Goal: Transaction & Acquisition: Purchase product/service

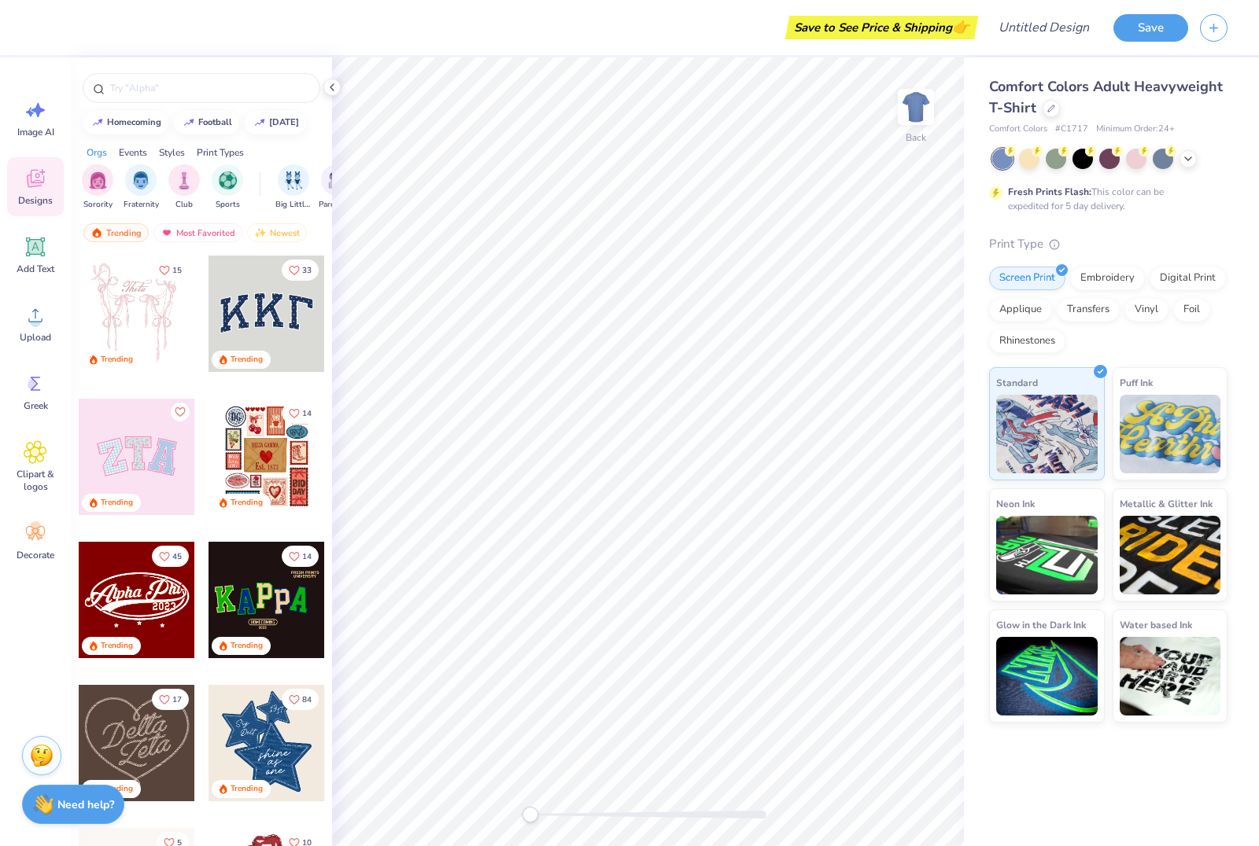
click at [157, 311] on div at bounding box center [137, 314] width 116 height 116
click at [239, 90] on input "text" at bounding box center [209, 88] width 201 height 16
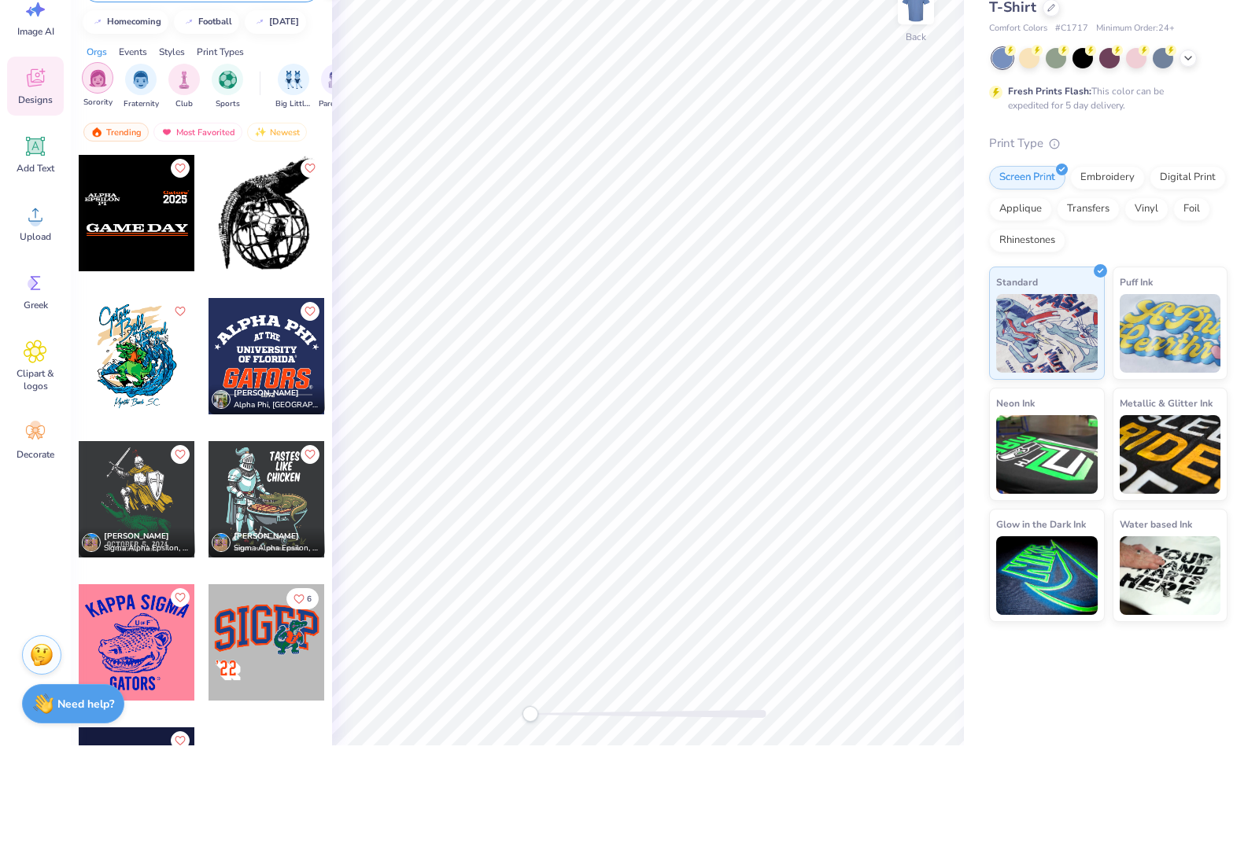
click at [96, 170] on img "filter for Sorority" at bounding box center [98, 179] width 18 height 18
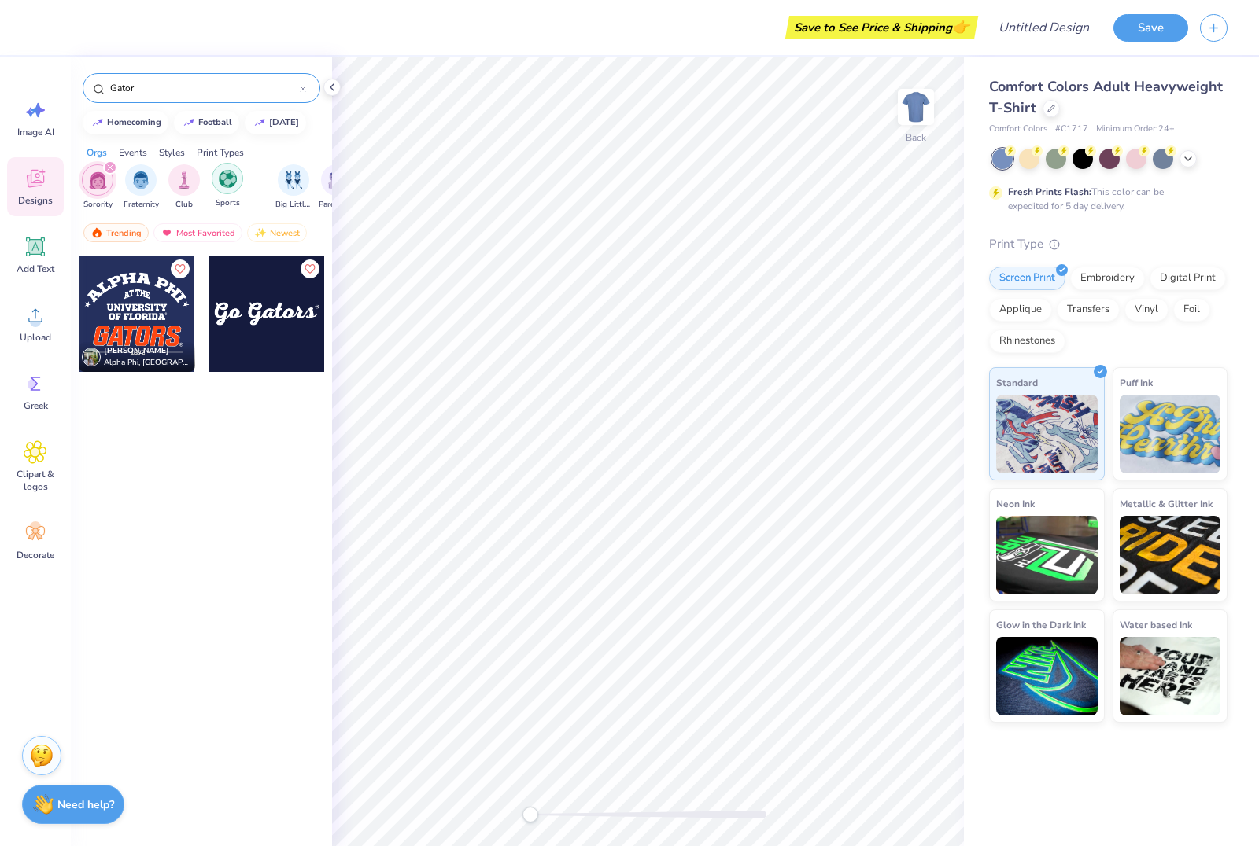
click at [236, 188] on img "filter for Sports" at bounding box center [228, 179] width 18 height 18
click at [190, 186] on img "filter for Fraternity" at bounding box center [183, 179] width 17 height 18
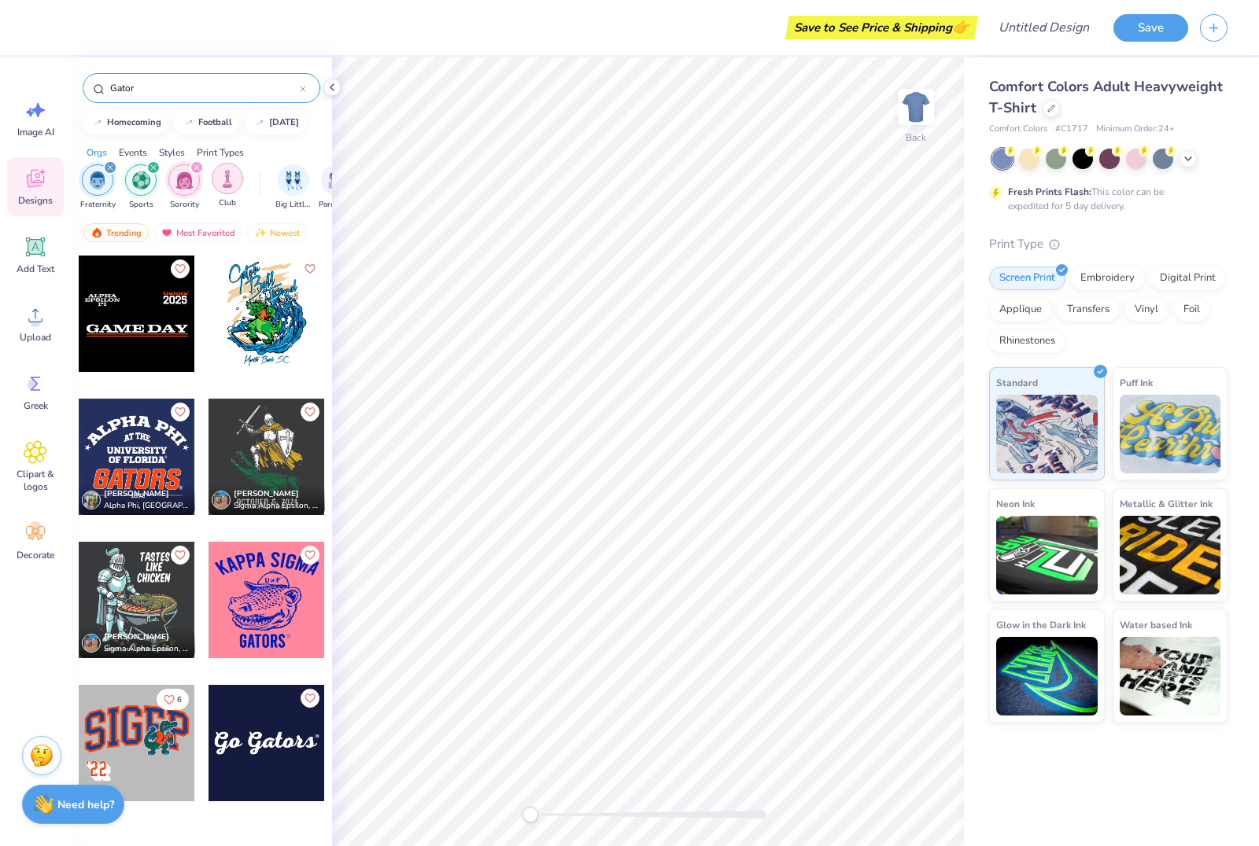
click at [222, 188] on img "filter for Club" at bounding box center [227, 179] width 17 height 18
click at [164, 96] on input "Gator" at bounding box center [204, 88] width 191 height 16
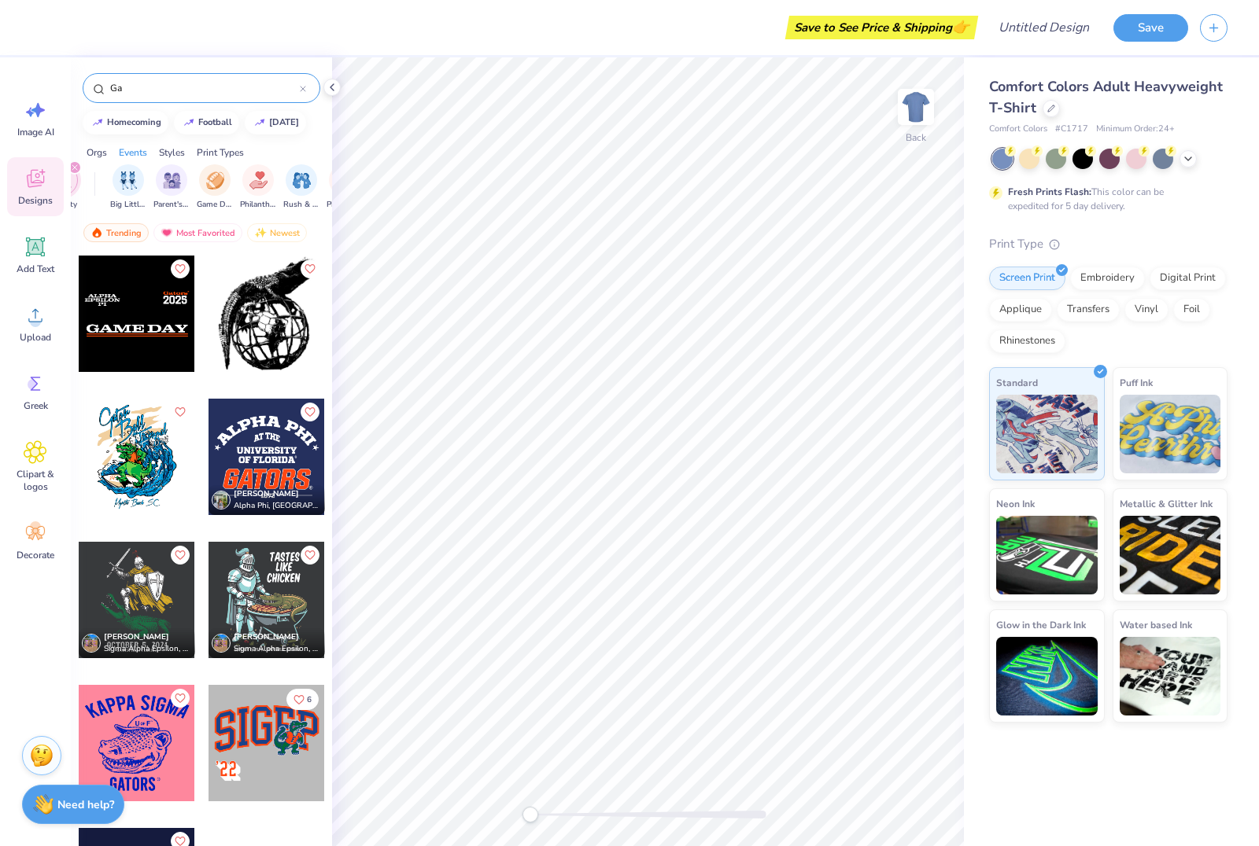
type input "G"
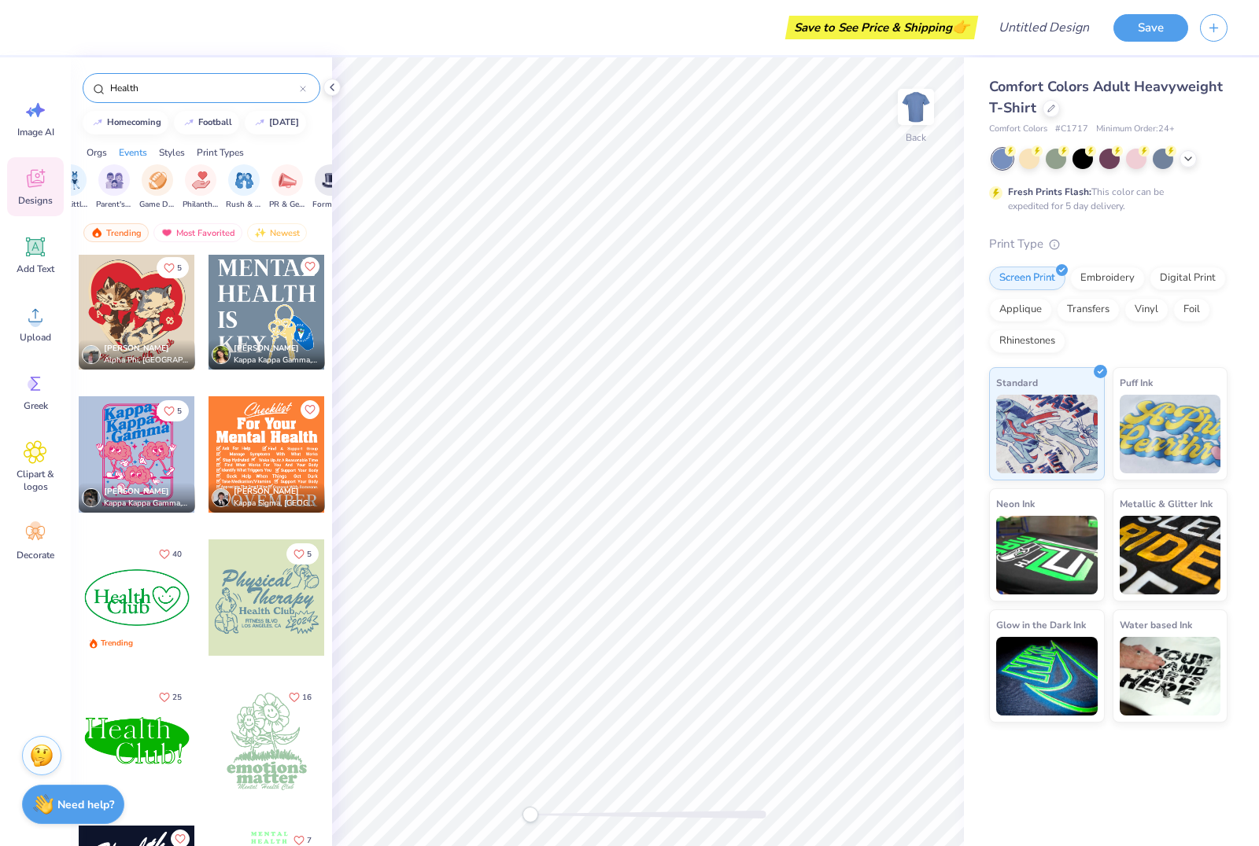
scroll to position [0, 236]
click at [136, 177] on img "filter for Game Day" at bounding box center [144, 179] width 18 height 18
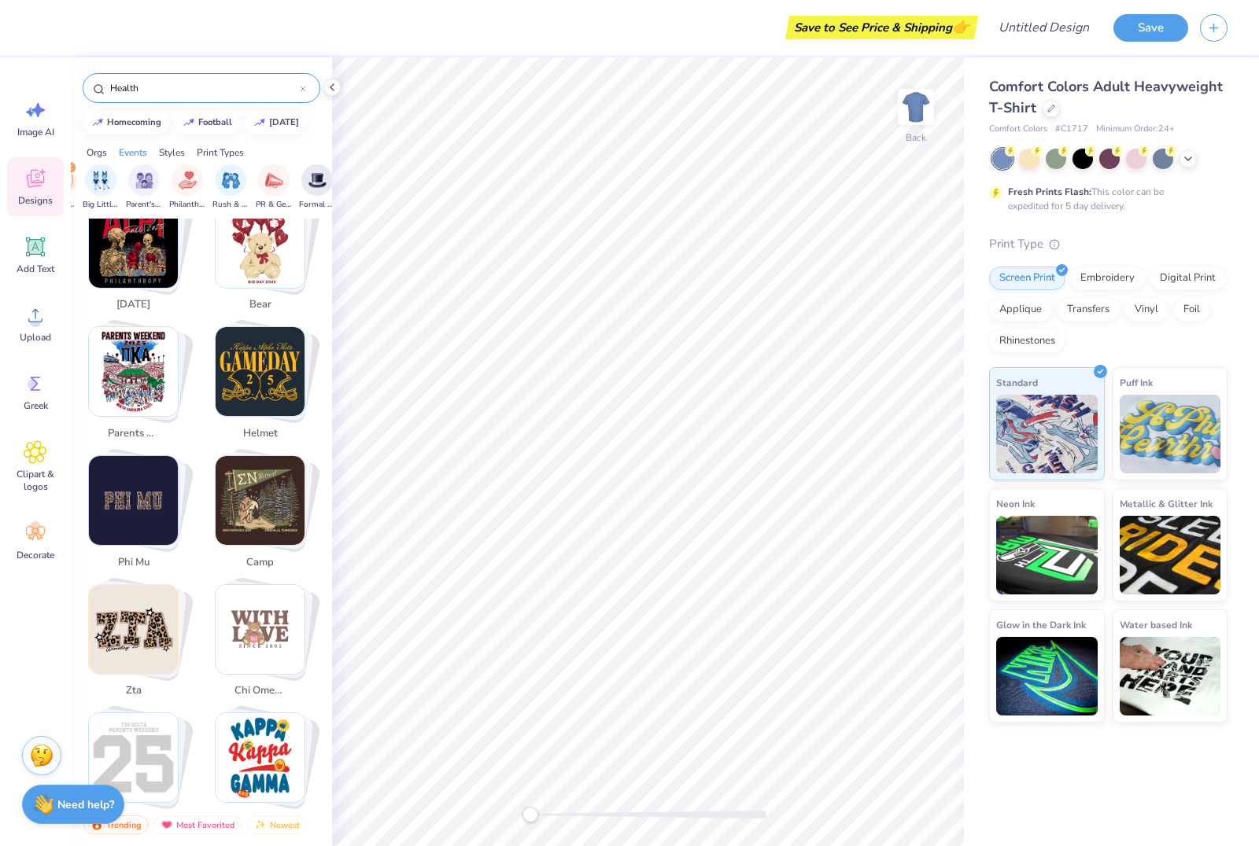
scroll to position [427, 0]
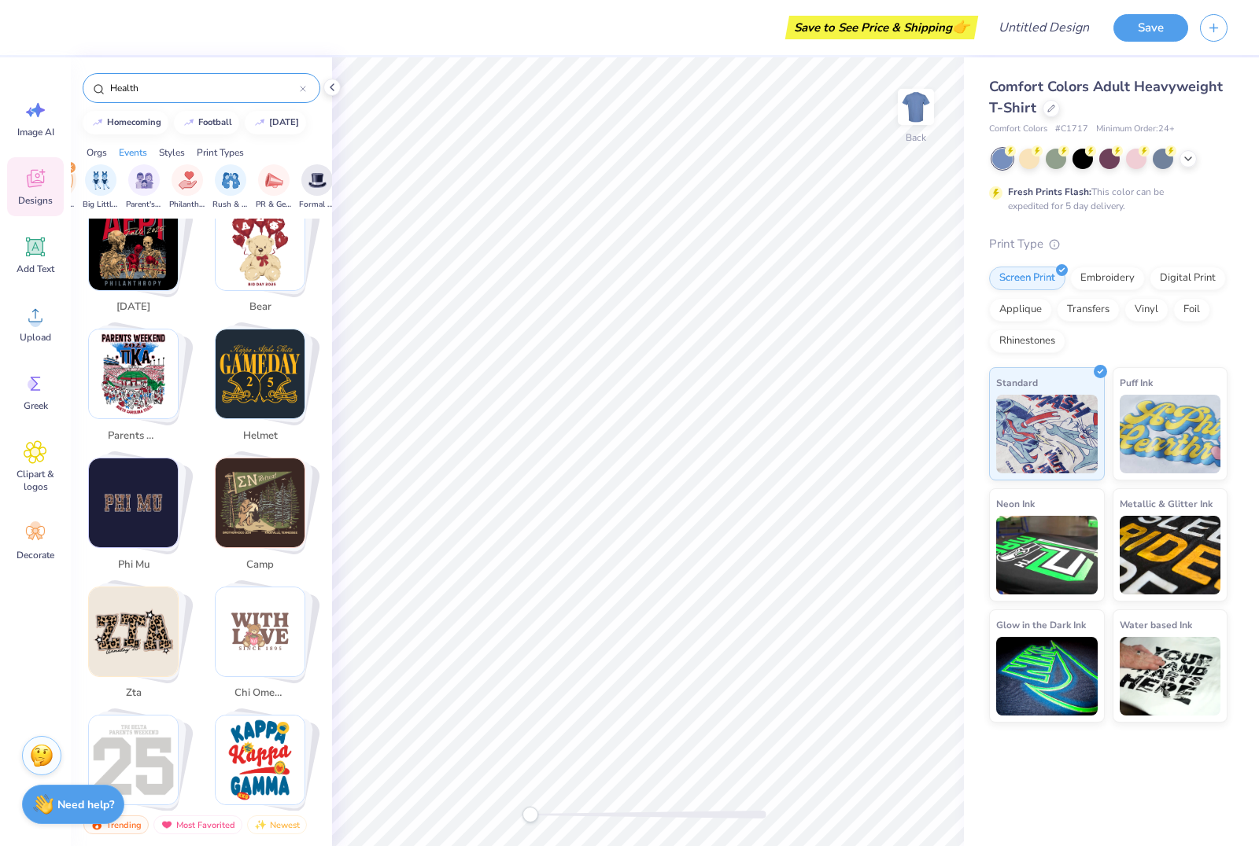
click at [142, 387] on img "Stack Card Button parents weekend" at bounding box center [133, 374] width 89 height 89
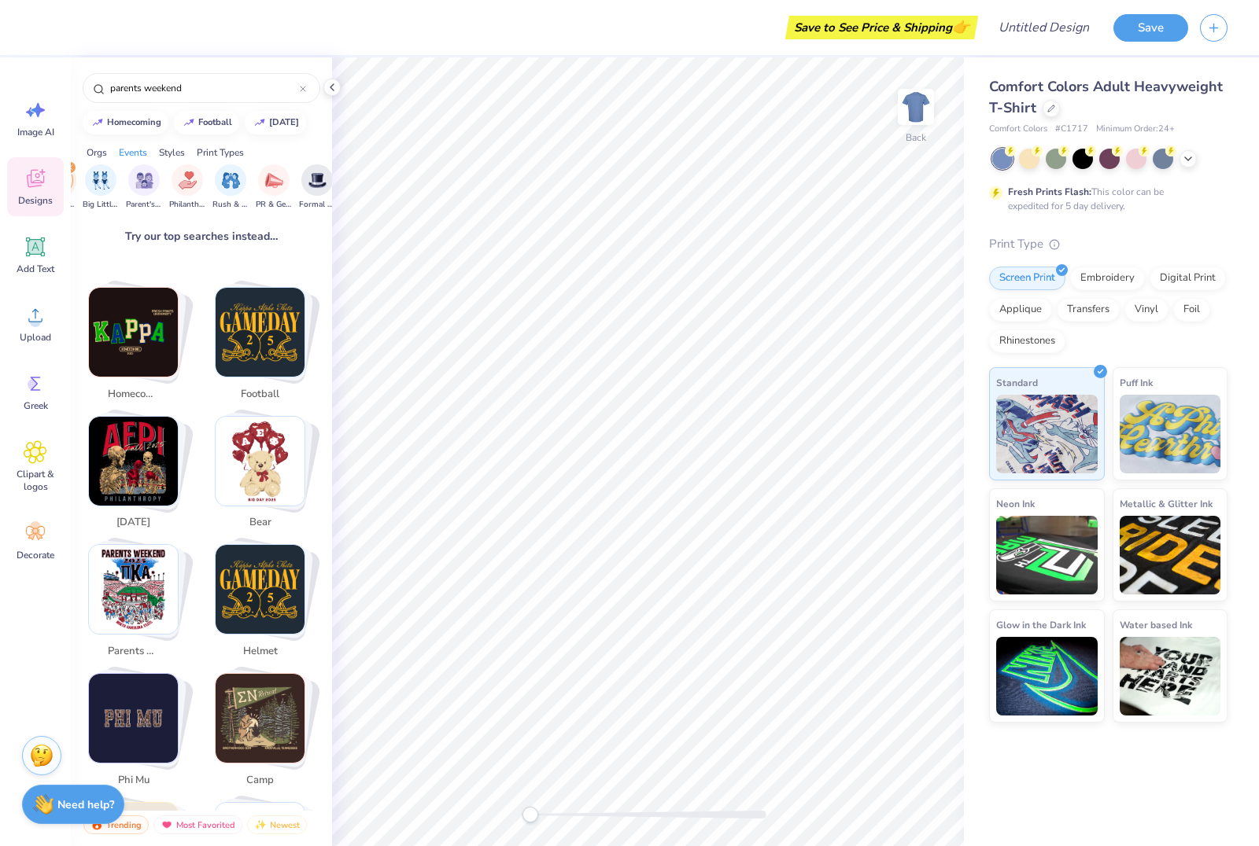
scroll to position [241, 0]
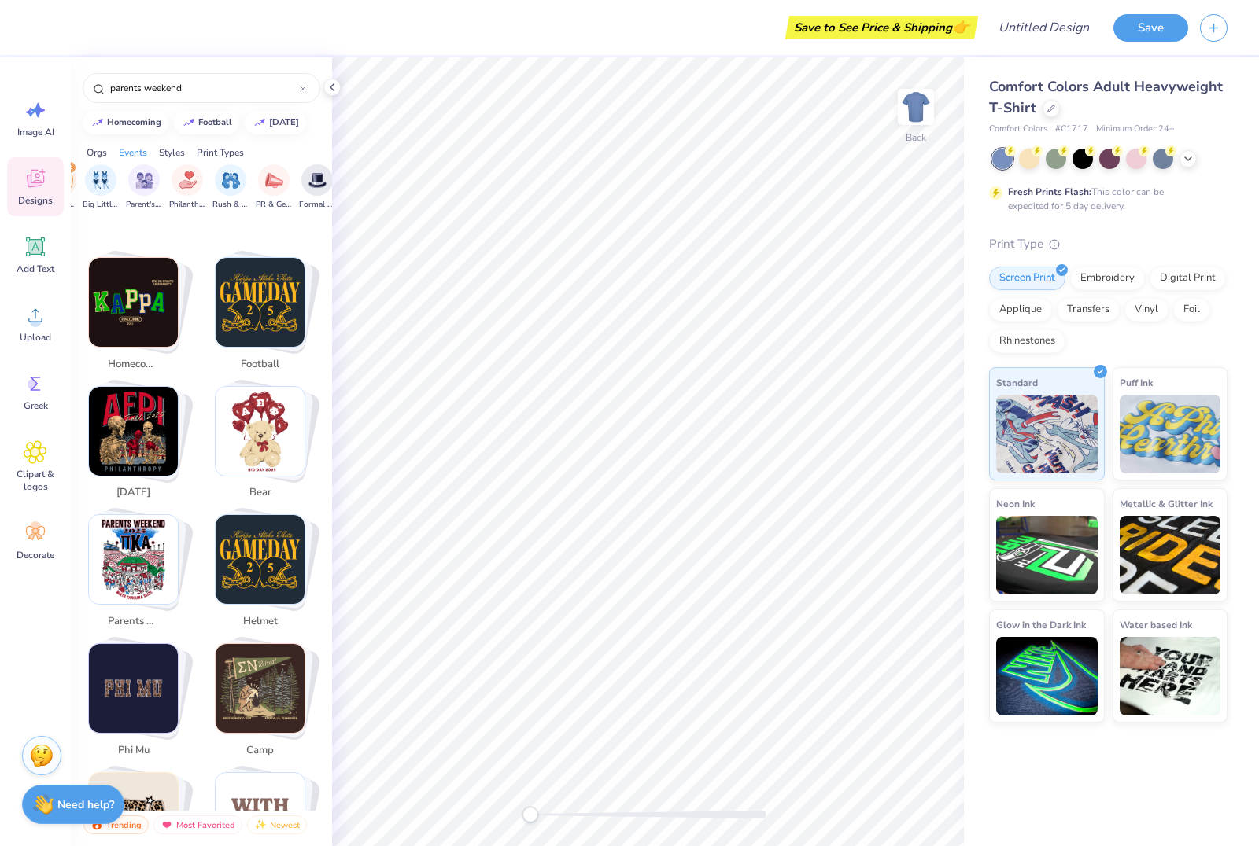
click at [121, 313] on img "Stack Card Button homecoming" at bounding box center [133, 302] width 89 height 89
type input "homecoming"
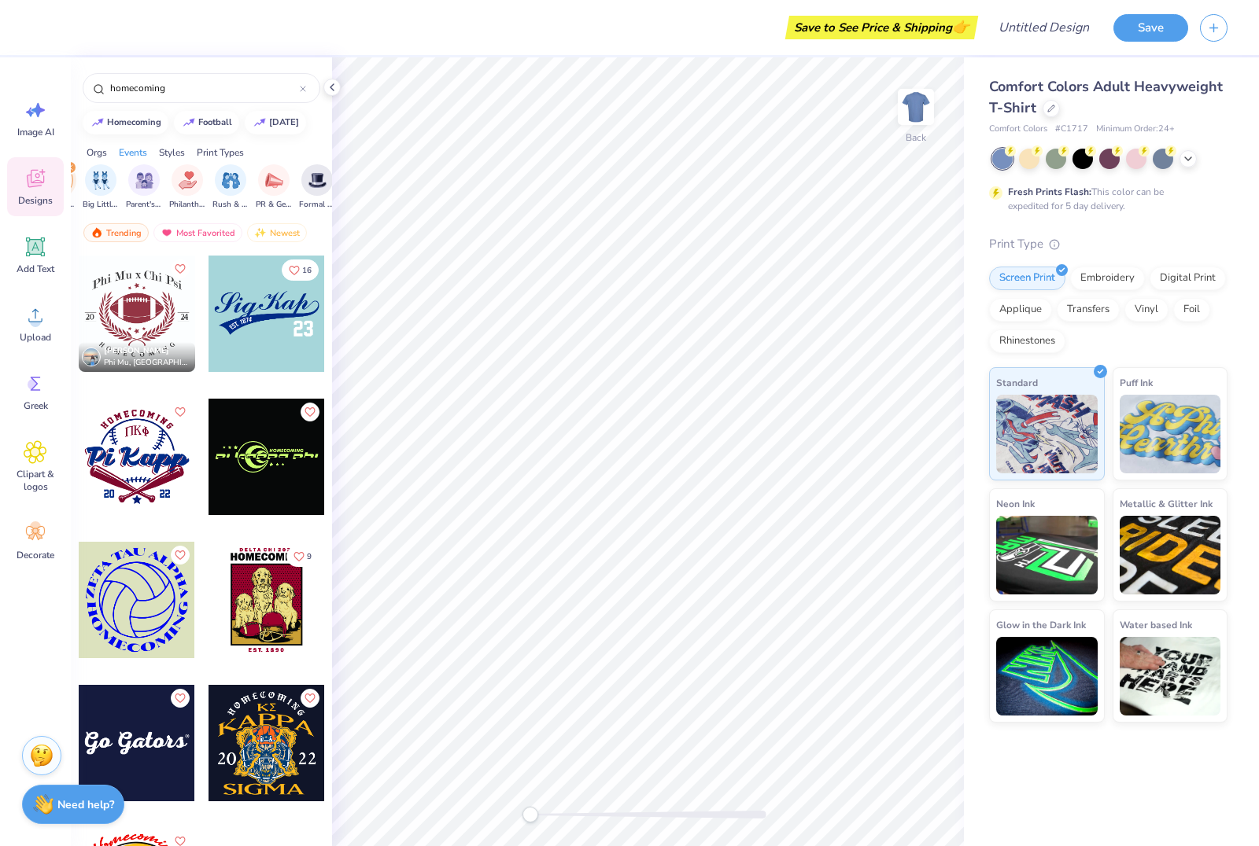
scroll to position [0, 0]
click at [1026, 157] on div at bounding box center [1029, 159] width 20 height 20
click at [1037, 160] on div at bounding box center [1029, 159] width 20 height 20
click at [1126, 156] on div at bounding box center [1136, 159] width 20 height 20
click at [1189, 161] on icon at bounding box center [1187, 157] width 13 height 13
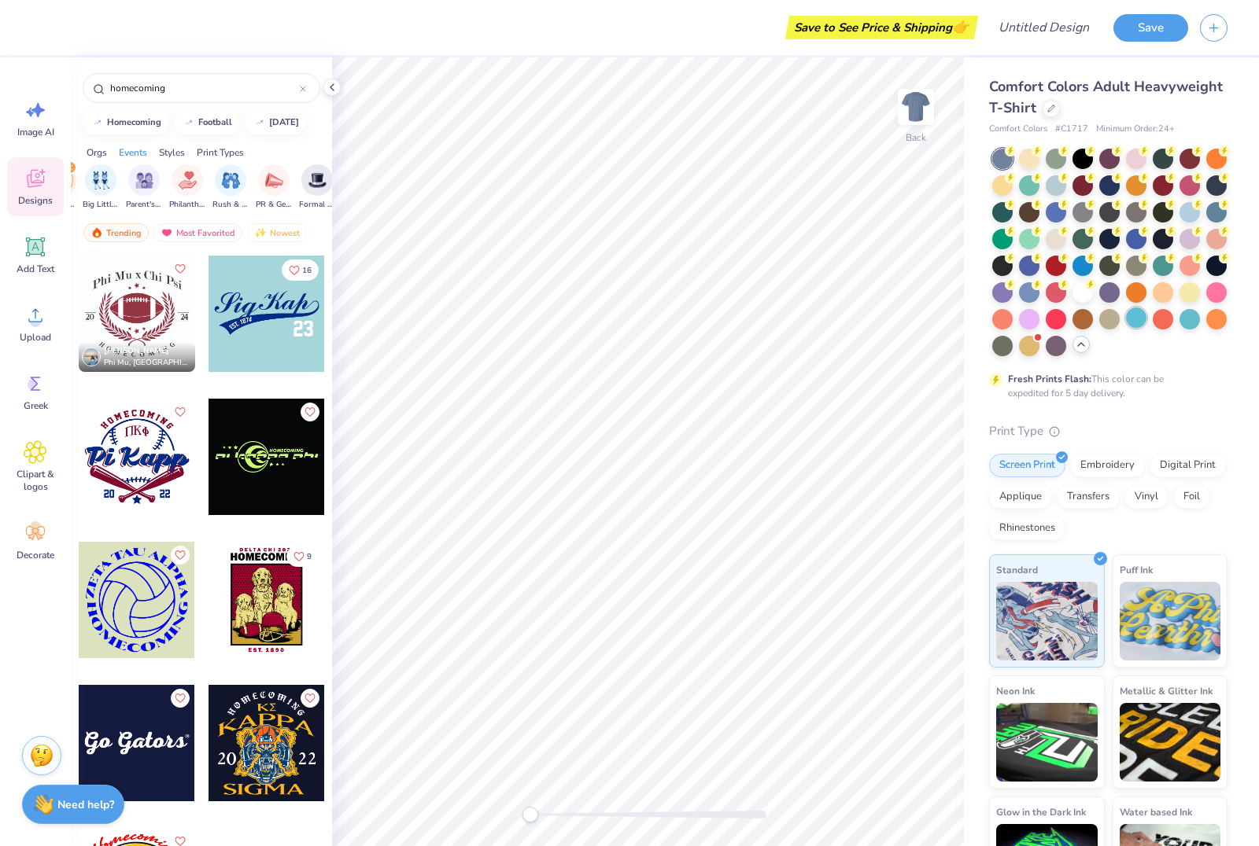
click at [1141, 318] on div at bounding box center [1136, 318] width 20 height 20
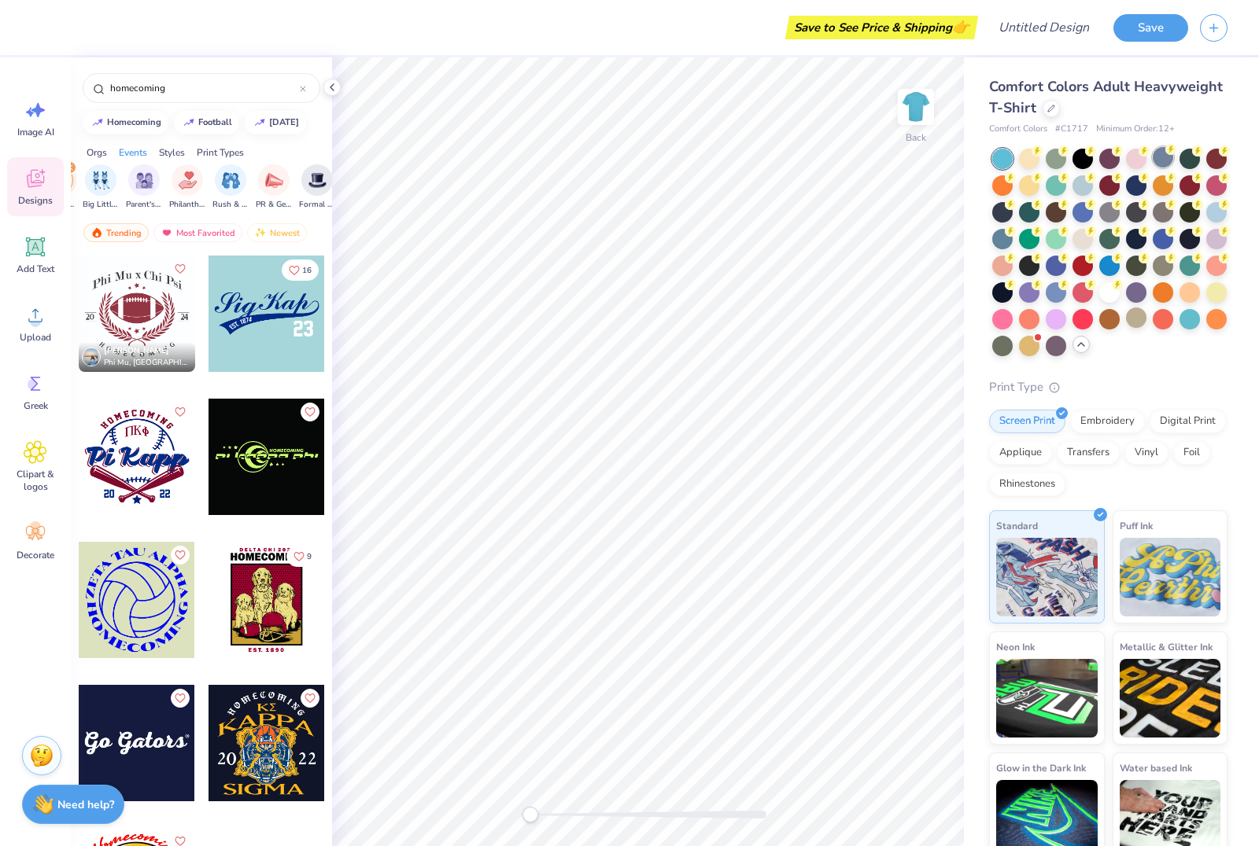
click at [1167, 159] on div at bounding box center [1162, 157] width 20 height 20
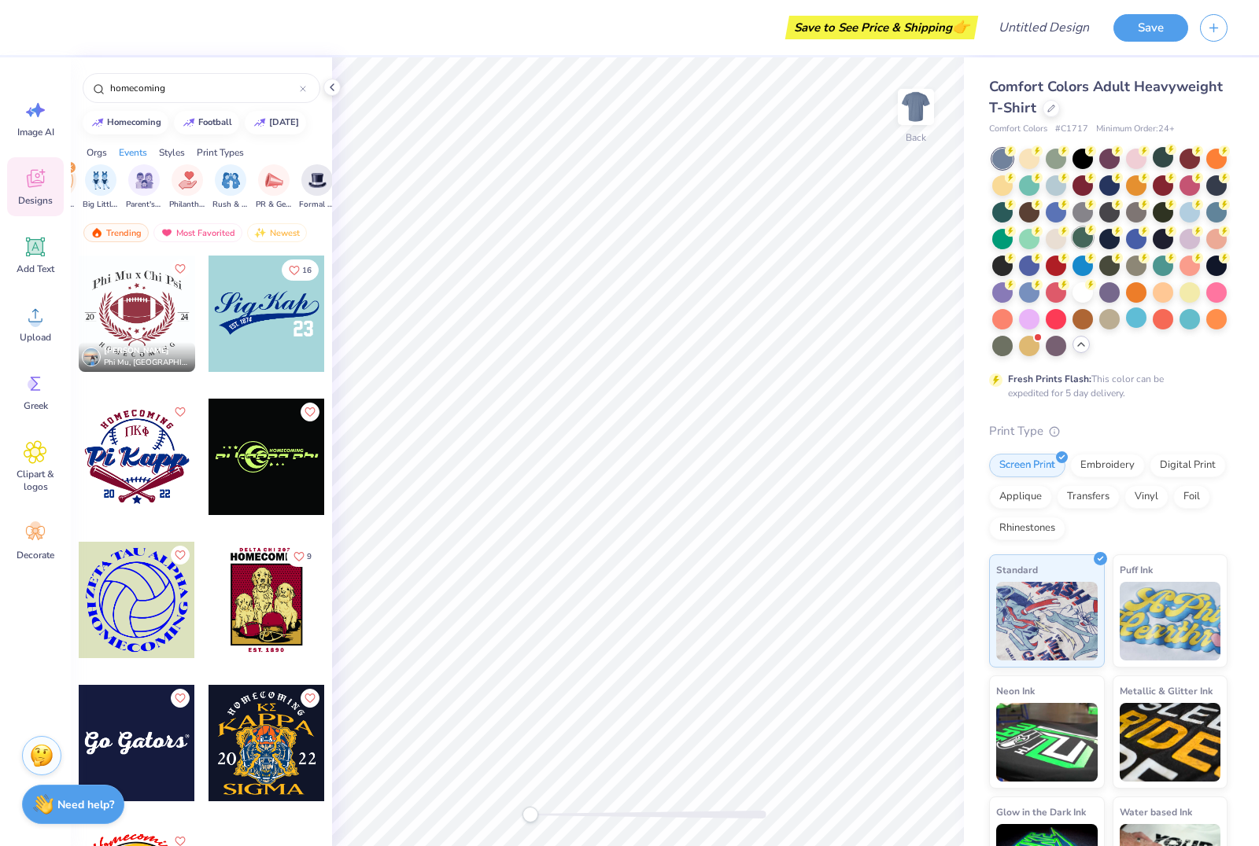
click at [1086, 245] on div at bounding box center [1082, 237] width 20 height 20
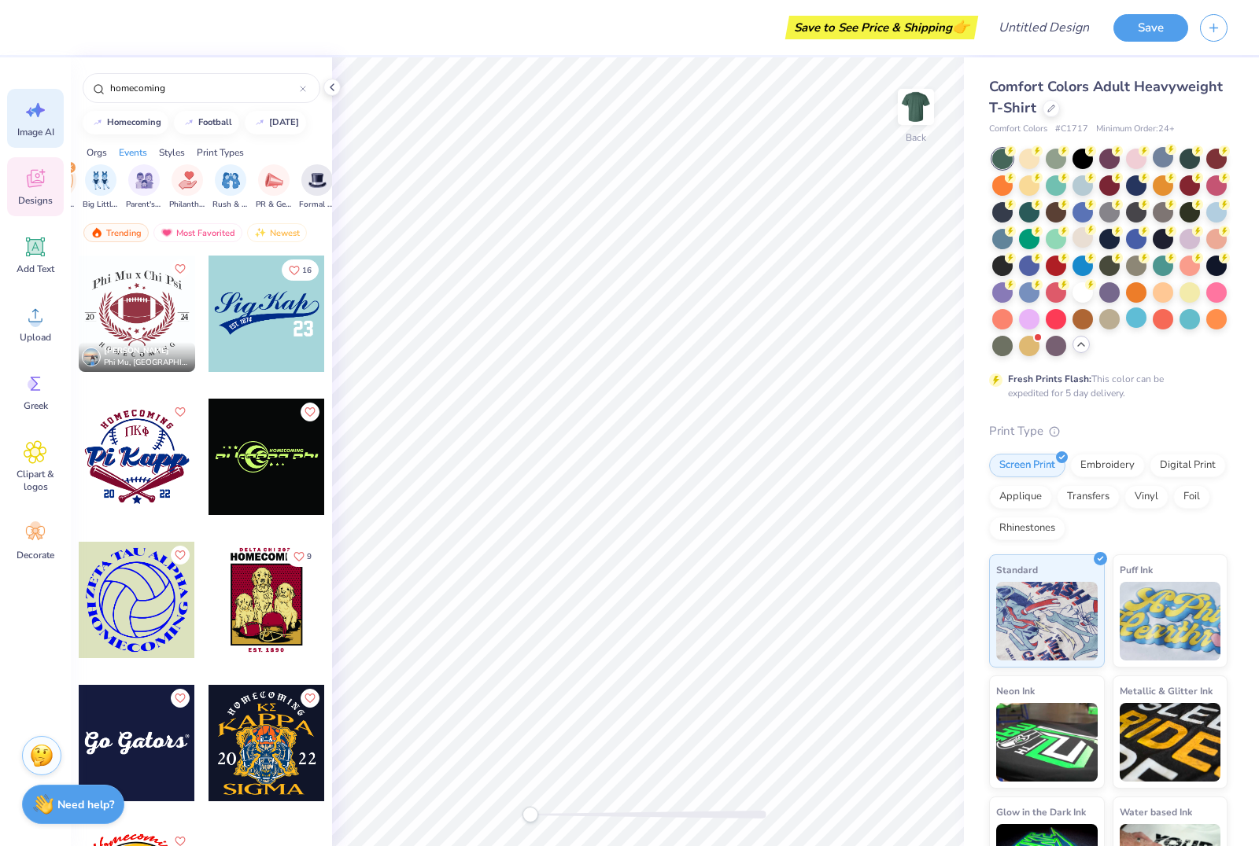
click at [35, 112] on icon at bounding box center [37, 110] width 13 height 14
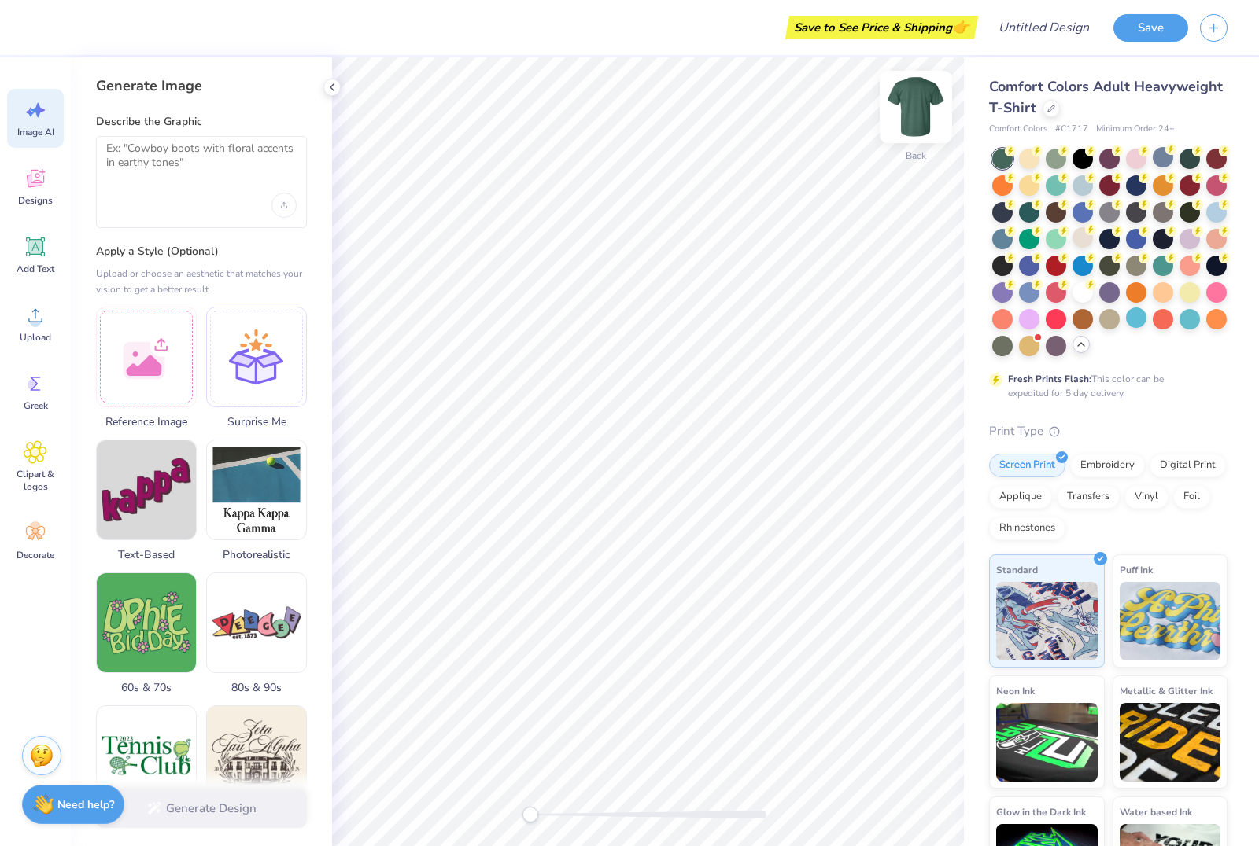
click at [920, 105] on img at bounding box center [915, 107] width 63 height 63
click at [1043, 108] on div at bounding box center [1050, 108] width 17 height 17
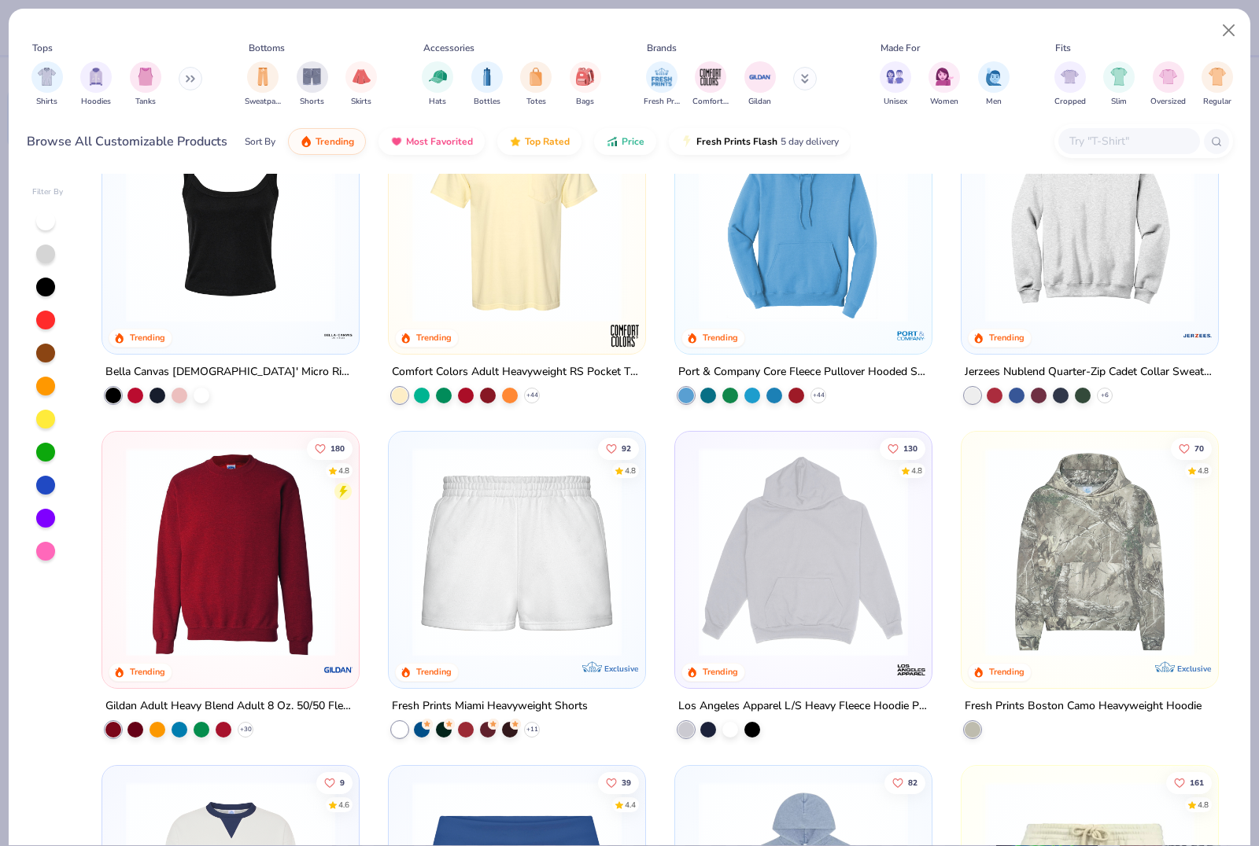
scroll to position [1178, 0]
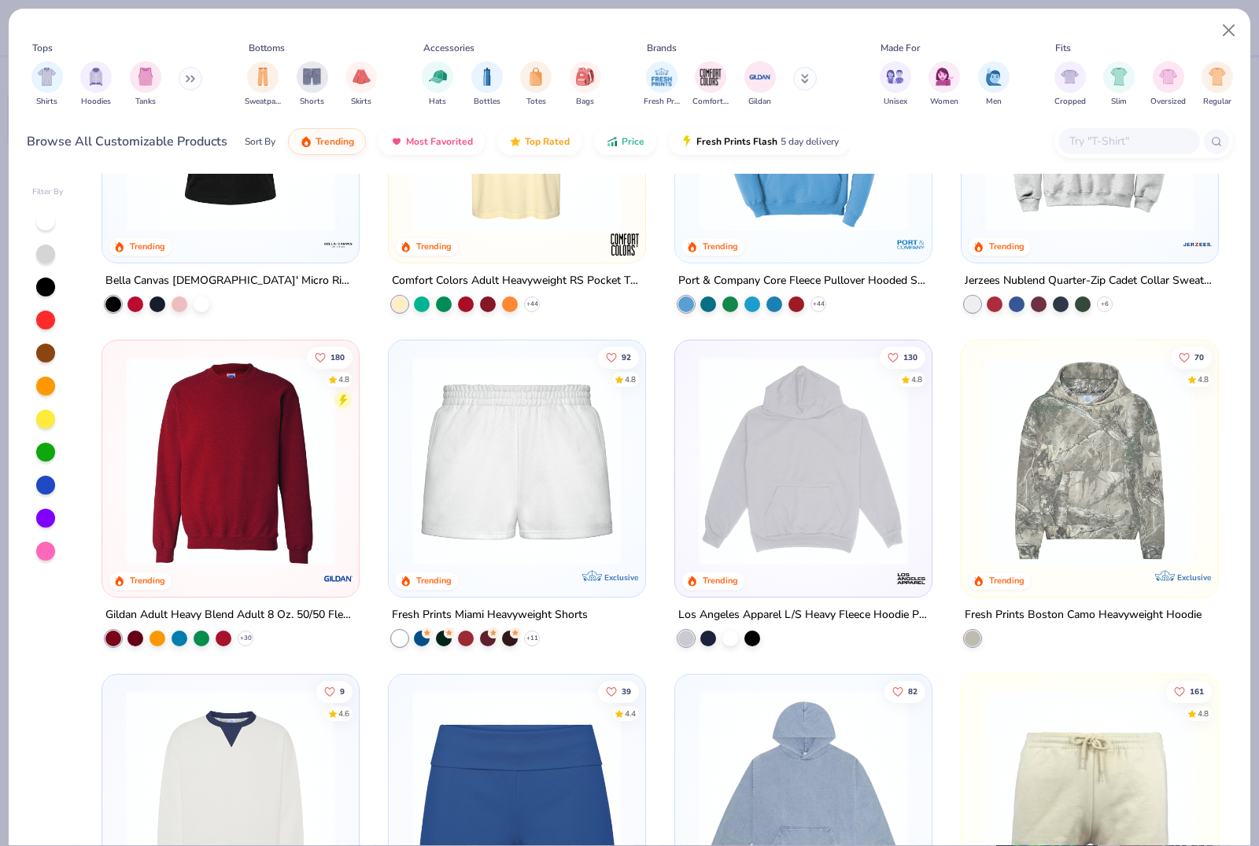
click at [1131, 479] on img at bounding box center [1089, 460] width 225 height 209
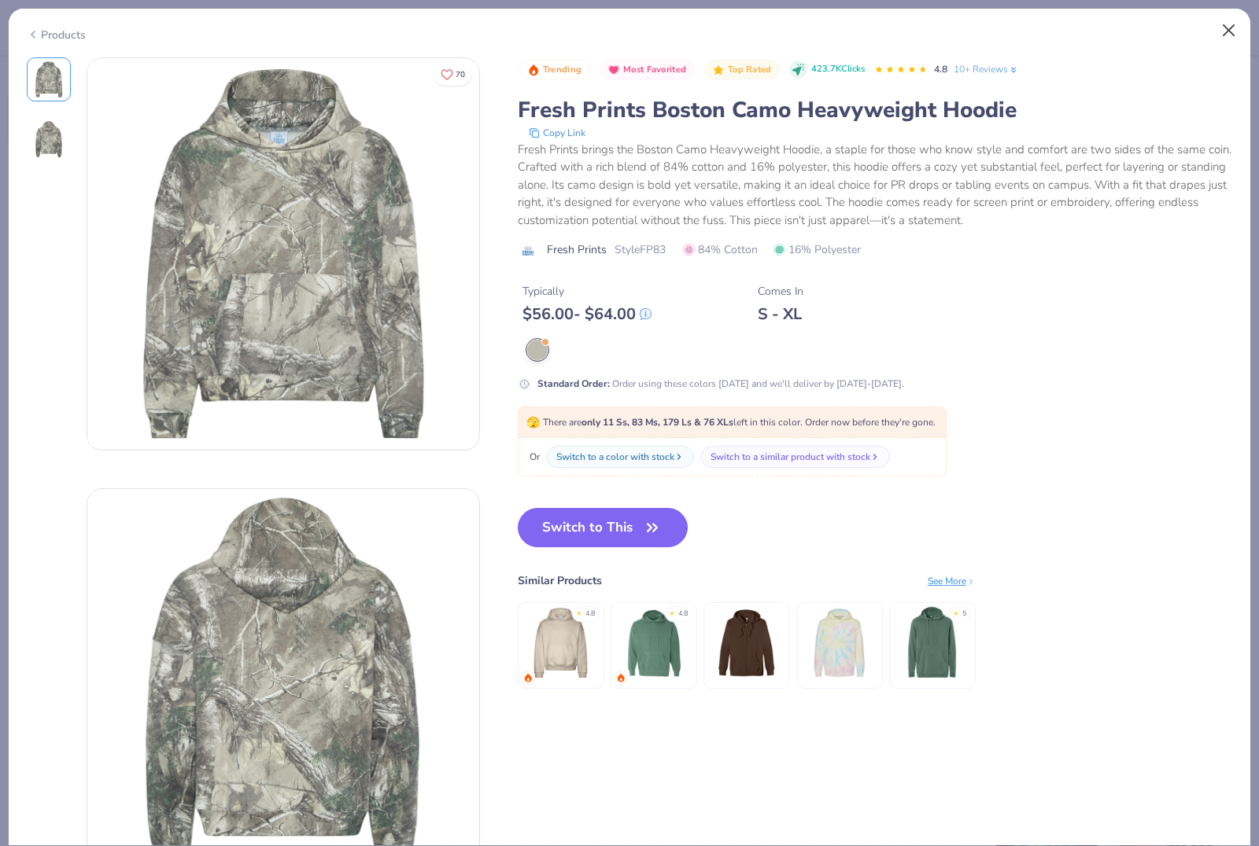
click at [1221, 29] on button "Close" at bounding box center [1229, 31] width 30 height 30
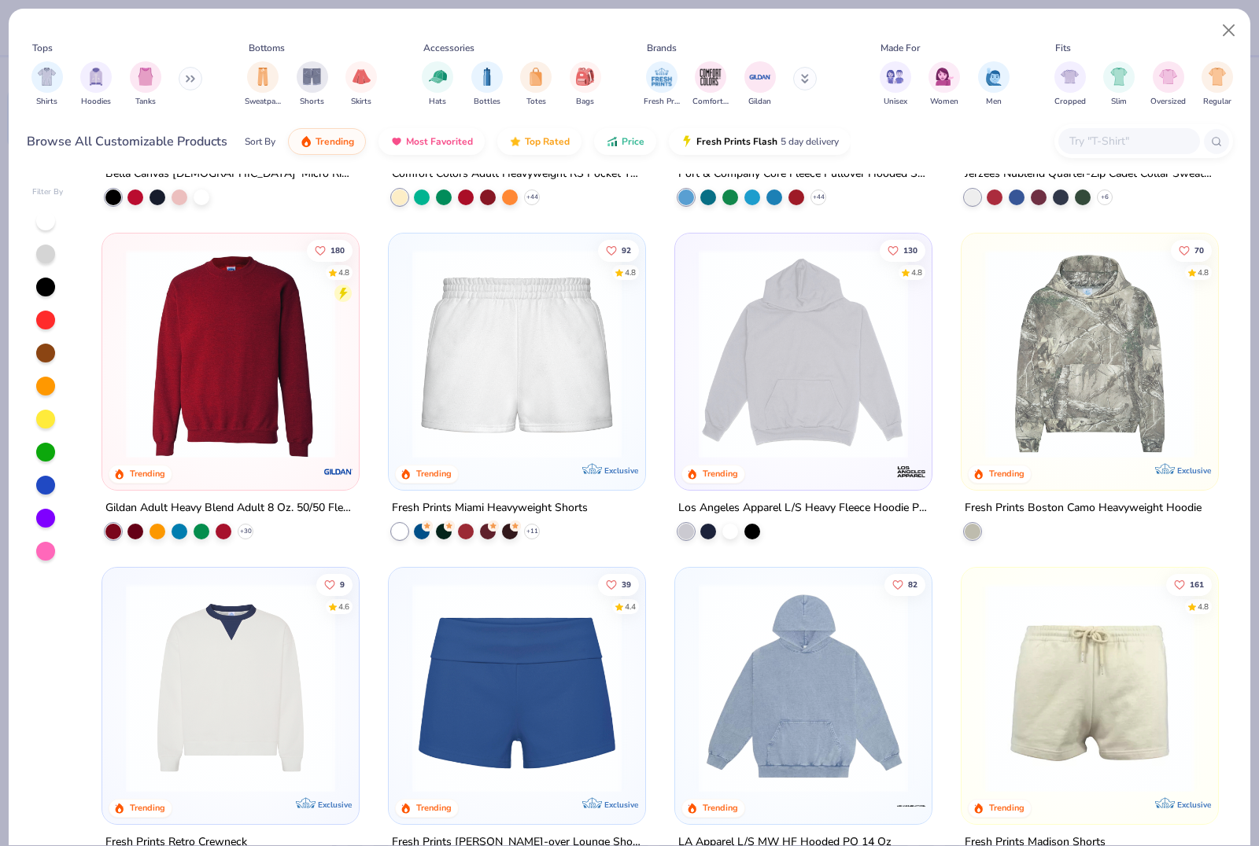
scroll to position [1296, 0]
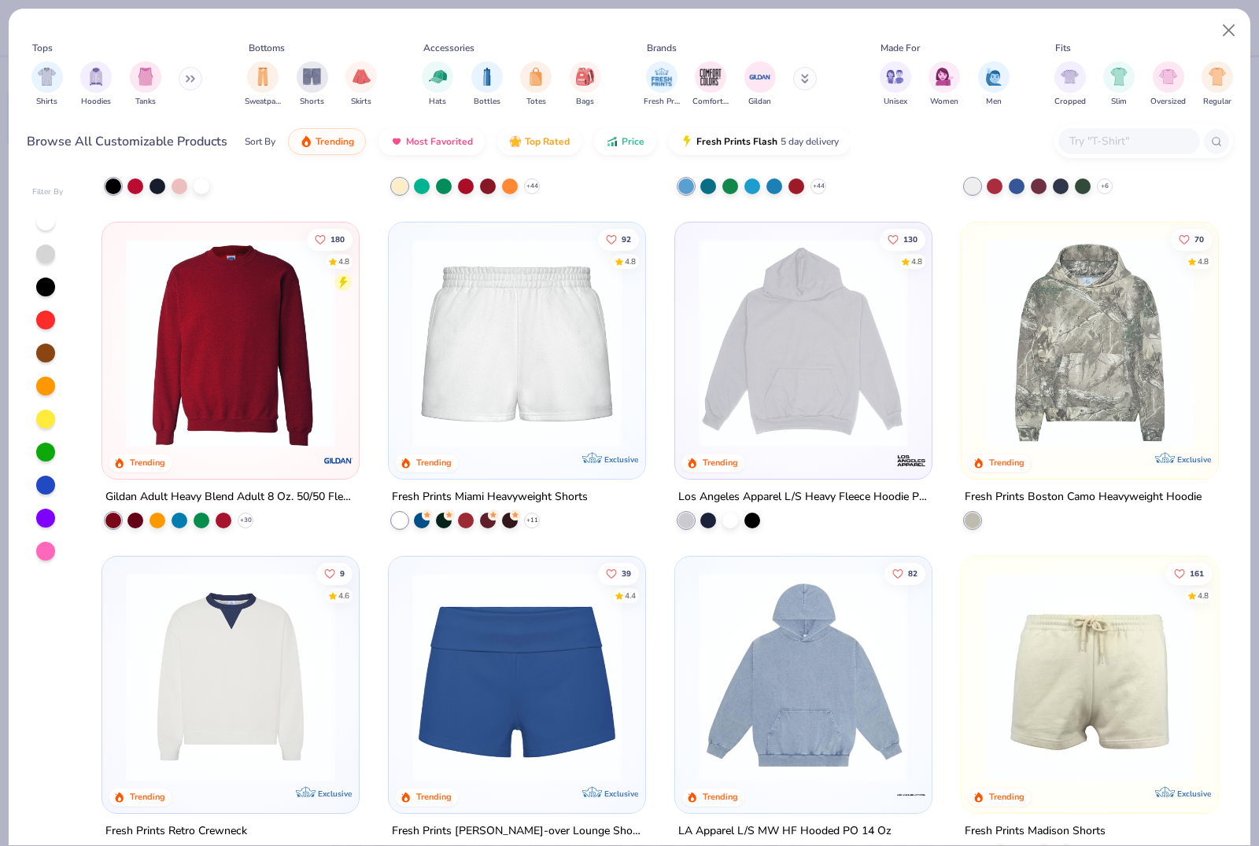
click at [1128, 359] on img at bounding box center [1089, 342] width 225 height 209
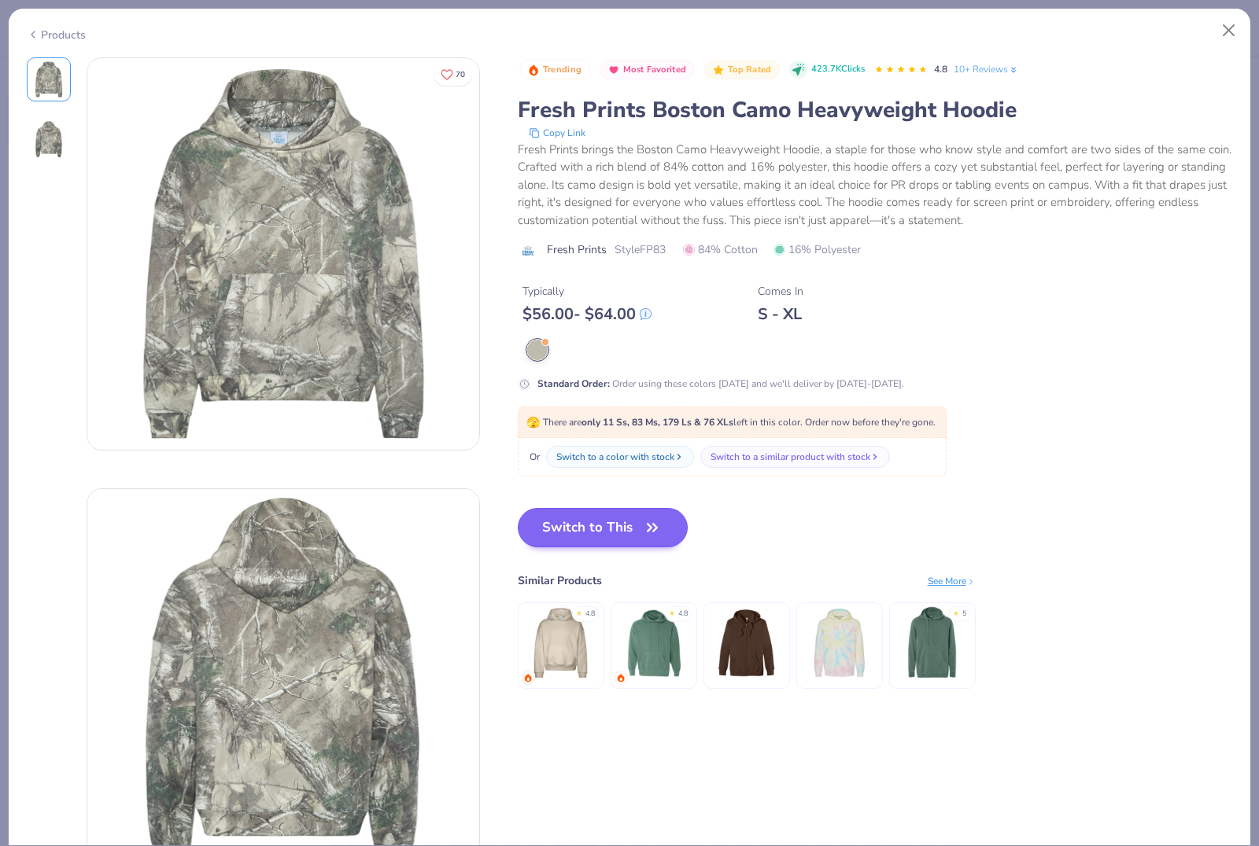
click at [621, 531] on button "Switch to This" at bounding box center [603, 527] width 171 height 39
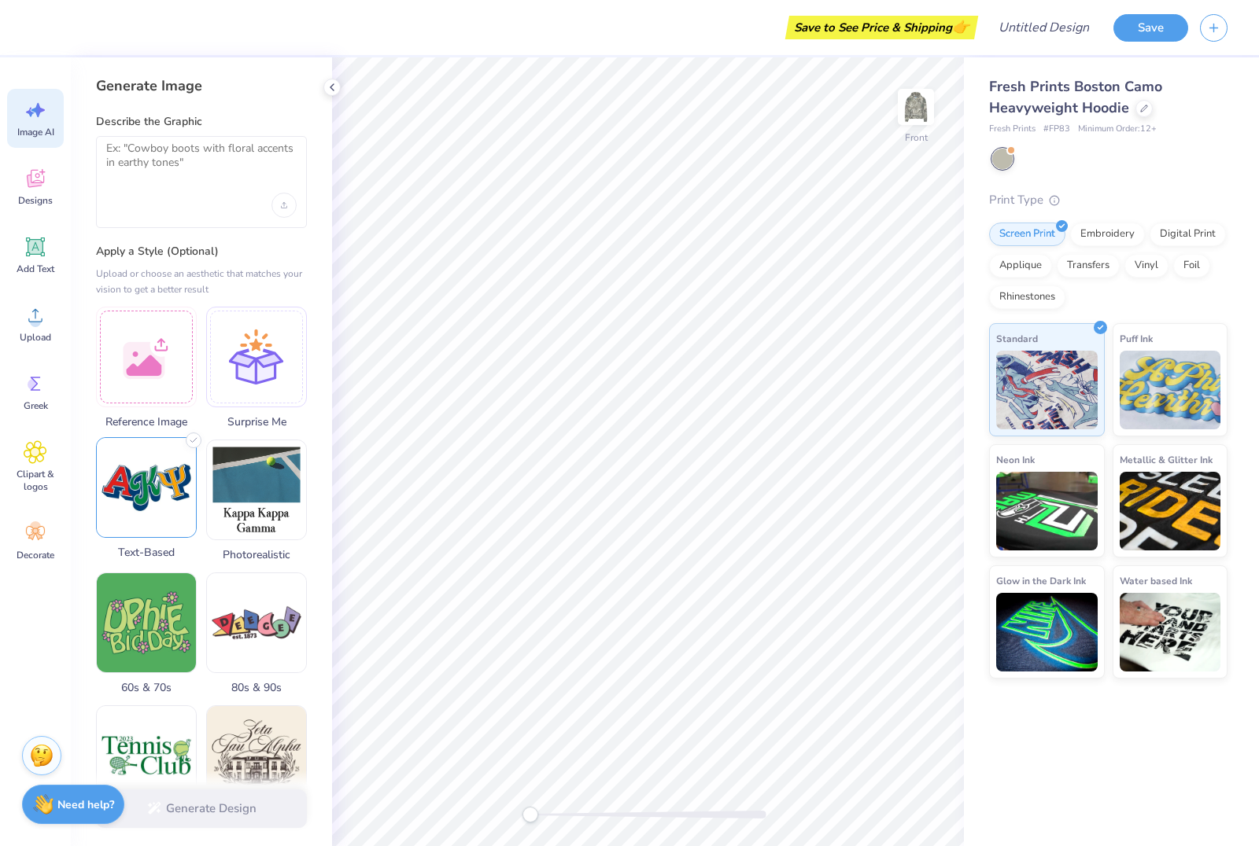
click at [154, 536] on img at bounding box center [146, 487] width 99 height 99
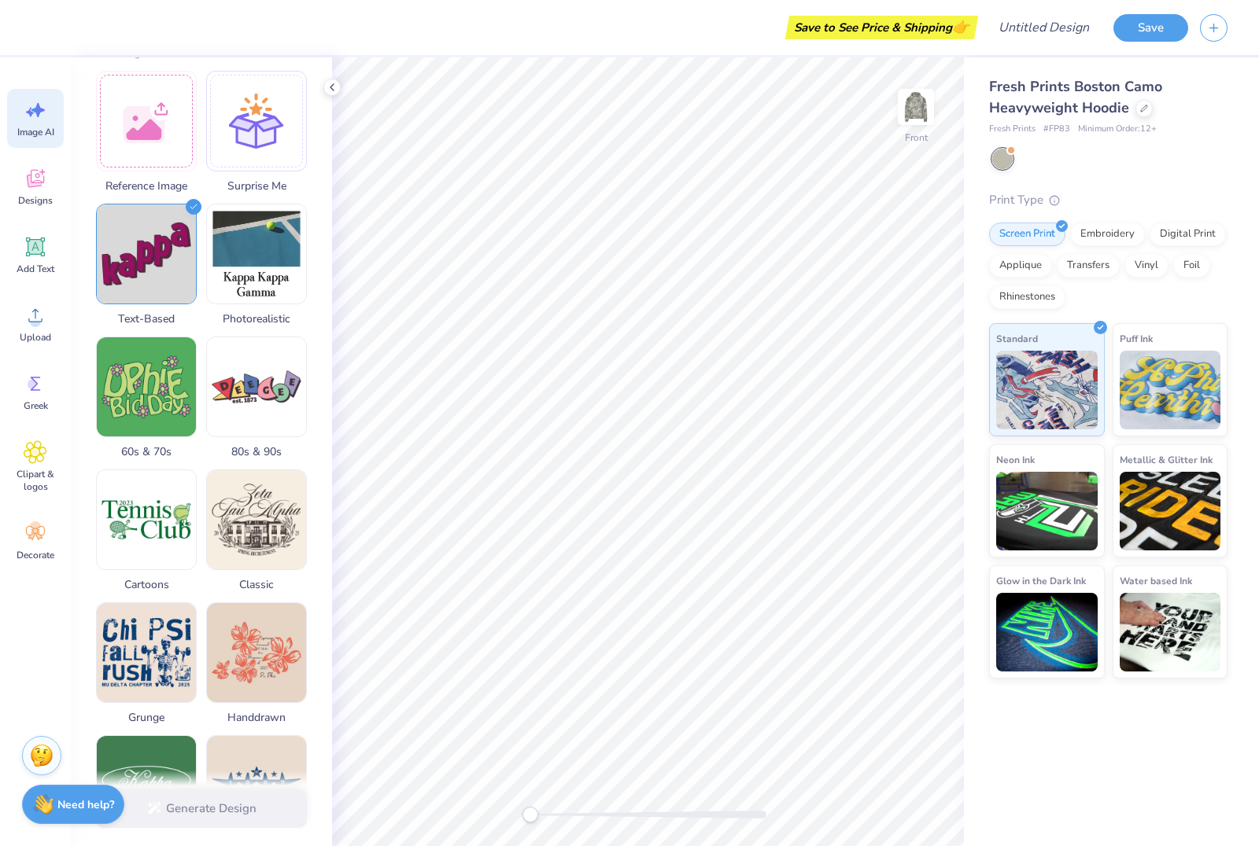
scroll to position [235, 0]
click at [157, 240] on img at bounding box center [146, 252] width 99 height 99
click at [39, 182] on icon at bounding box center [36, 179] width 24 height 24
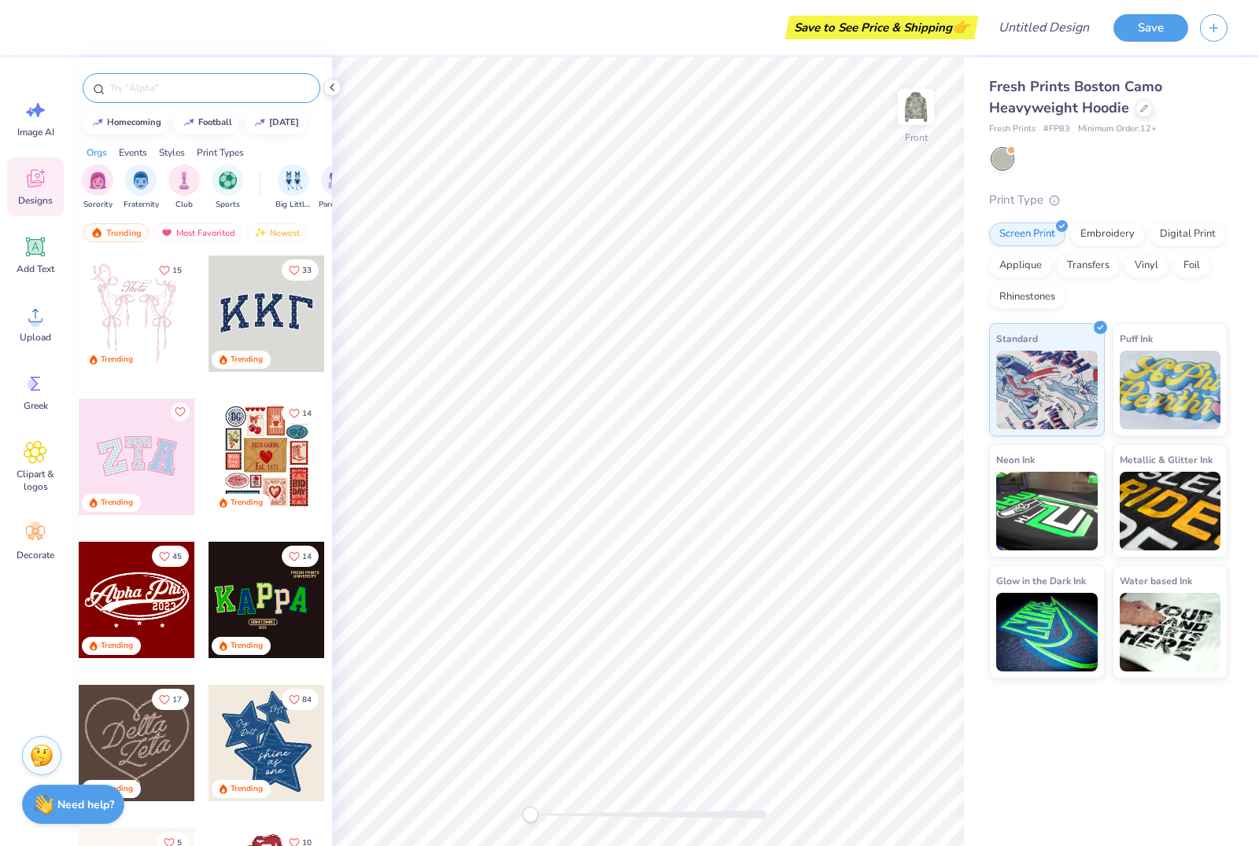
click at [153, 86] on input "text" at bounding box center [209, 88] width 201 height 16
type input "Alpha"
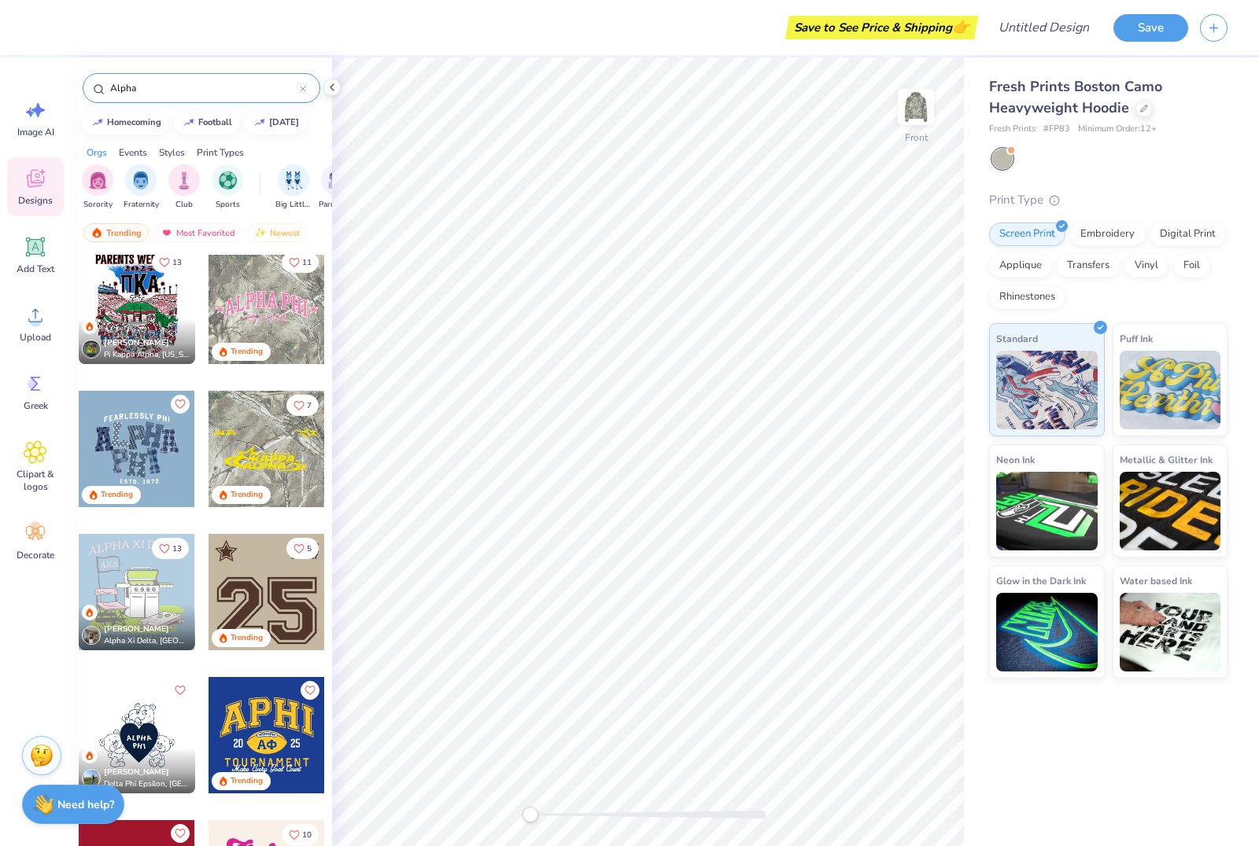
scroll to position [444, 0]
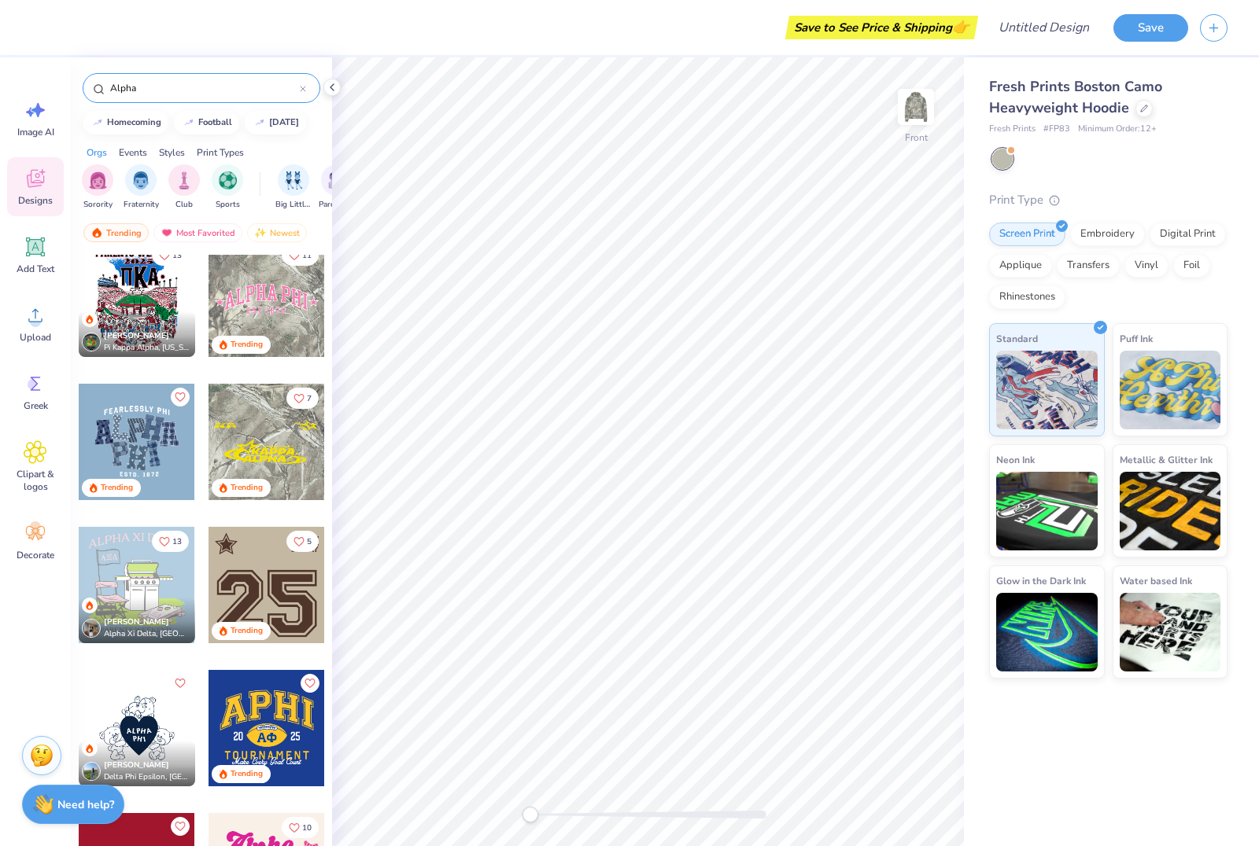
click at [288, 296] on div at bounding box center [266, 299] width 116 height 116
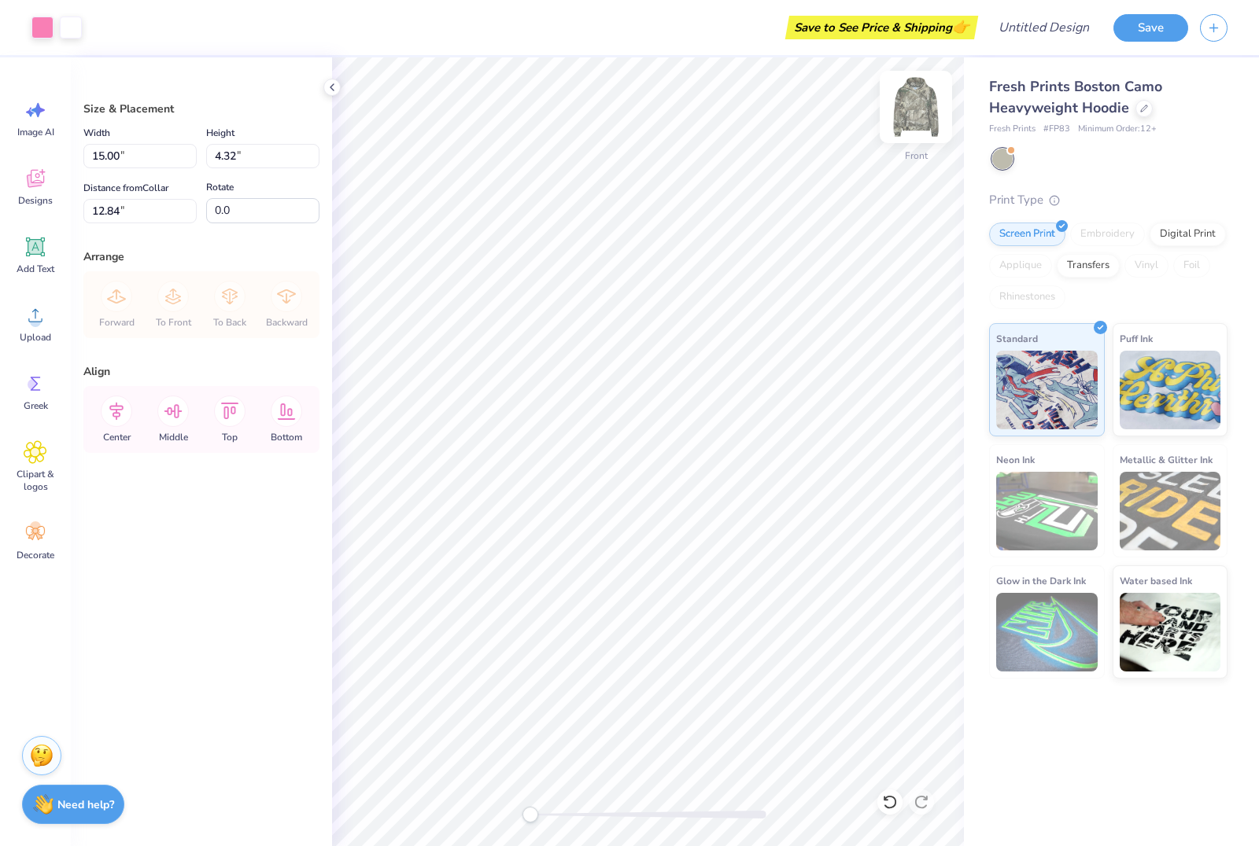
click at [909, 101] on img at bounding box center [915, 107] width 63 height 63
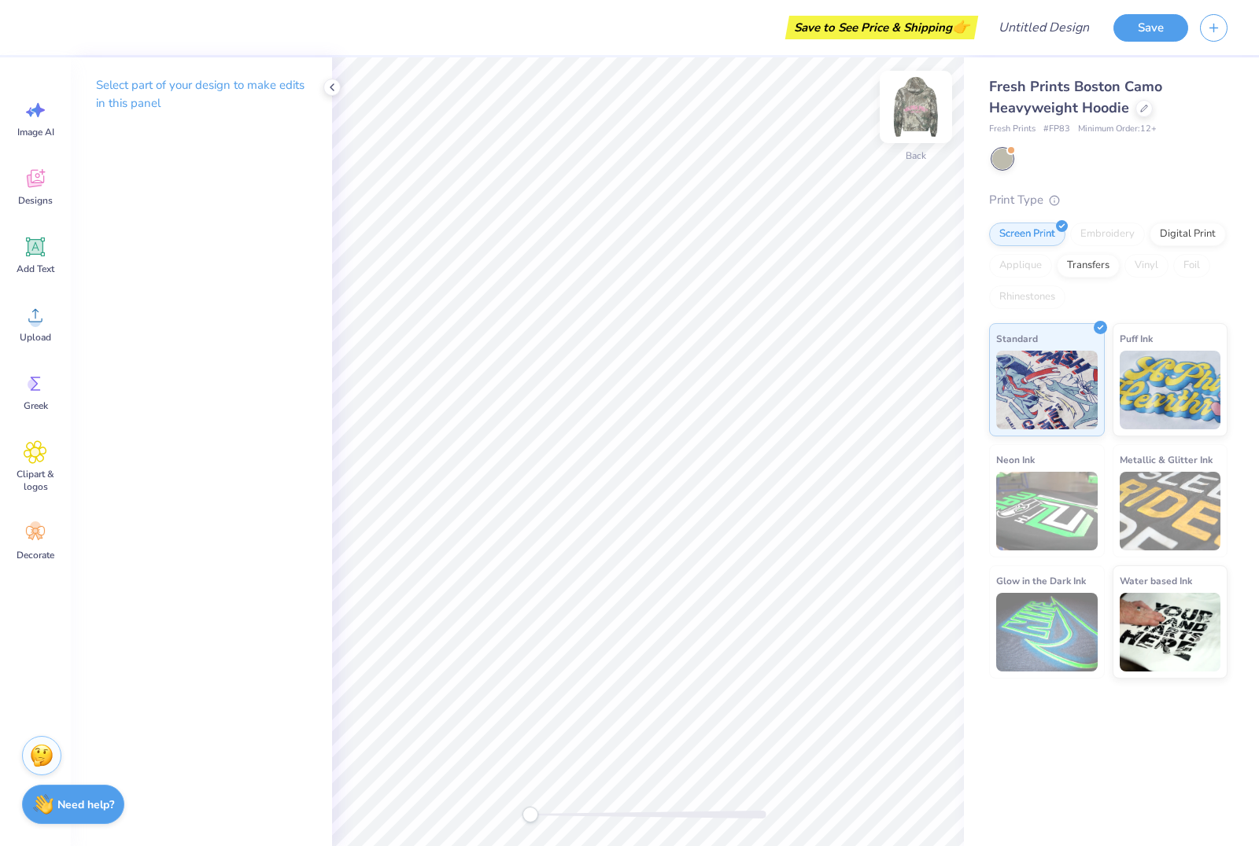
click at [920, 132] on img at bounding box center [915, 107] width 63 height 63
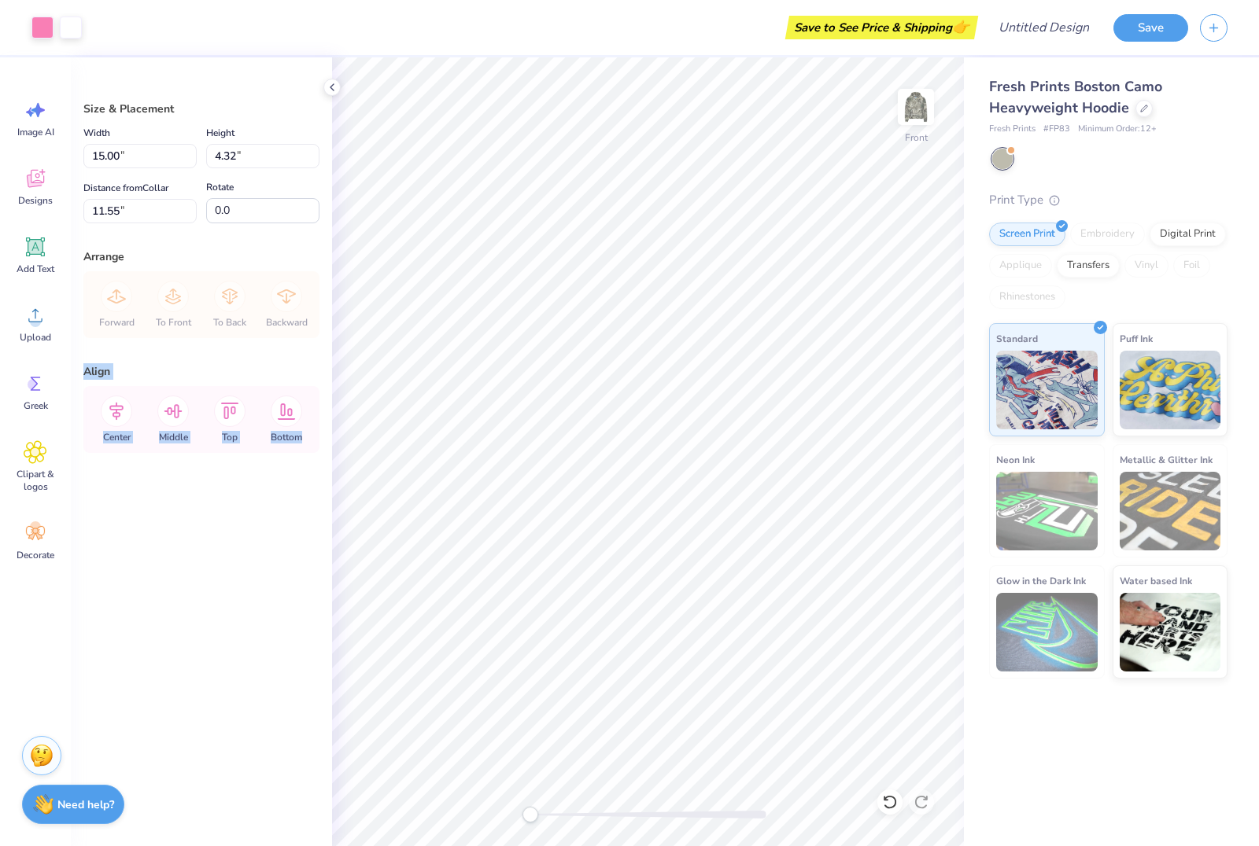
click at [216, 282] on div "Art colors Save to See Price & Shipping 👉 Design Title Save Image AI Designs Ad…" at bounding box center [629, 423] width 1259 height 846
type input "6.66"
click at [280, 80] on div "Size & Placement Width 15.00 15.00 " Height 4.32 4.32 " Distance from Collar 6.…" at bounding box center [201, 451] width 261 height 789
click at [916, 105] on img at bounding box center [915, 107] width 63 height 63
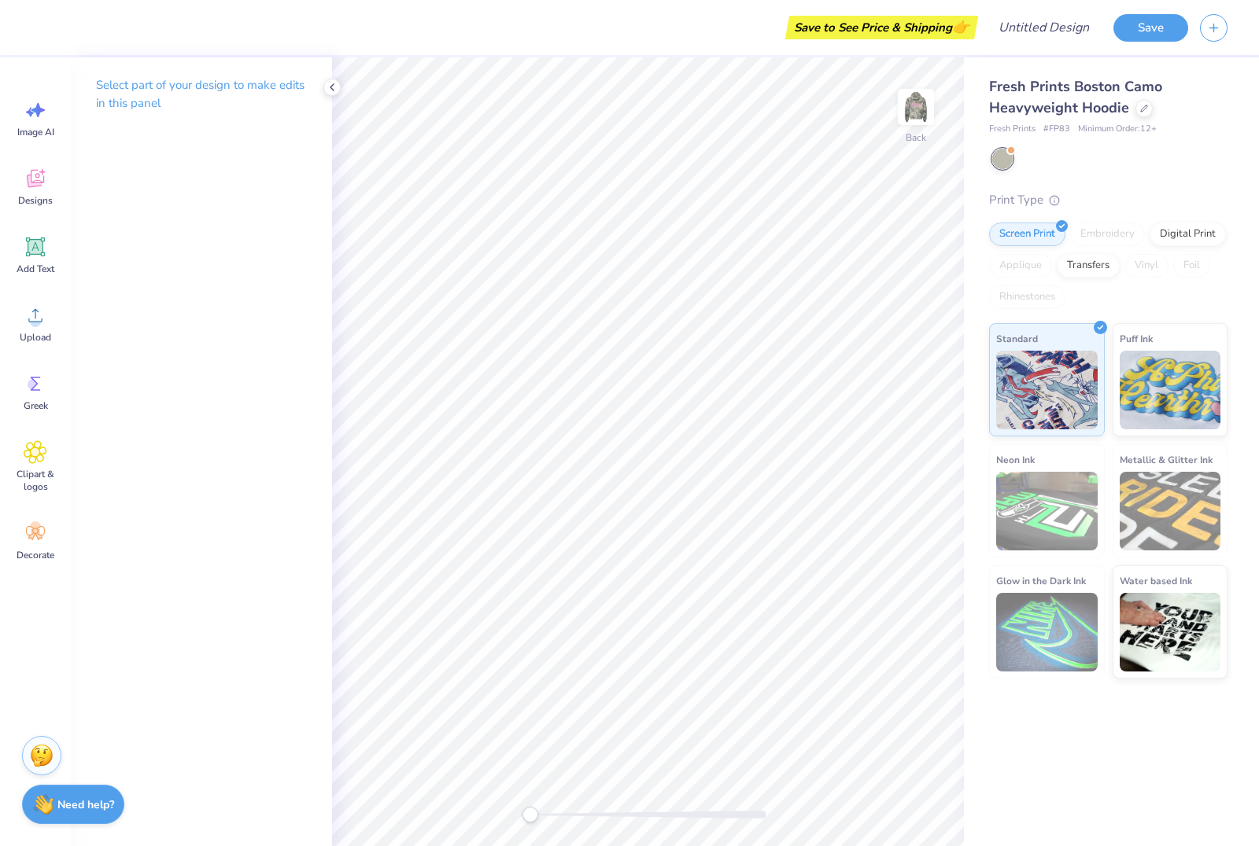
click at [65, 219] on div "Image AI Designs Add Text Upload Greek Clipart & logos Decorate" at bounding box center [35, 451] width 71 height 789
click at [17, 150] on div "Image AI Designs Add Text Upload Greek Clipart & logos Decorate" at bounding box center [35, 330] width 57 height 482
click at [28, 234] on div "Add Text" at bounding box center [35, 255] width 57 height 59
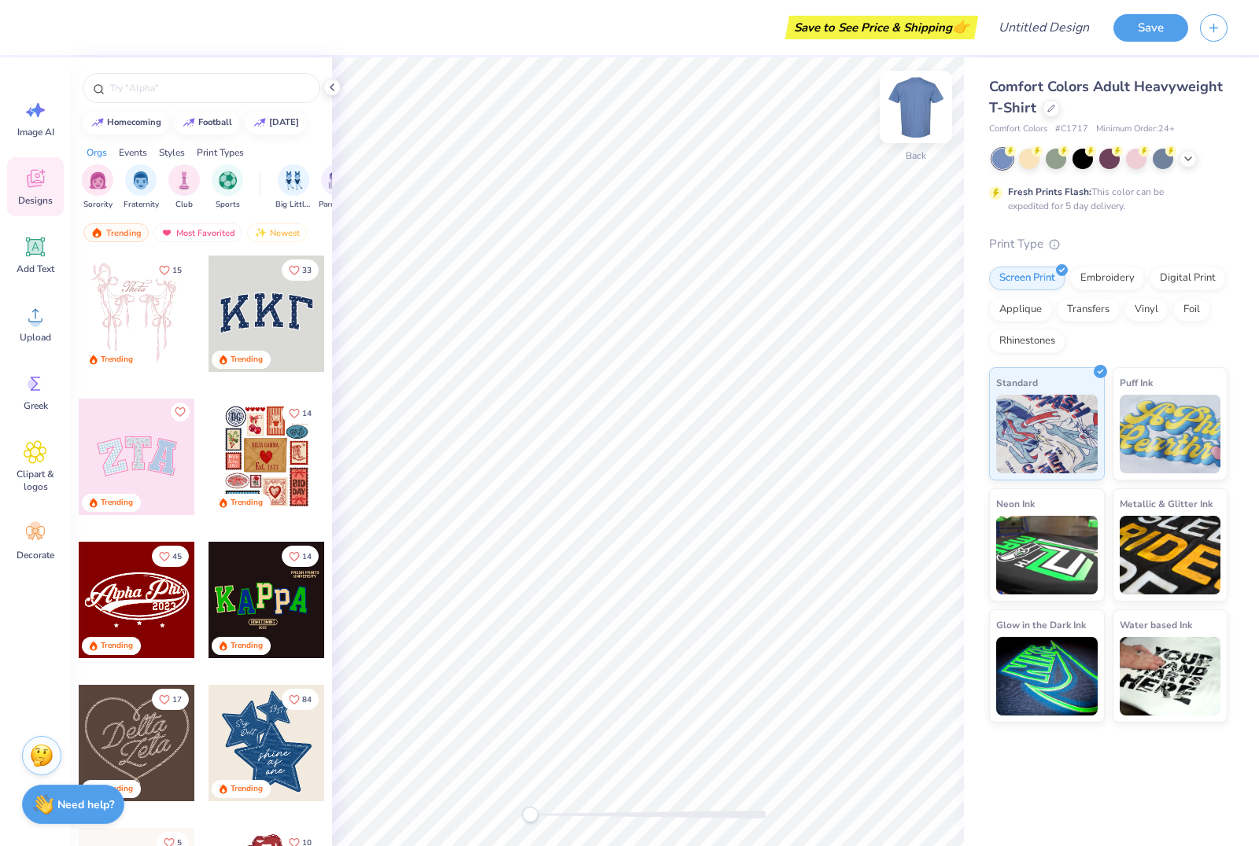
click at [1257, 290] on div "Comfort Colors Adult Heavyweight T-Shirt Comfort Colors # C1717 Minimum Order: …" at bounding box center [1111, 389] width 295 height 665
click at [1031, 95] on span "Comfort Colors Adult Heavyweight T-Shirt" at bounding box center [1106, 97] width 234 height 40
click at [1049, 107] on icon at bounding box center [1051, 109] width 8 height 8
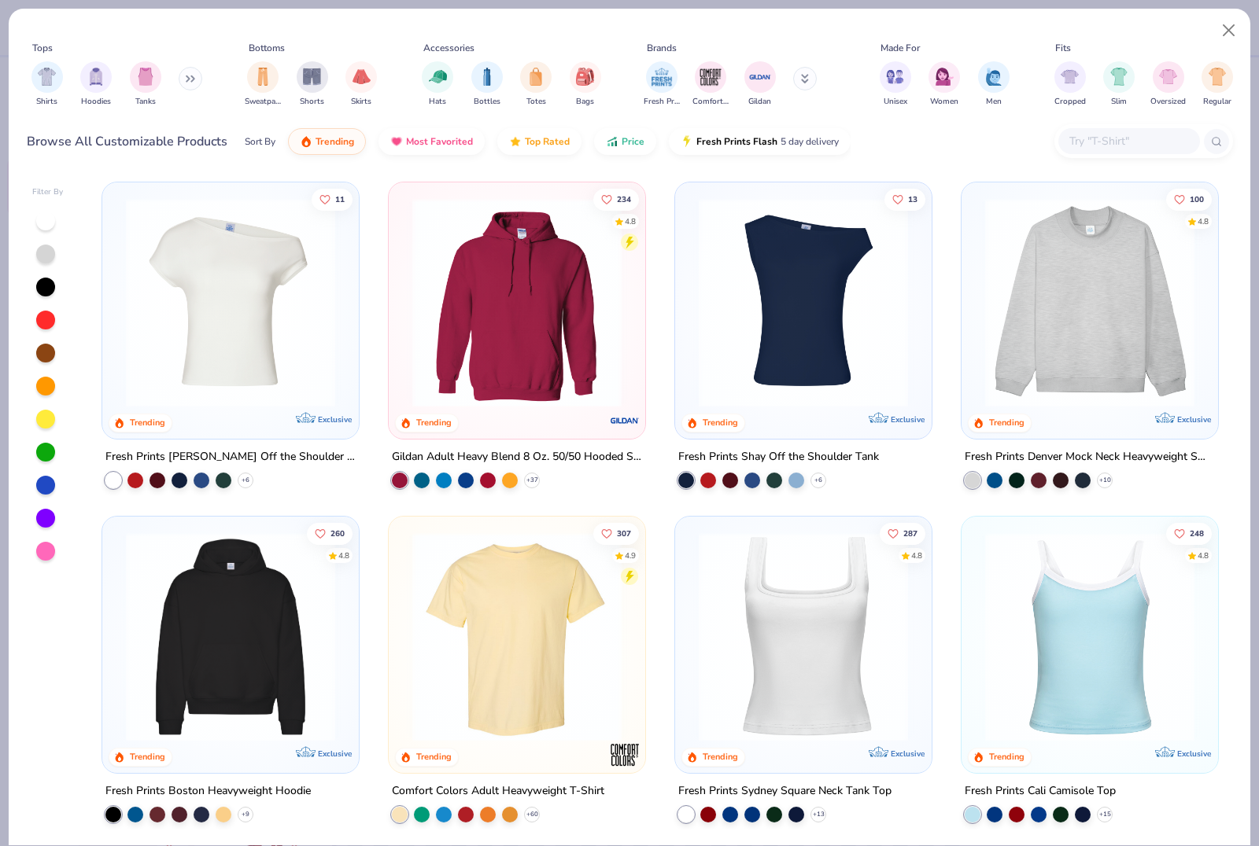
click at [912, 721] on img at bounding box center [803, 637] width 225 height 209
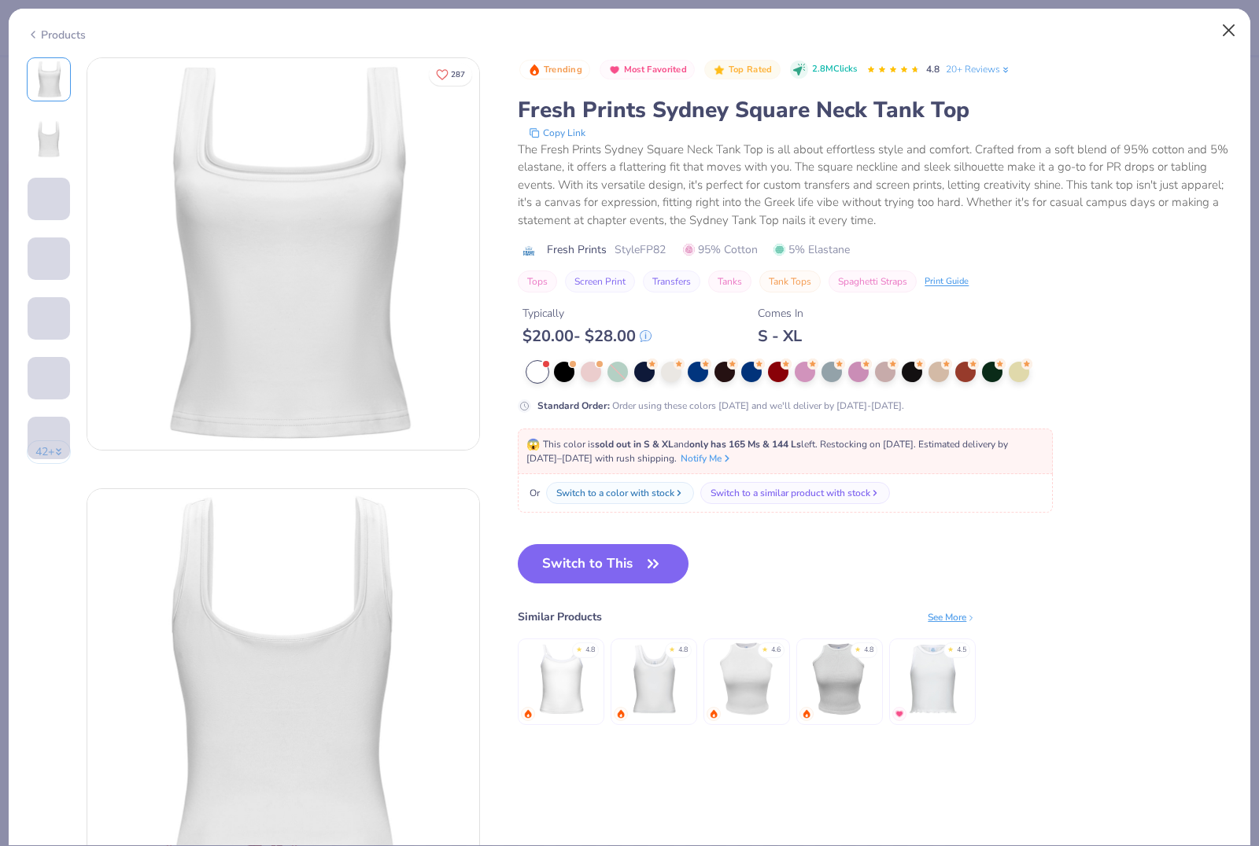
click at [1226, 16] on button "Close" at bounding box center [1229, 31] width 30 height 30
click at [1208, 31] on div "Products" at bounding box center [629, 29] width 1241 height 41
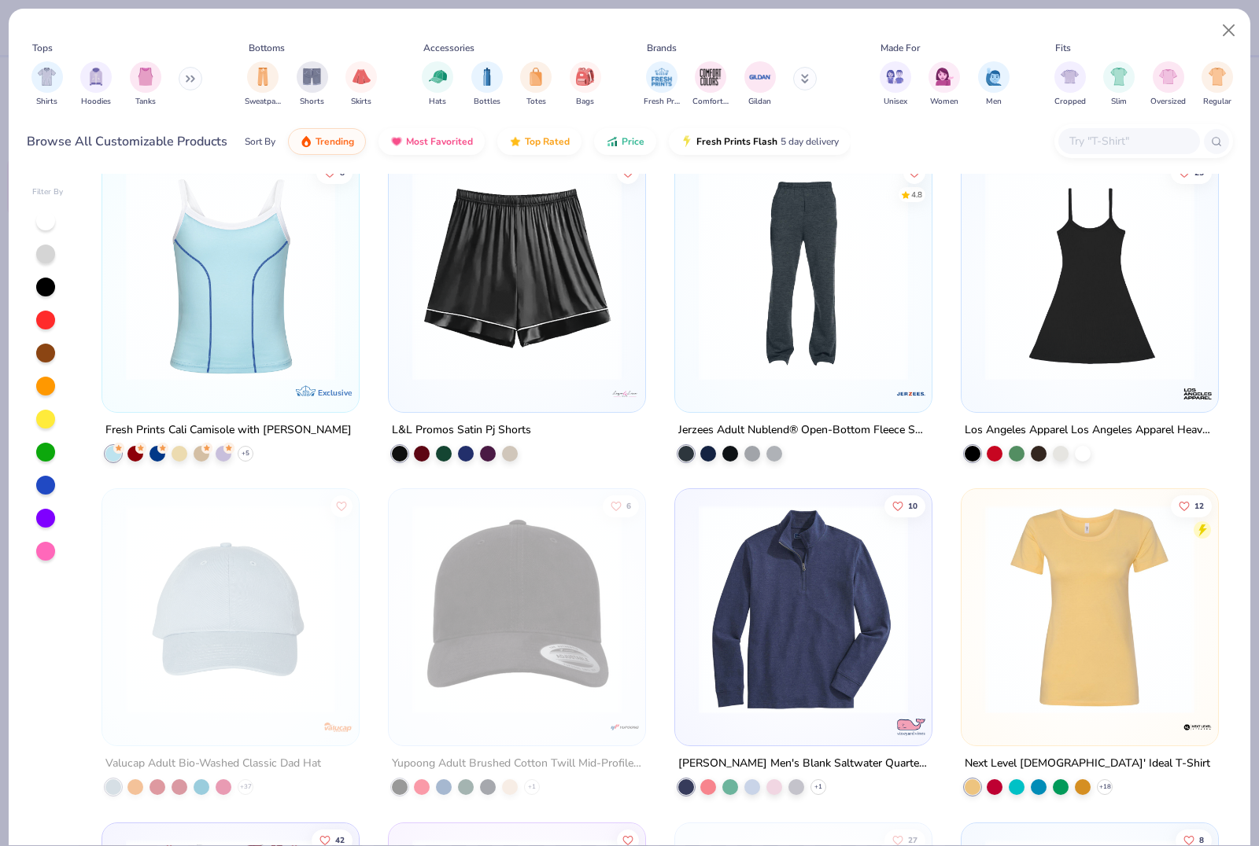
scroll to position [11387, 0]
click at [194, 683] on img at bounding box center [230, 609] width 225 height 209
click at [313, 540] on img at bounding box center [230, 609] width 225 height 209
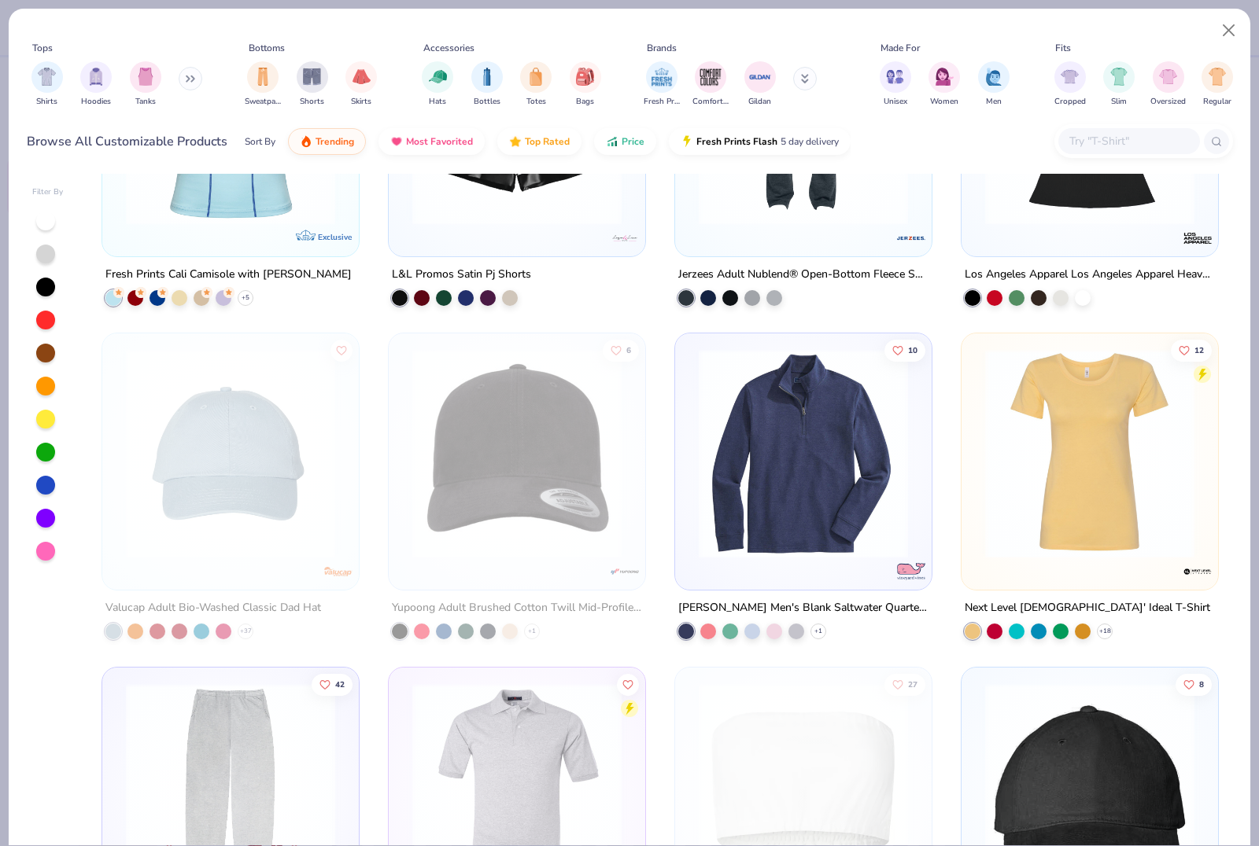
scroll to position [11544, 0]
click at [232, 494] on img at bounding box center [230, 452] width 225 height 209
click at [215, 486] on img at bounding box center [230, 452] width 225 height 209
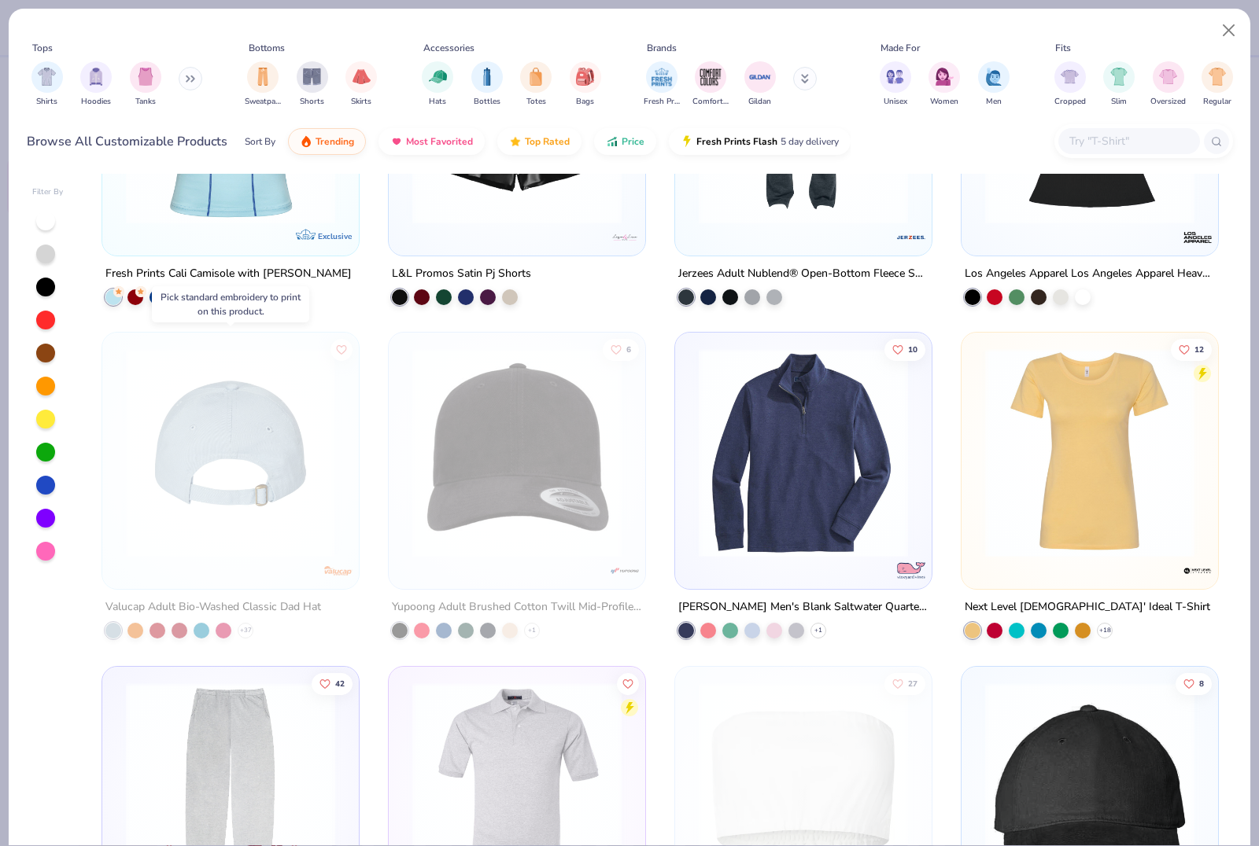
click at [207, 290] on div "Pick standard embroidery to print on this product." at bounding box center [230, 304] width 140 height 28
click at [220, 610] on div "Valucap Adult Bio-Washed Classic Dad Hat" at bounding box center [213, 608] width 216 height 20
click at [160, 575] on div at bounding box center [230, 461] width 256 height 256
click at [807, 82] on icon at bounding box center [805, 78] width 8 height 9
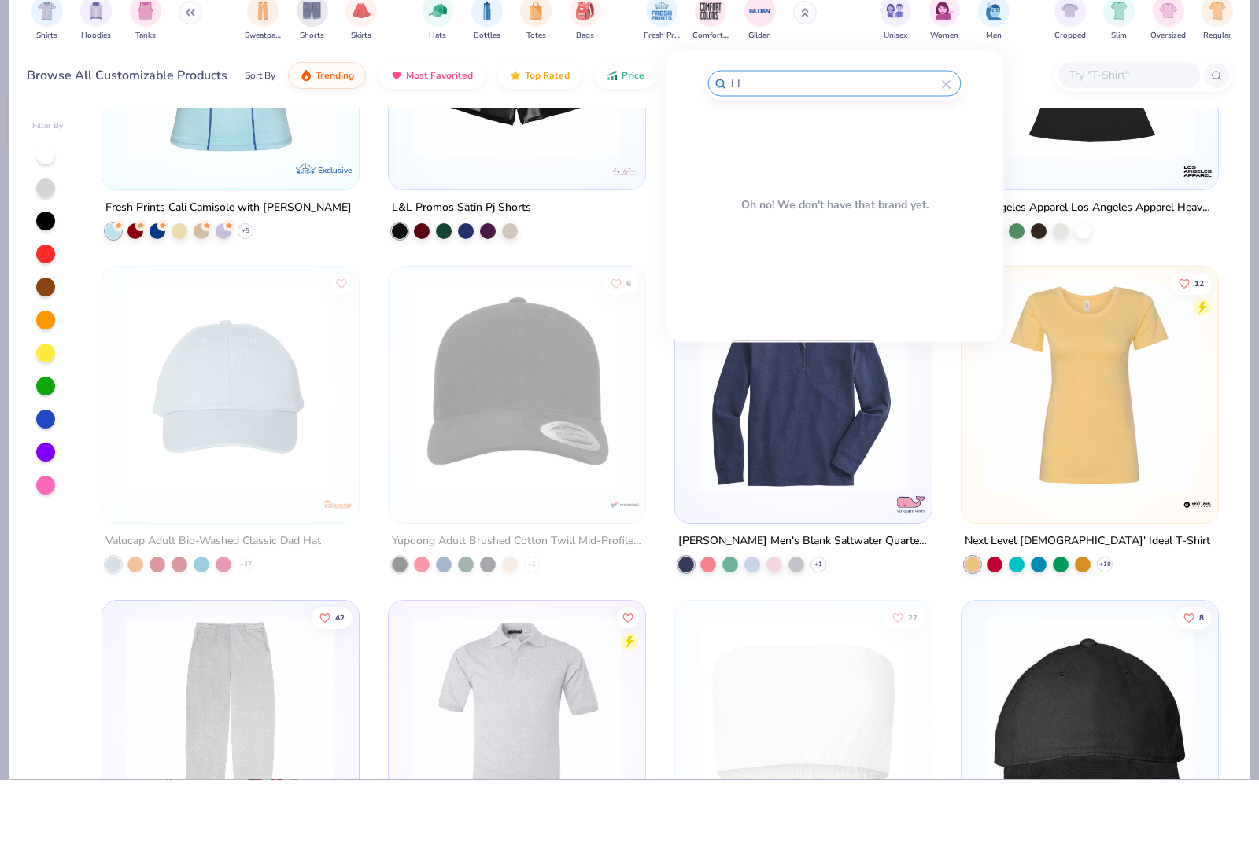
type input "I Ir"
click at [946, 142] on div at bounding box center [945, 149] width 9 height 14
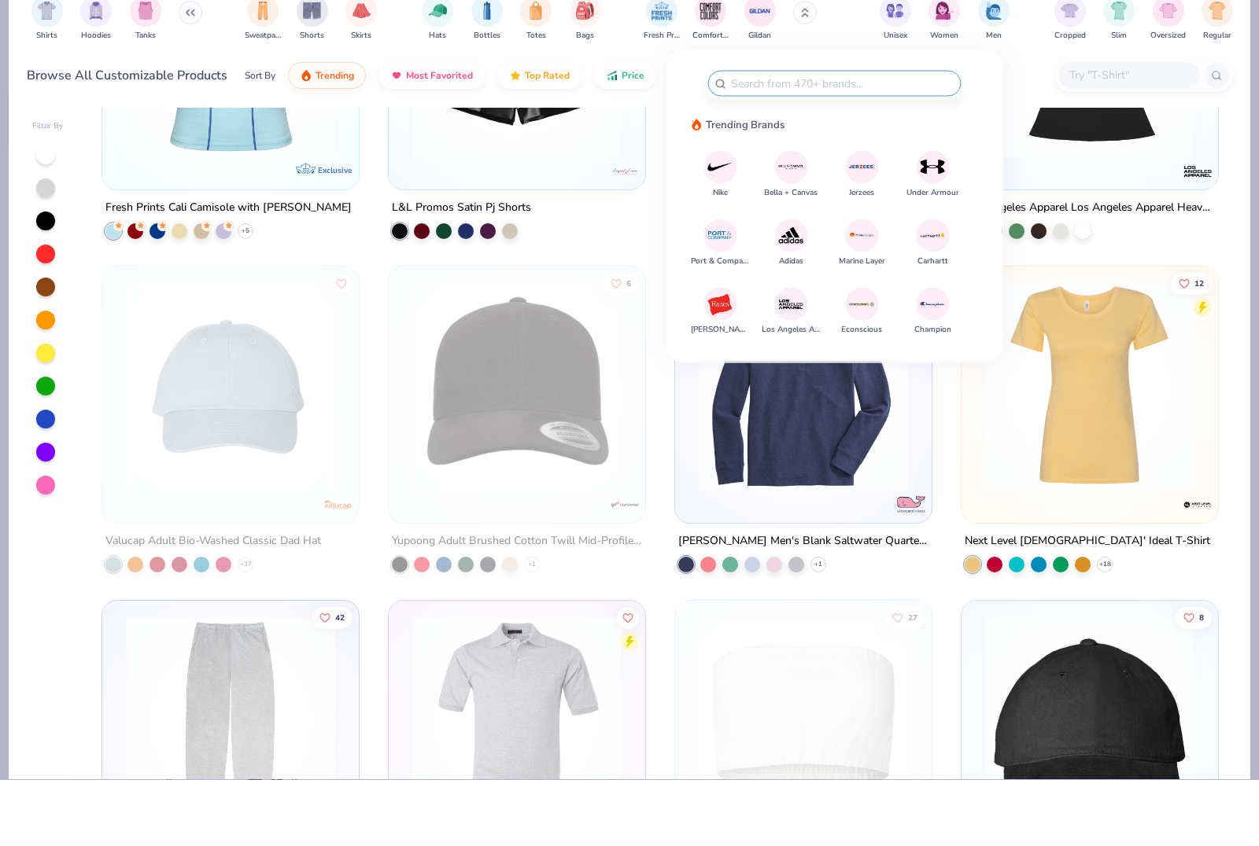
click at [942, 141] on input "text" at bounding box center [841, 150] width 225 height 18
click at [188, 683] on img at bounding box center [230, 787] width 225 height 209
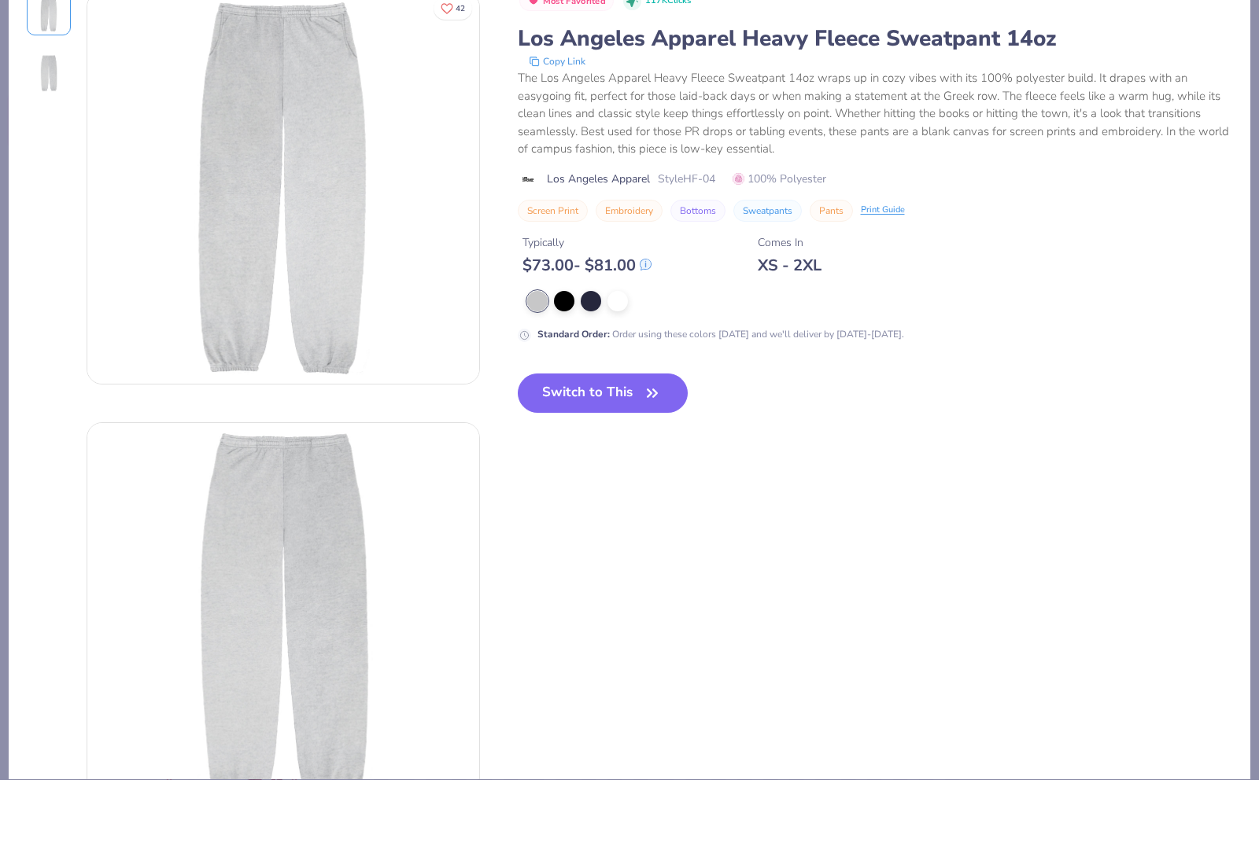
click at [186, 489] on img at bounding box center [283, 685] width 392 height 392
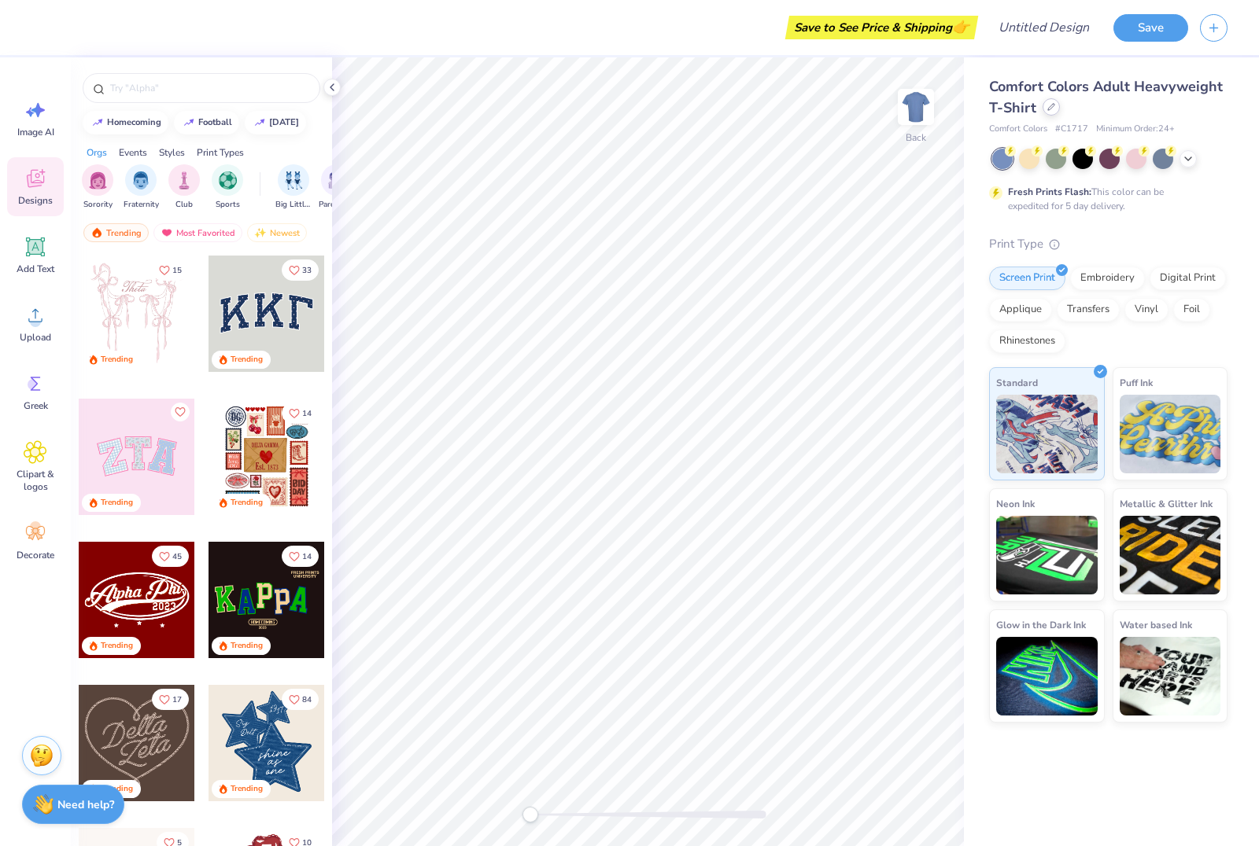
click at [1042, 109] on div at bounding box center [1050, 106] width 17 height 17
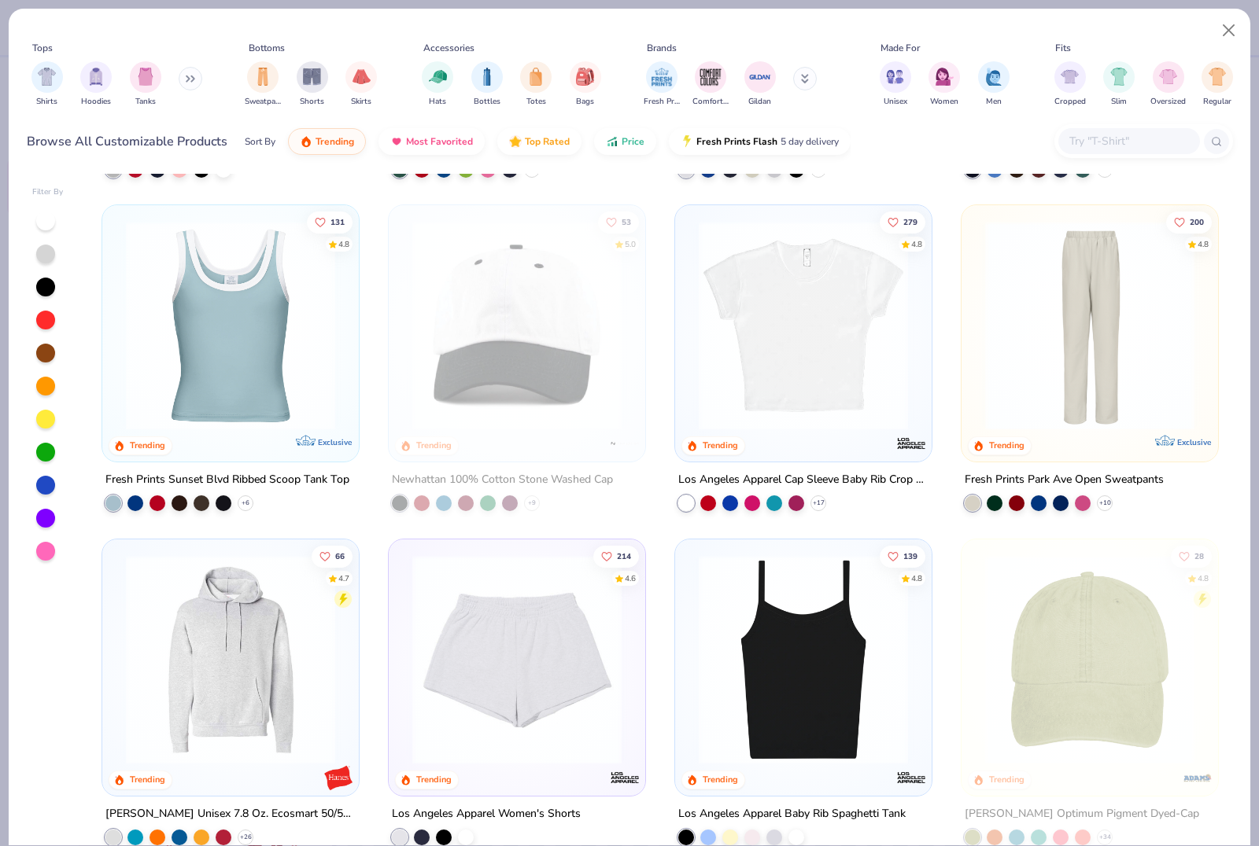
scroll to position [2321, 0]
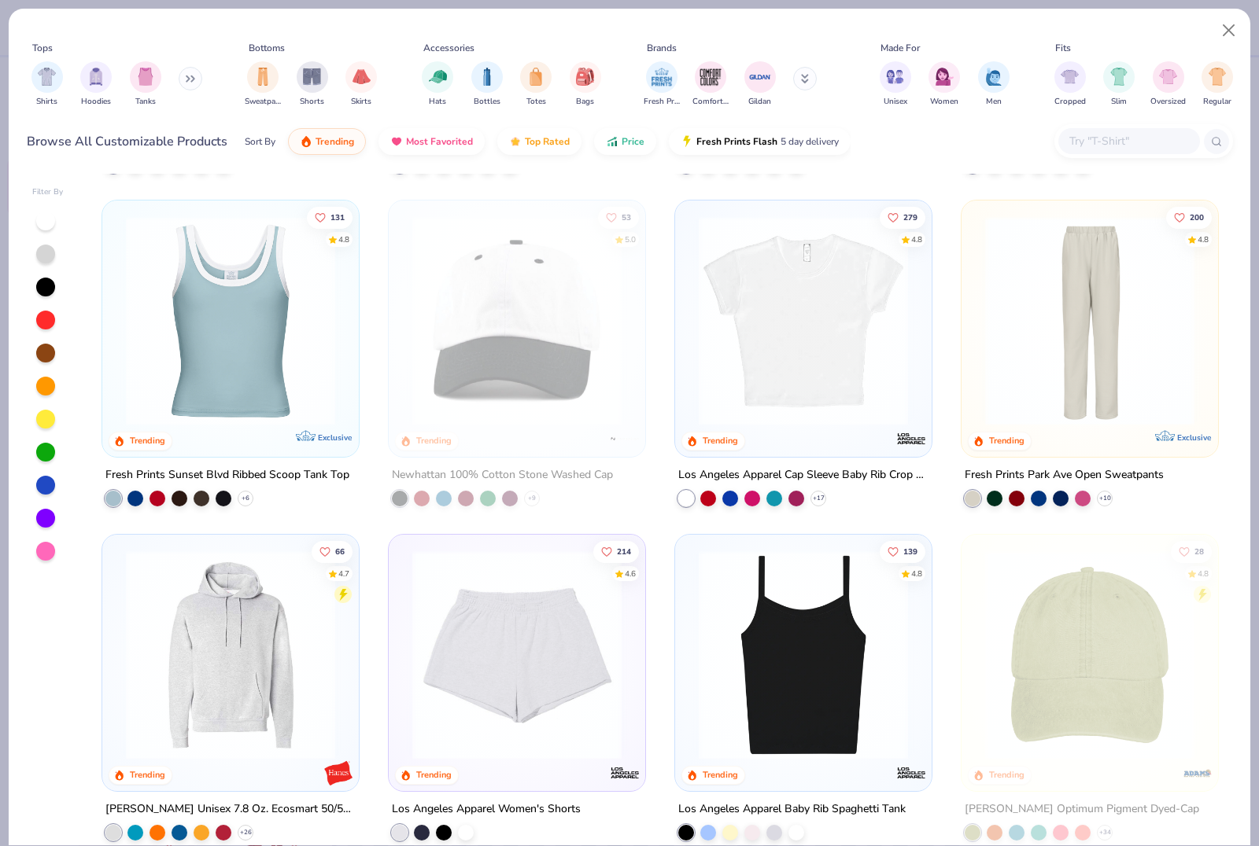
click at [458, 337] on img at bounding box center [516, 320] width 225 height 209
click at [440, 100] on span "Hats" at bounding box center [437, 100] width 17 height 12
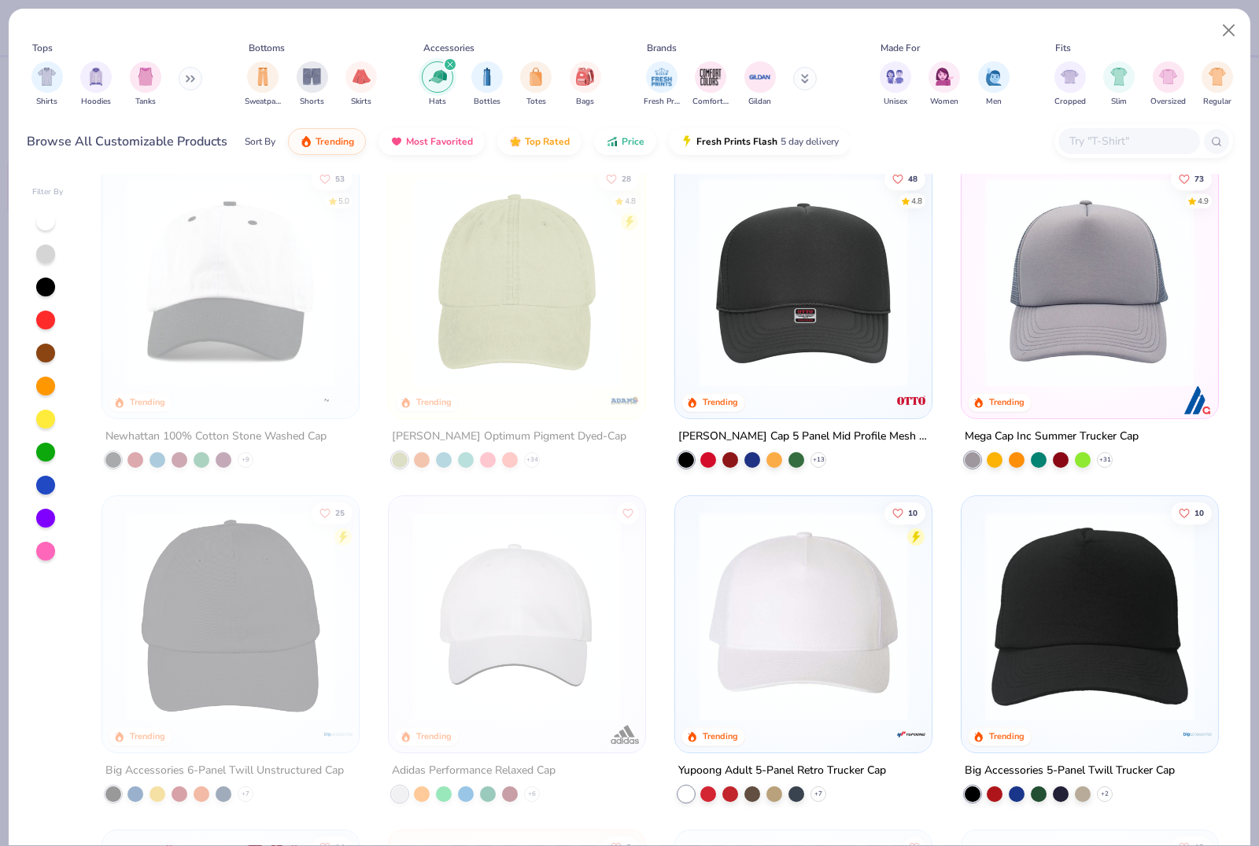
scroll to position [21, 0]
click at [477, 310] on img at bounding box center [516, 281] width 225 height 209
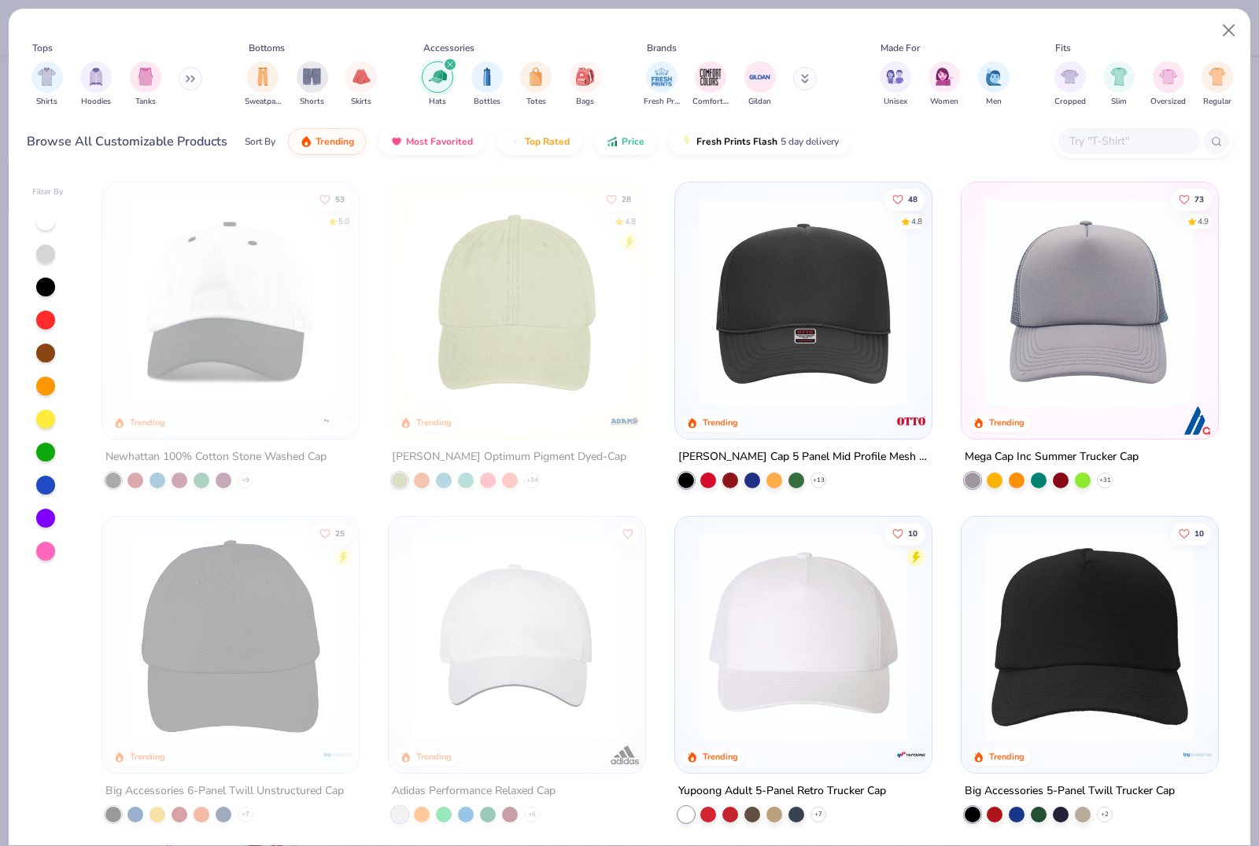
scroll to position [0, 0]
click at [1153, 94] on div "Oversized" at bounding box center [1167, 83] width 35 height 46
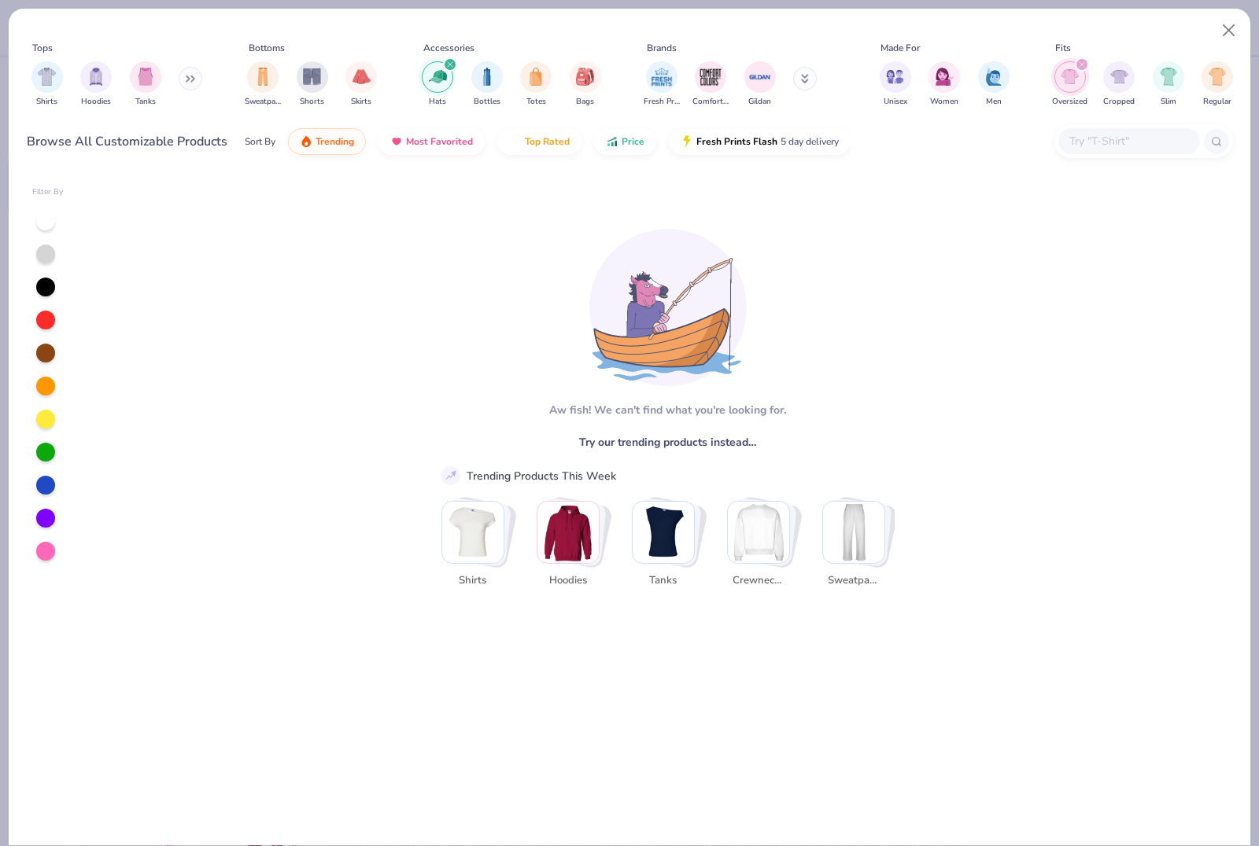
click at [672, 511] on img "Stack Card Button Tanks" at bounding box center [662, 532] width 61 height 61
click at [1204, 27] on div "Tops Tanks Shirts Hoodies Bottoms Sweatpants Shorts Skirts Accessories Hats Bot…" at bounding box center [630, 73] width 1206 height 93
click at [1227, 32] on button "Close" at bounding box center [1229, 31] width 30 height 30
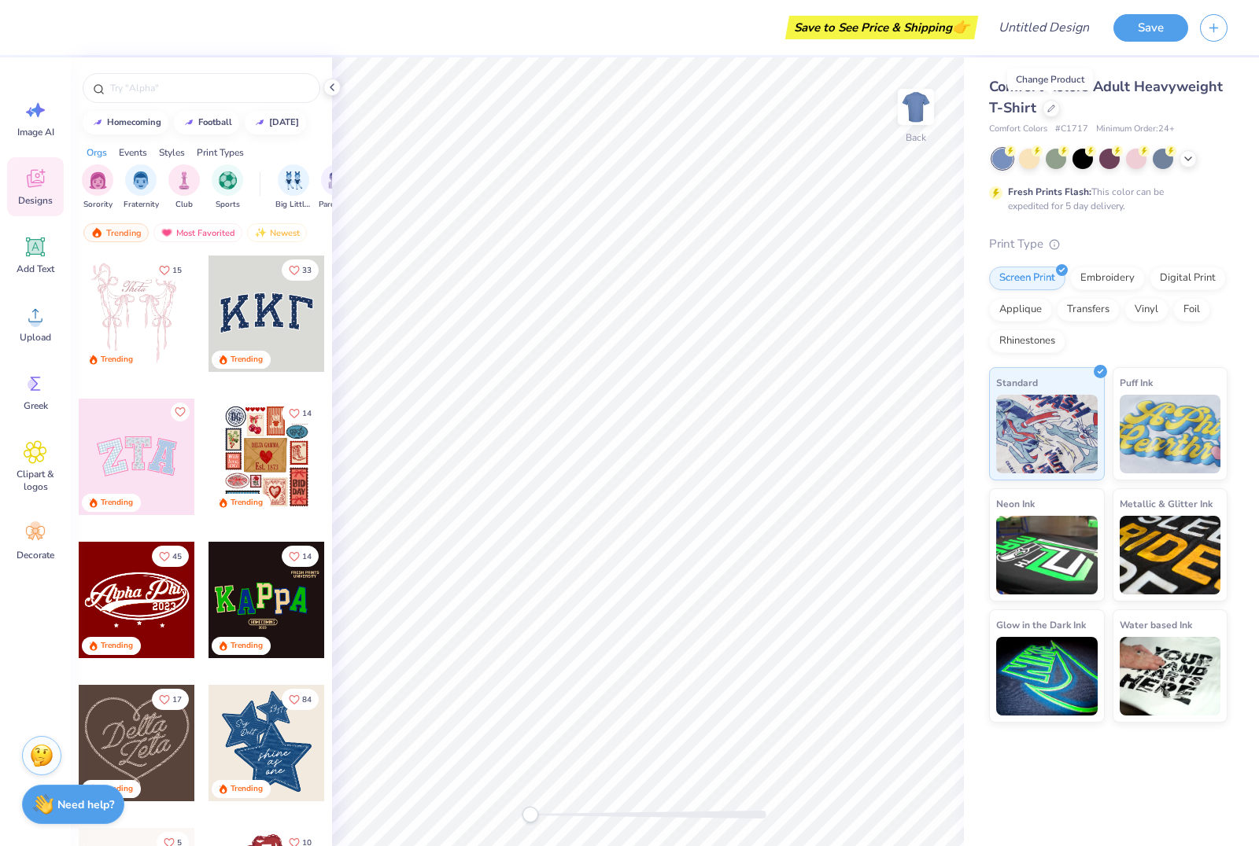
click at [1038, 105] on div "Comfort Colors Adult Heavyweight T-Shirt" at bounding box center [1108, 97] width 238 height 42
click at [1049, 105] on icon at bounding box center [1051, 109] width 8 height 8
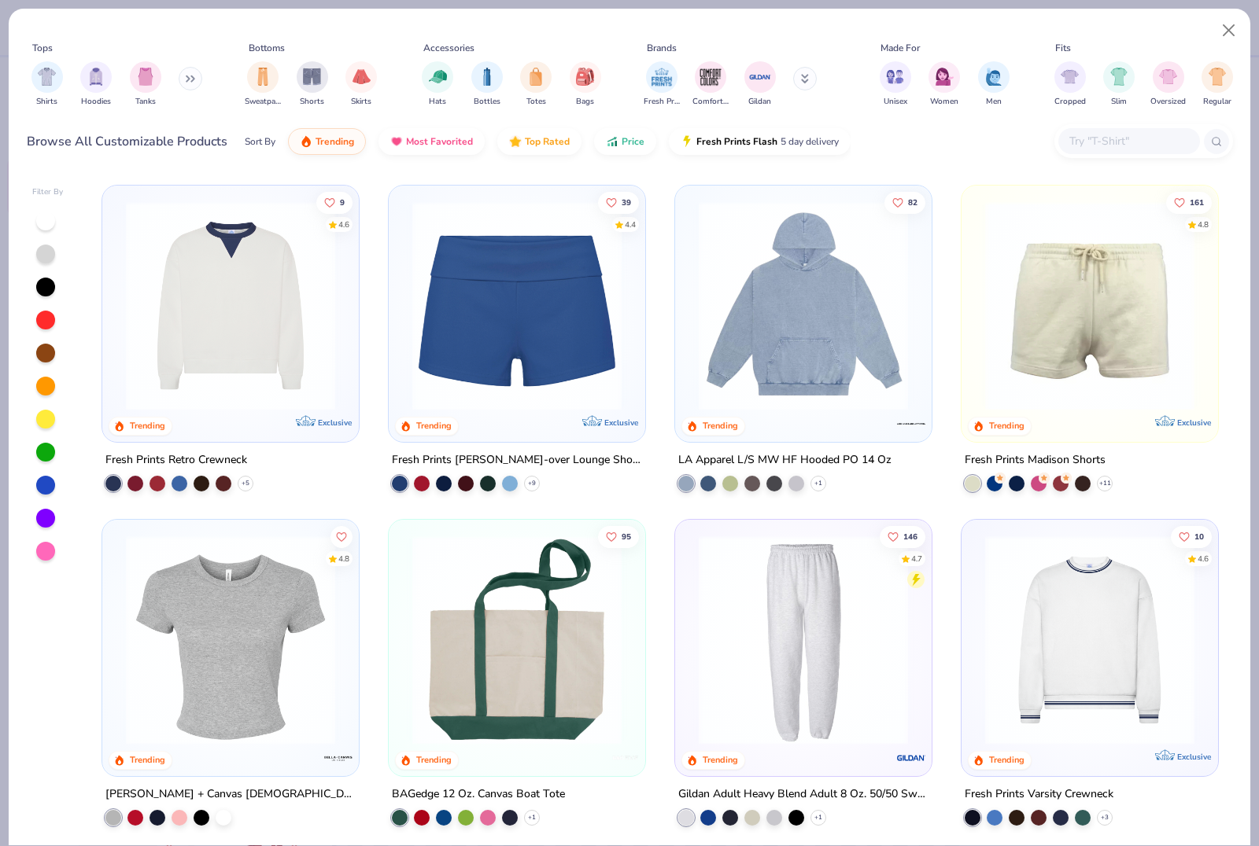
scroll to position [1670, 0]
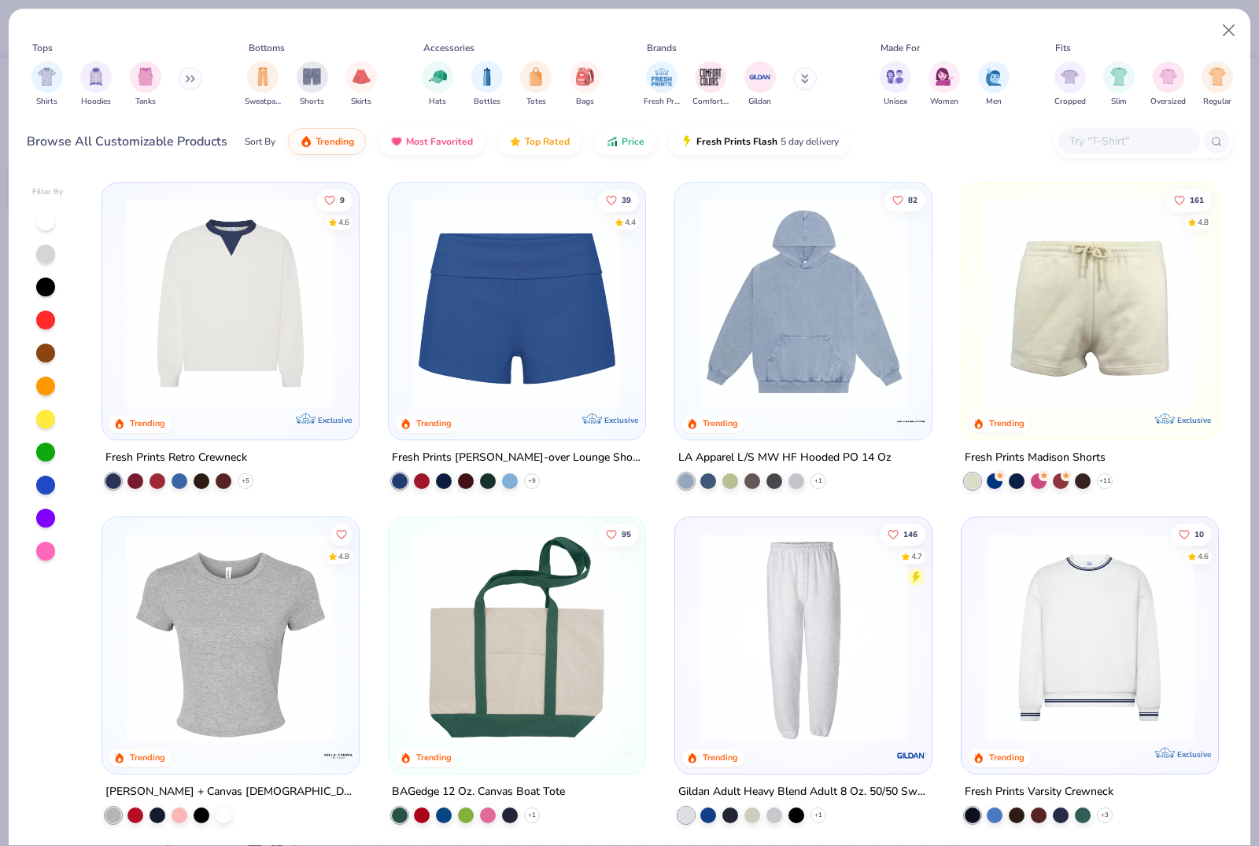
click at [587, 343] on img at bounding box center [516, 303] width 225 height 209
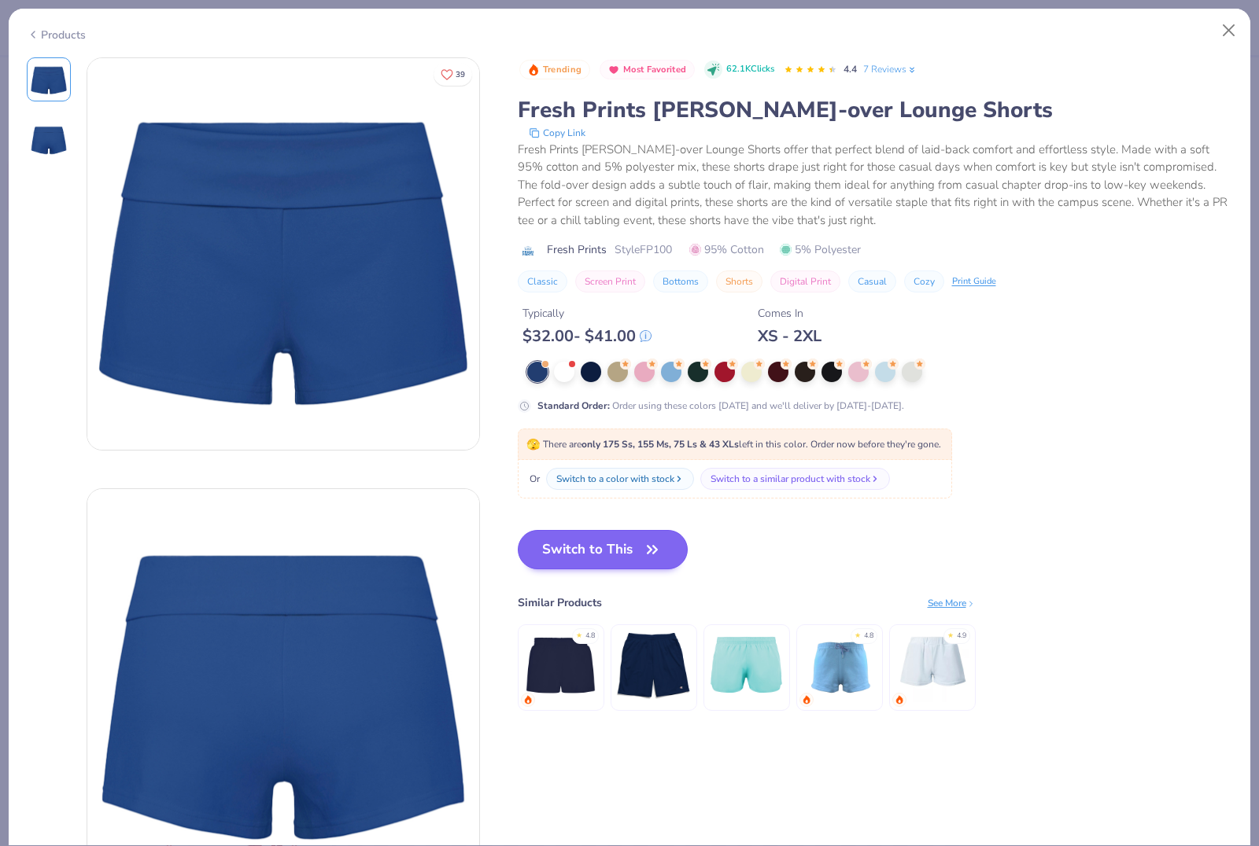
click at [669, 547] on button "Switch to This" at bounding box center [603, 549] width 171 height 39
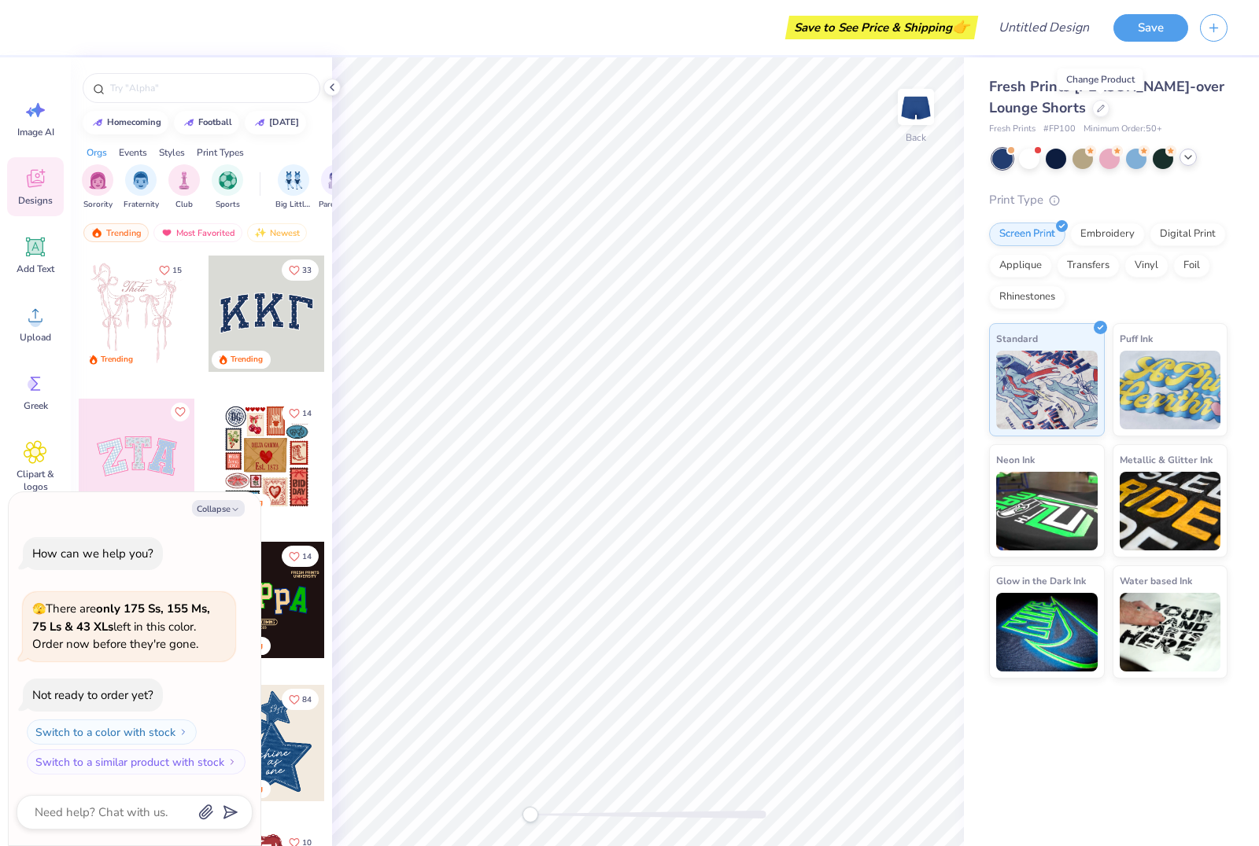
click at [1187, 160] on icon at bounding box center [1187, 157] width 13 height 13
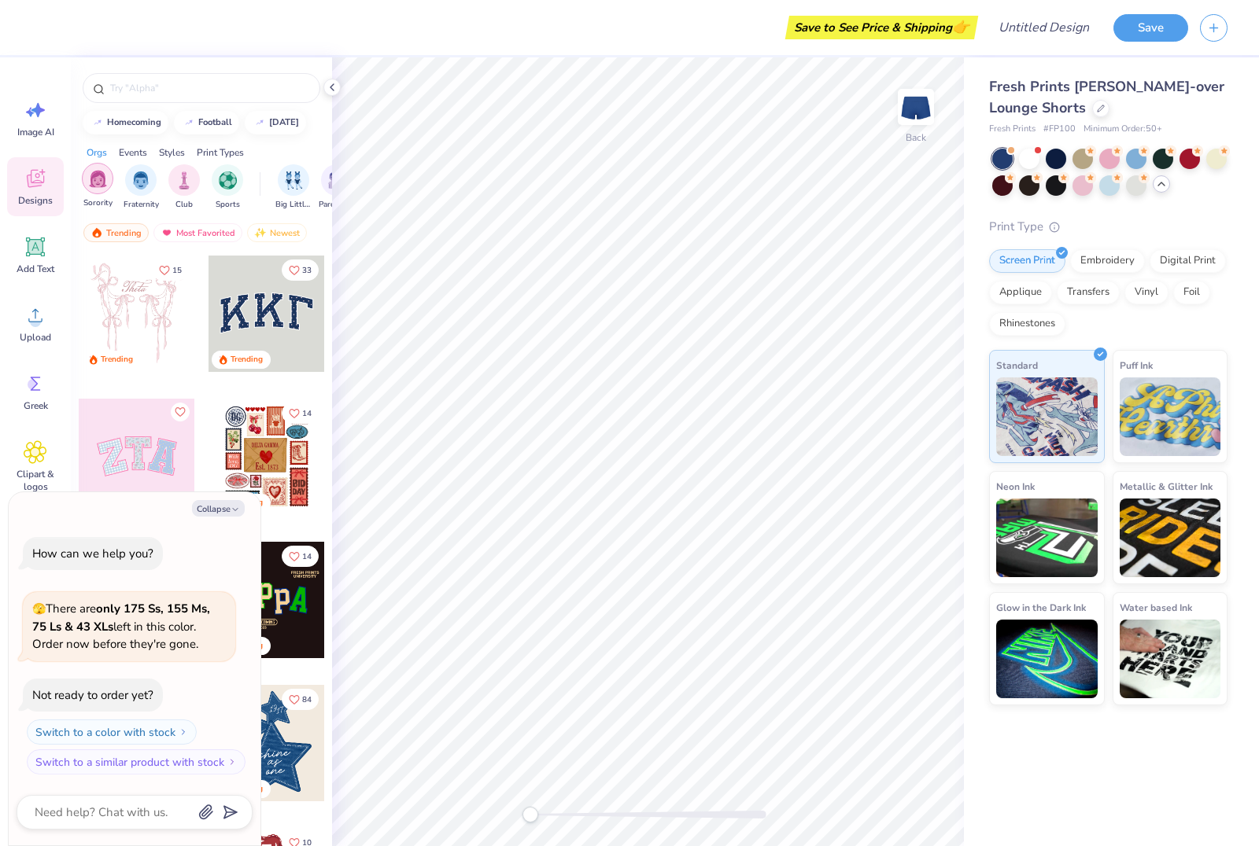
click at [105, 181] on img "filter for Sorority" at bounding box center [98, 179] width 18 height 18
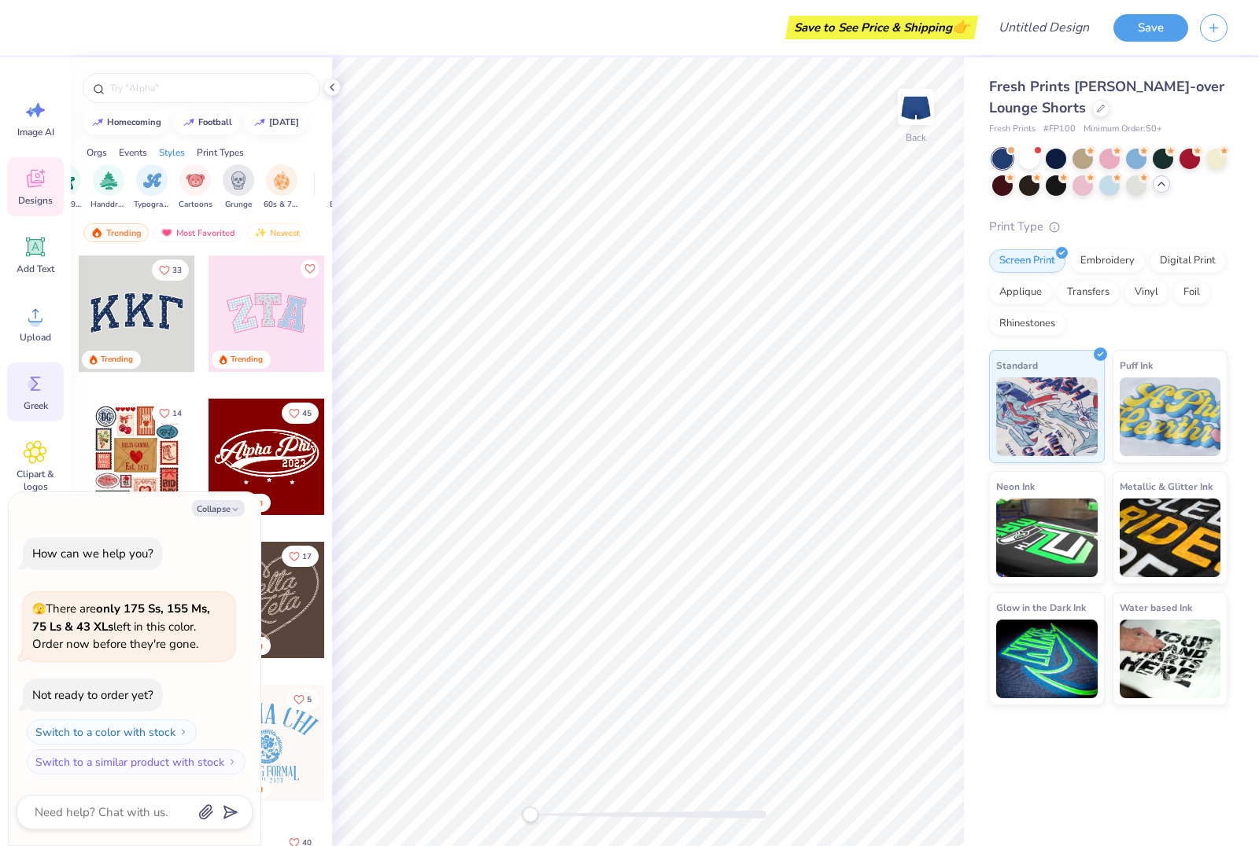
scroll to position [0, 1045]
click at [44, 380] on icon at bounding box center [36, 384] width 24 height 24
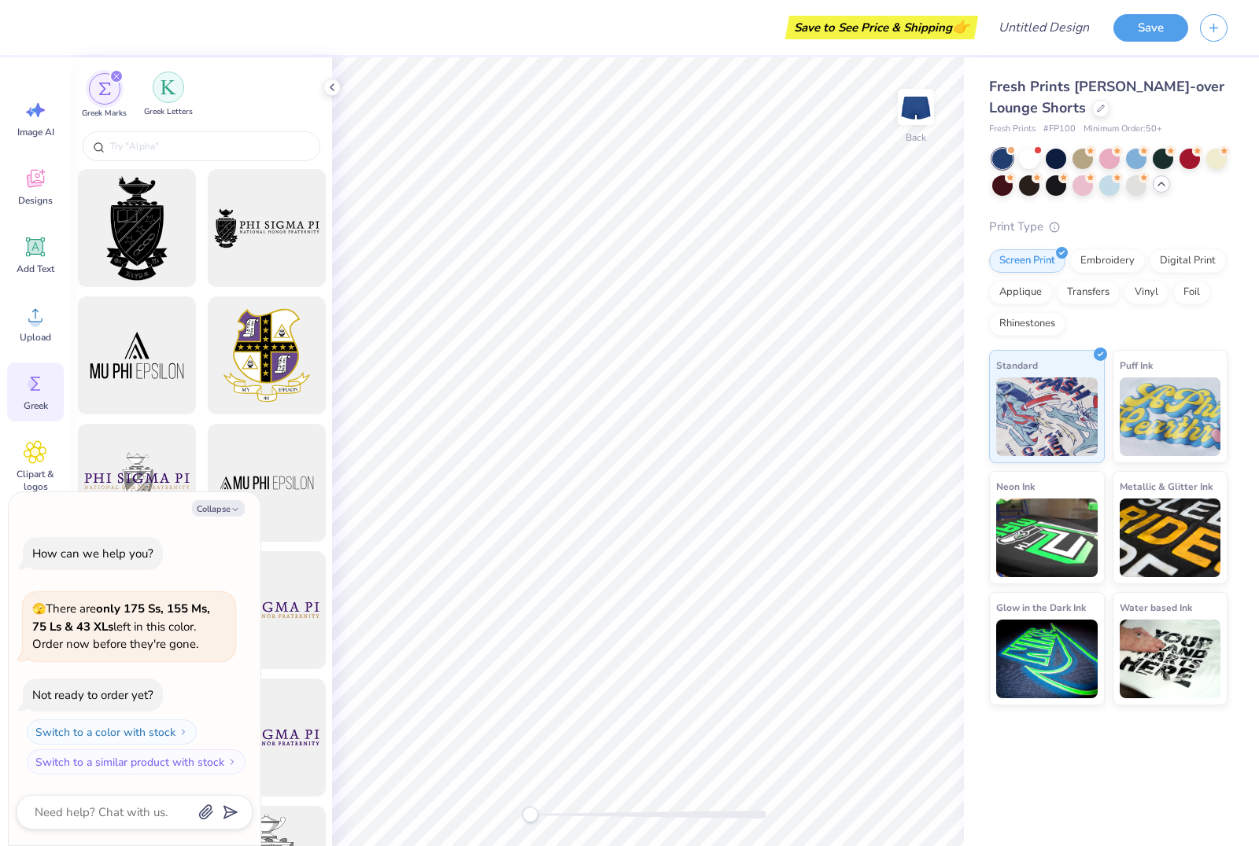
click at [161, 94] on img "filter for Greek Letters" at bounding box center [168, 87] width 16 height 16
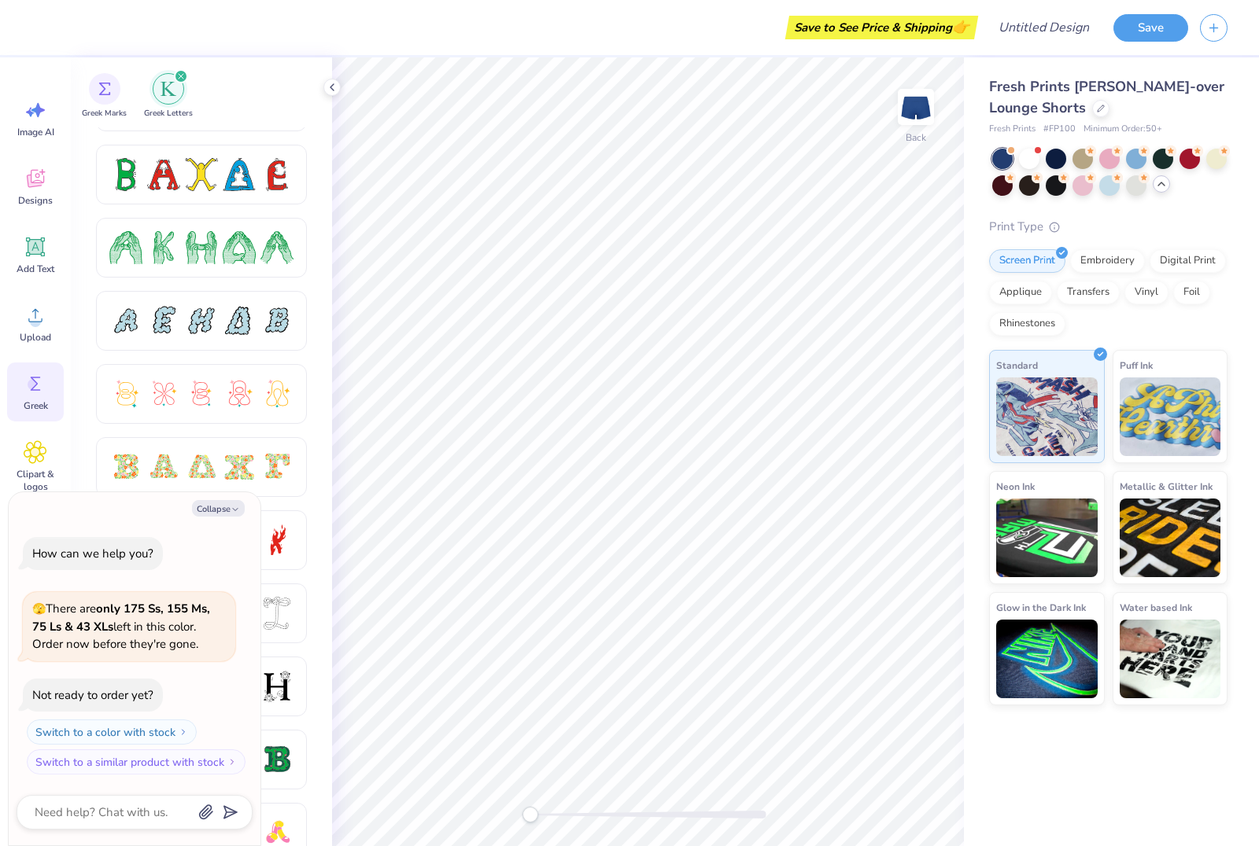
scroll to position [241, 0]
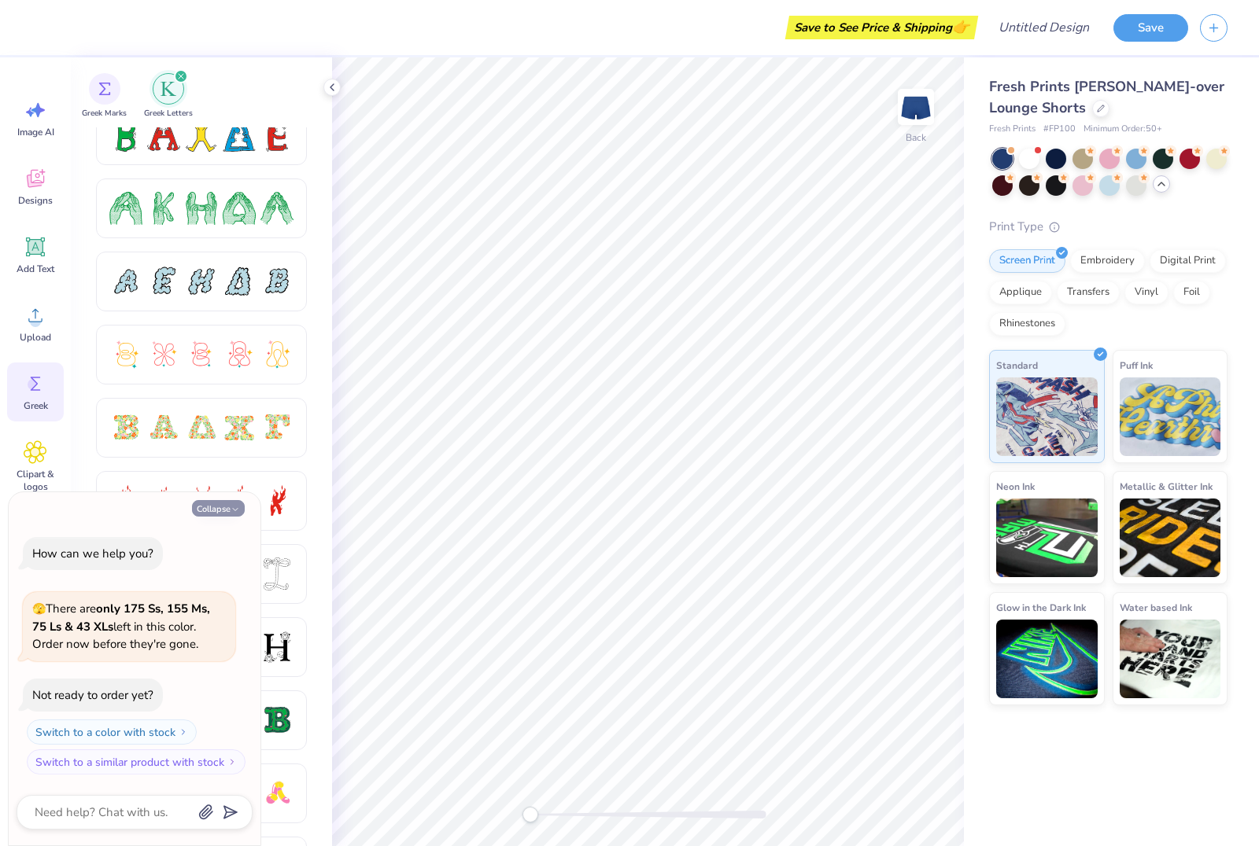
click at [230, 502] on button "Collapse" at bounding box center [218, 508] width 53 height 17
type textarea "x"
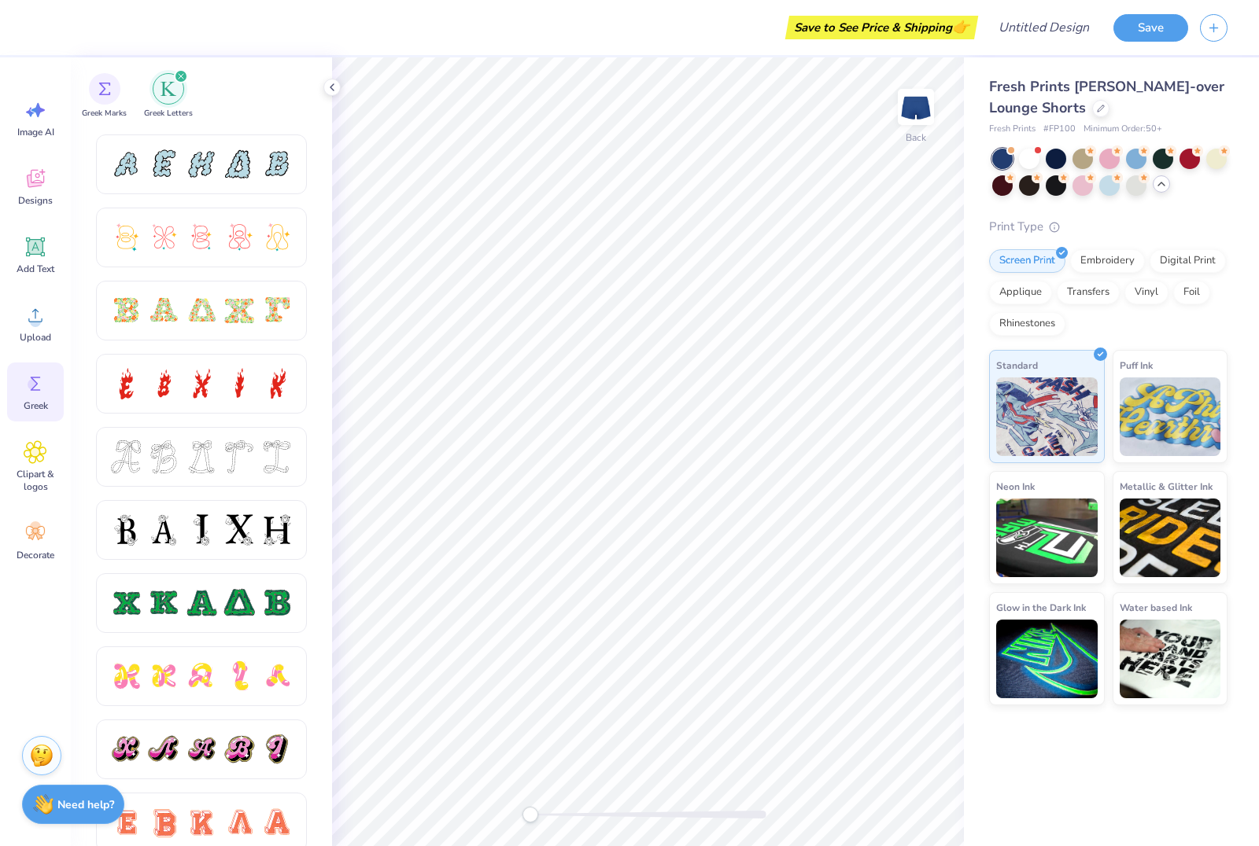
scroll to position [369, 0]
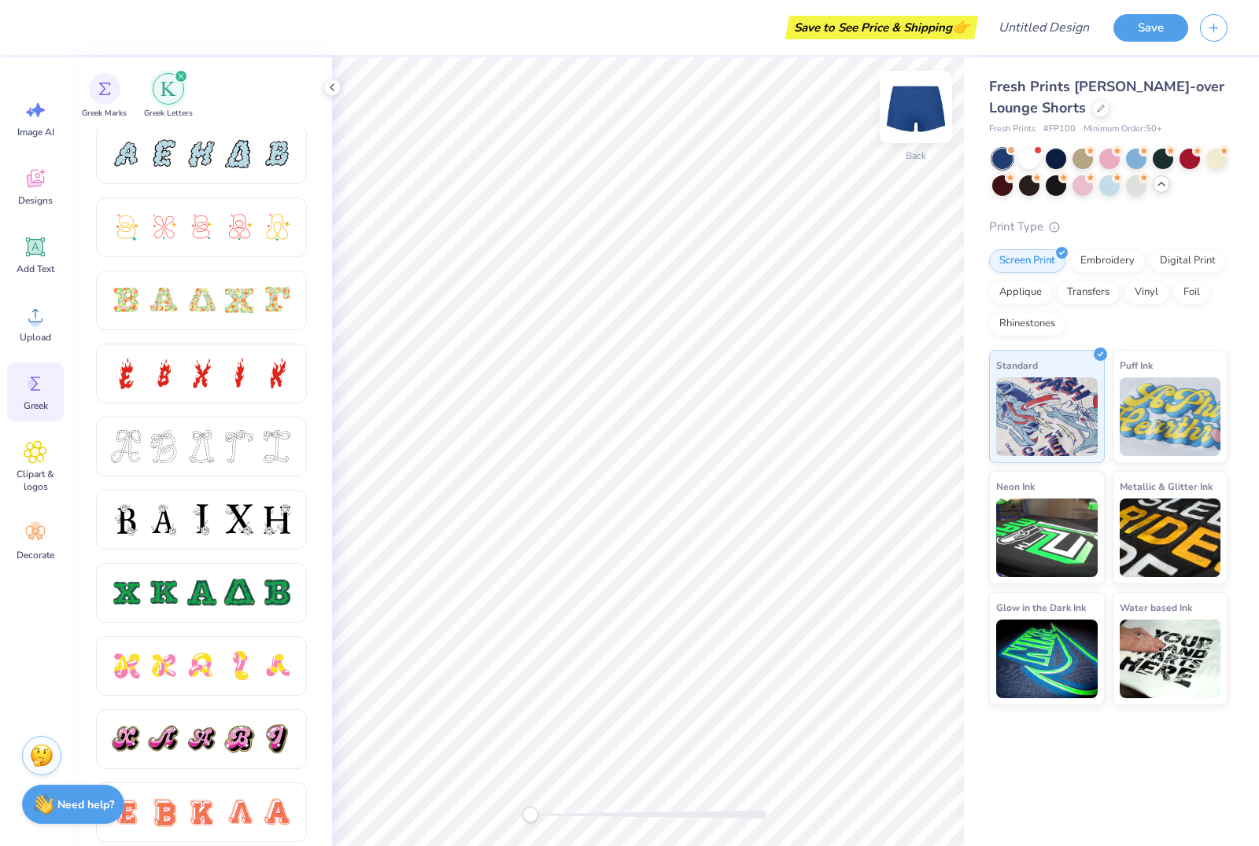
click at [916, 120] on img at bounding box center [915, 107] width 63 height 63
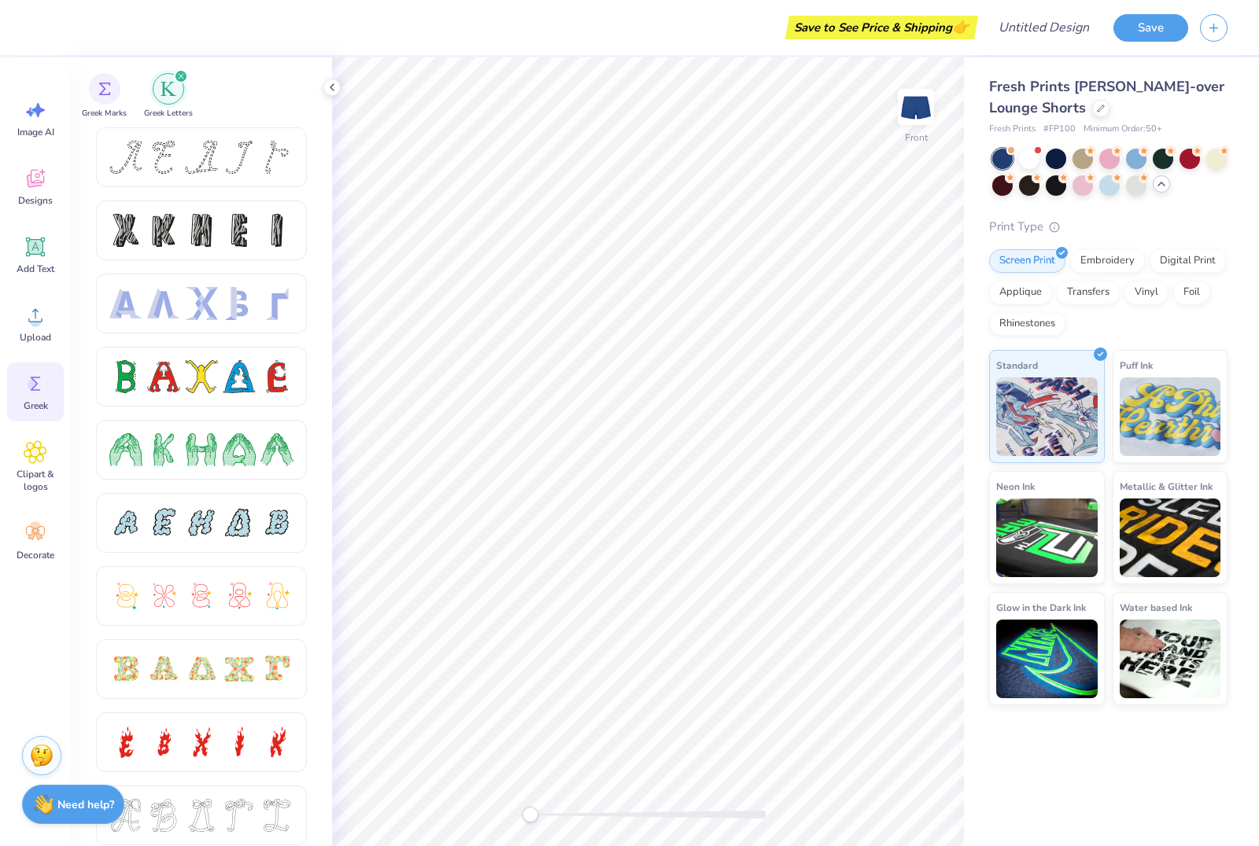
scroll to position [0, 0]
click at [101, 79] on div "filter for Greek Marks" at bounding box center [104, 87] width 31 height 31
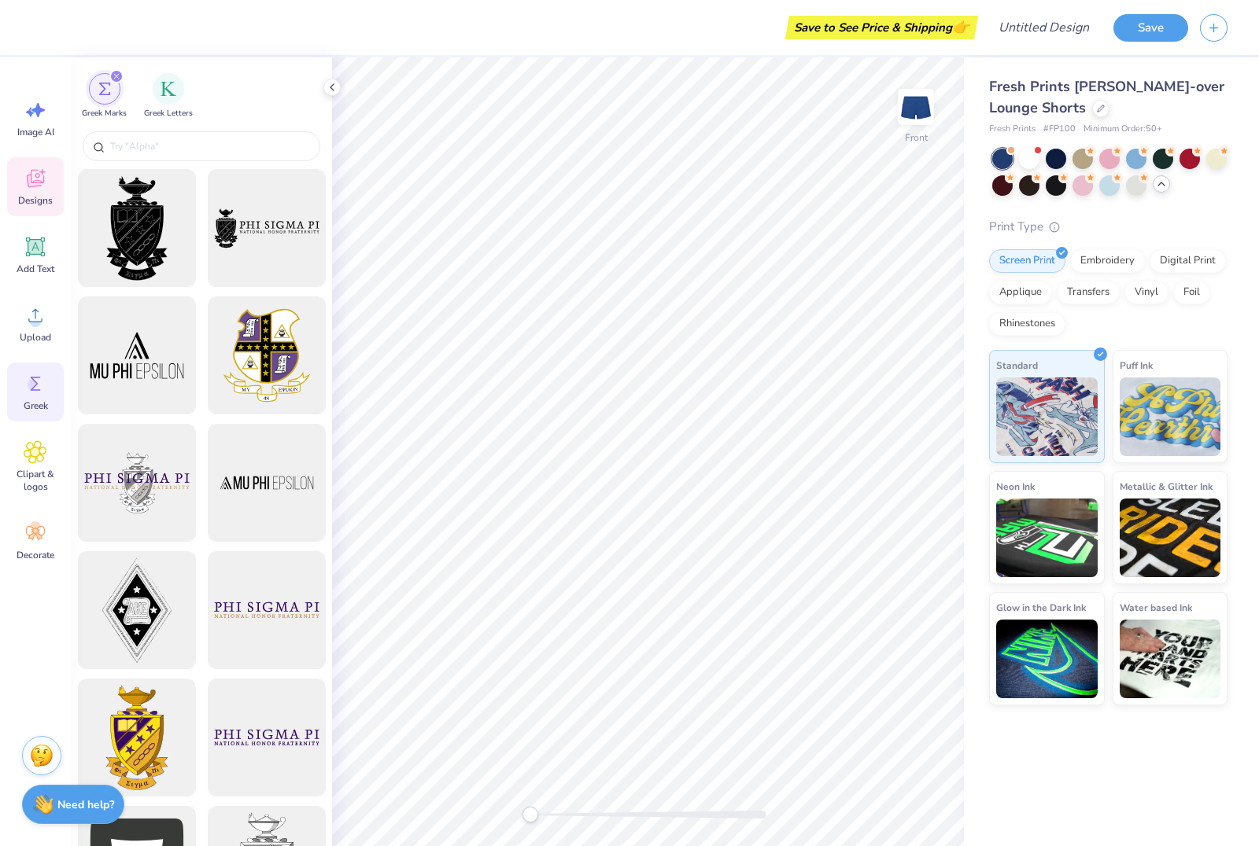
click at [38, 173] on icon at bounding box center [36, 179] width 24 height 24
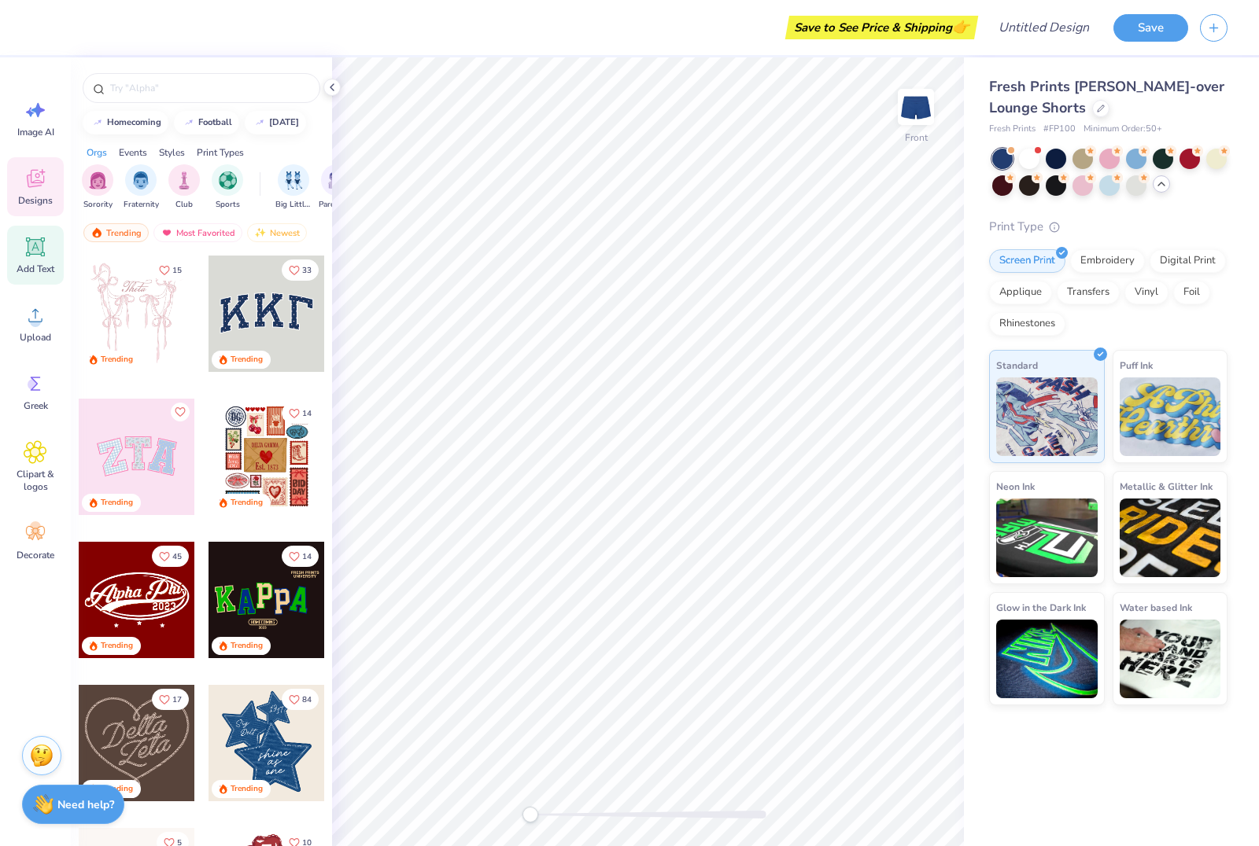
click at [37, 258] on icon at bounding box center [36, 247] width 24 height 24
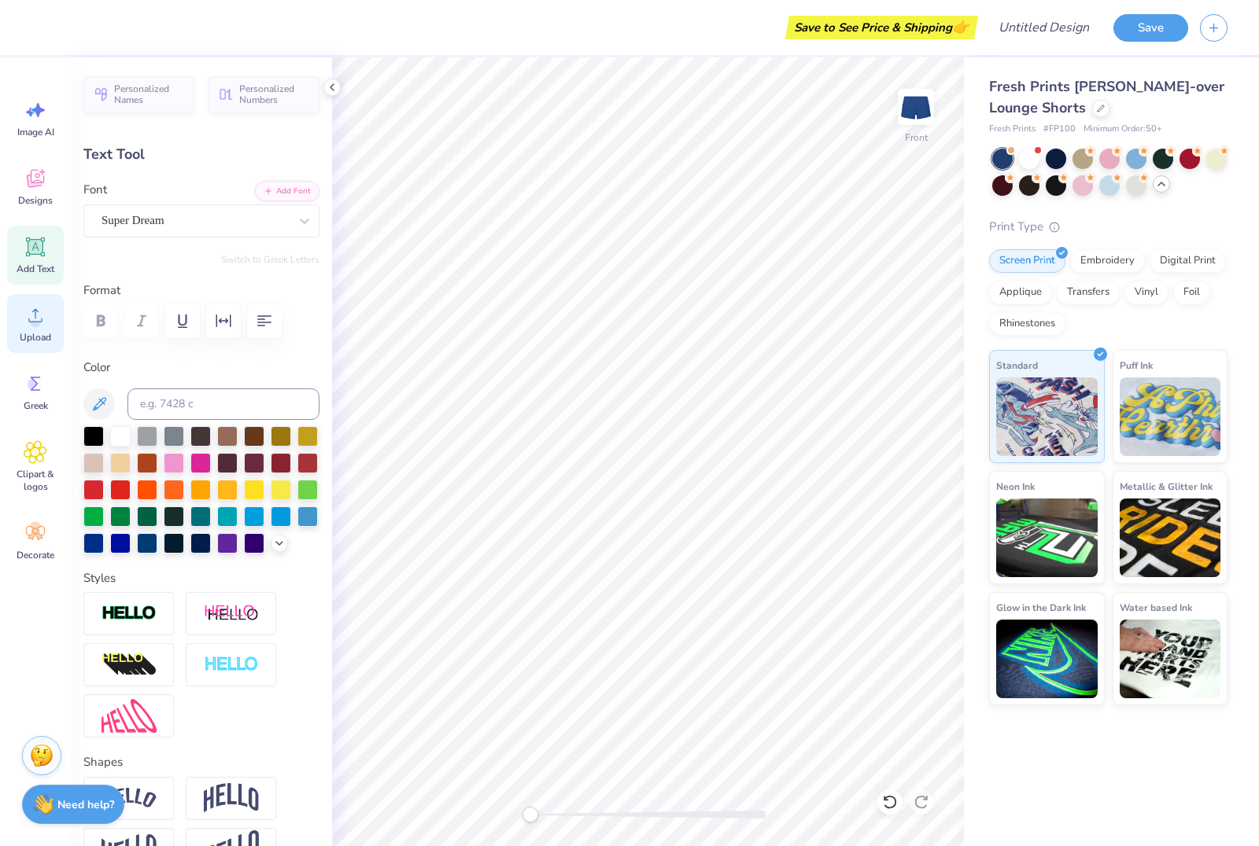
click at [33, 336] on span "Upload" at bounding box center [35, 337] width 31 height 13
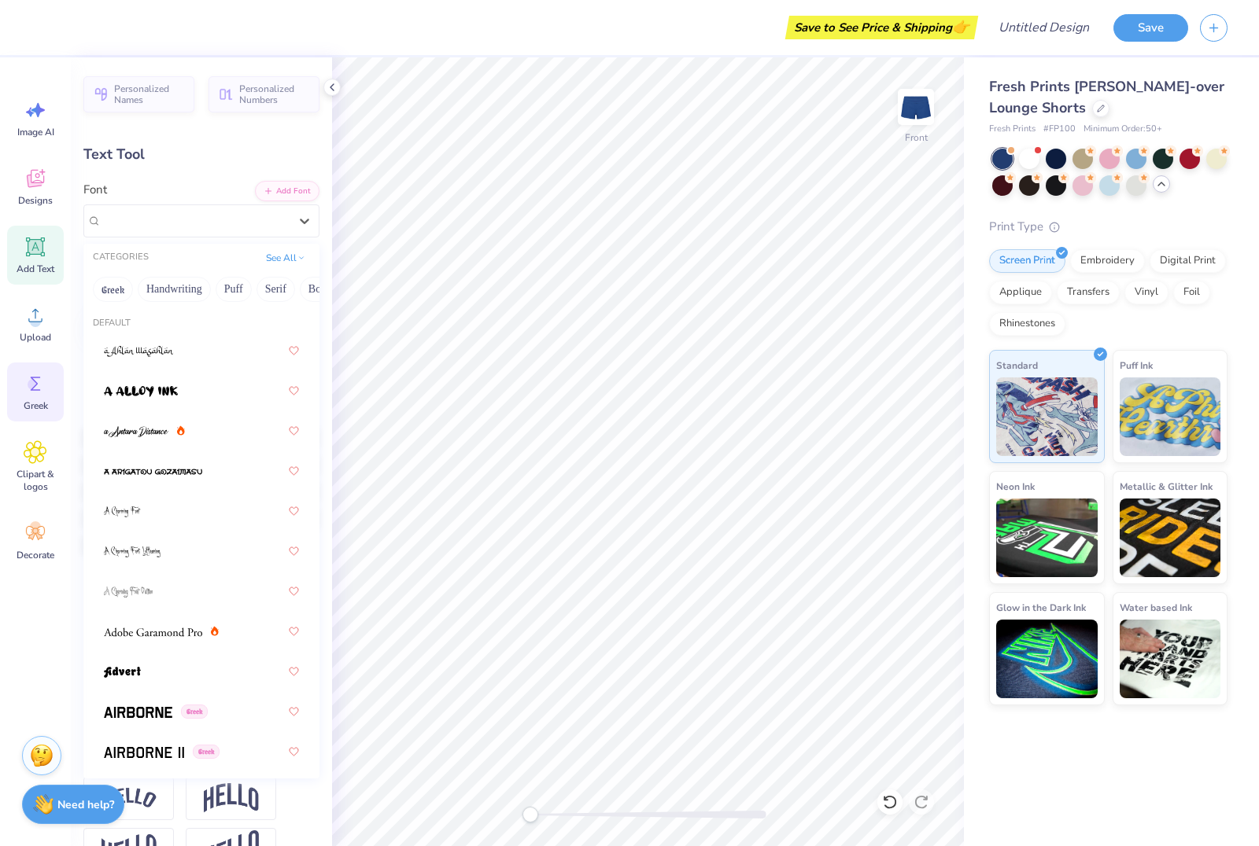
click at [30, 387] on circle at bounding box center [33, 384] width 11 height 11
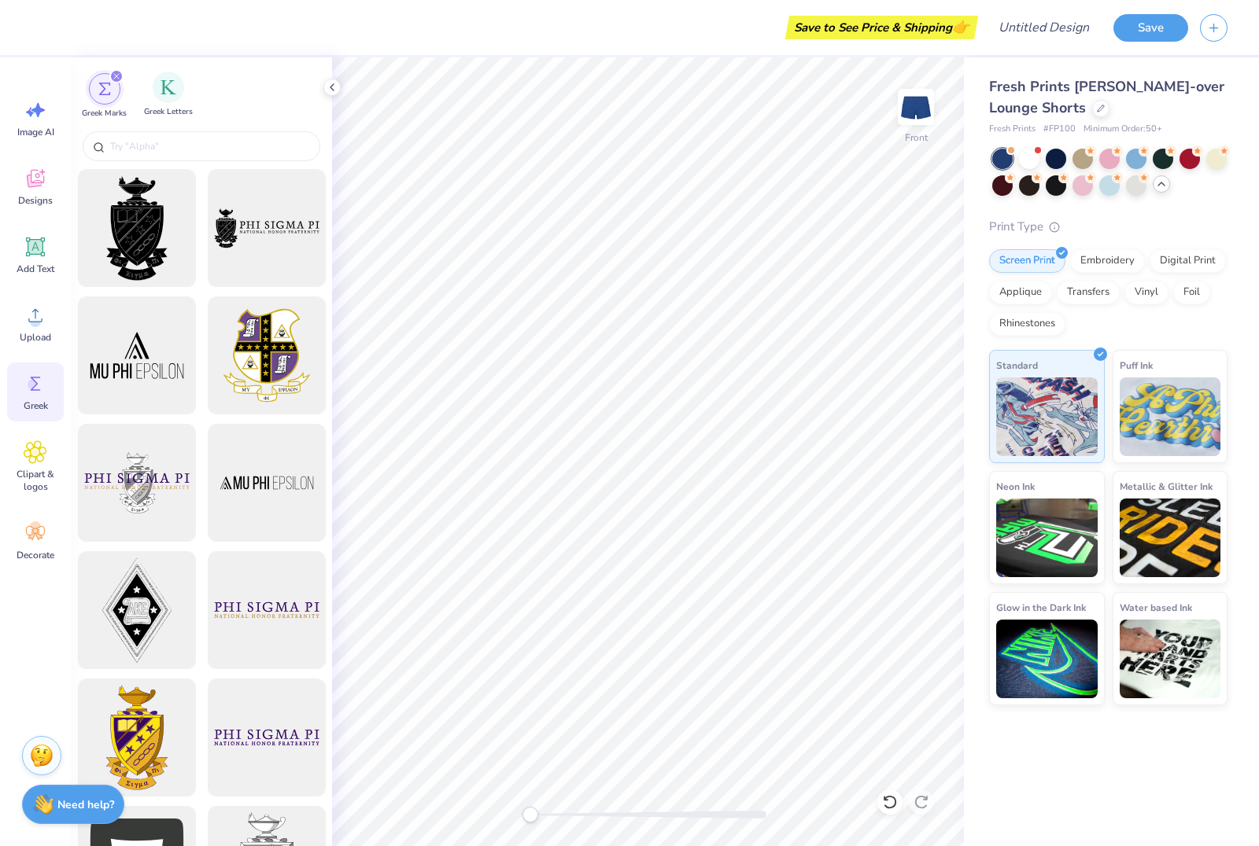
click at [171, 112] on span "Greek Letters" at bounding box center [168, 112] width 49 height 12
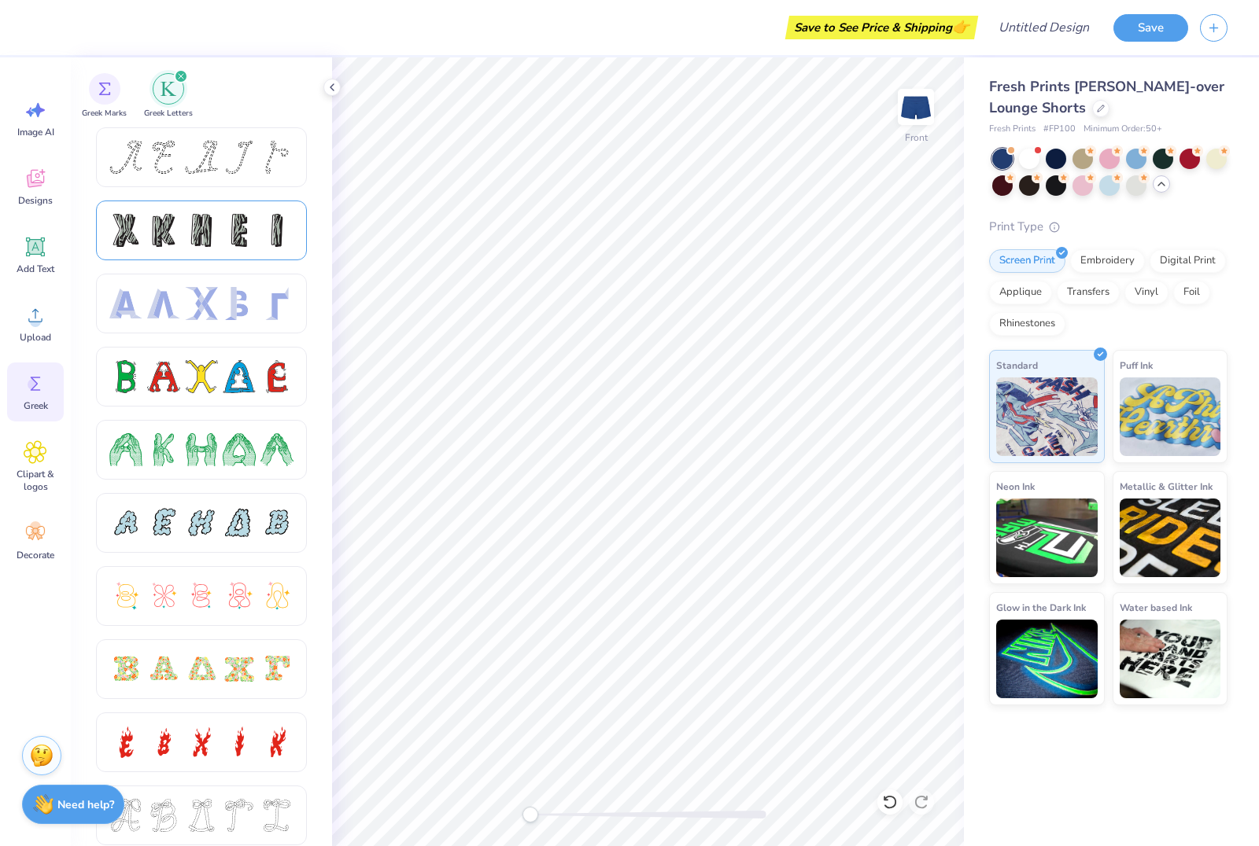
click at [135, 227] on div at bounding box center [125, 230] width 33 height 33
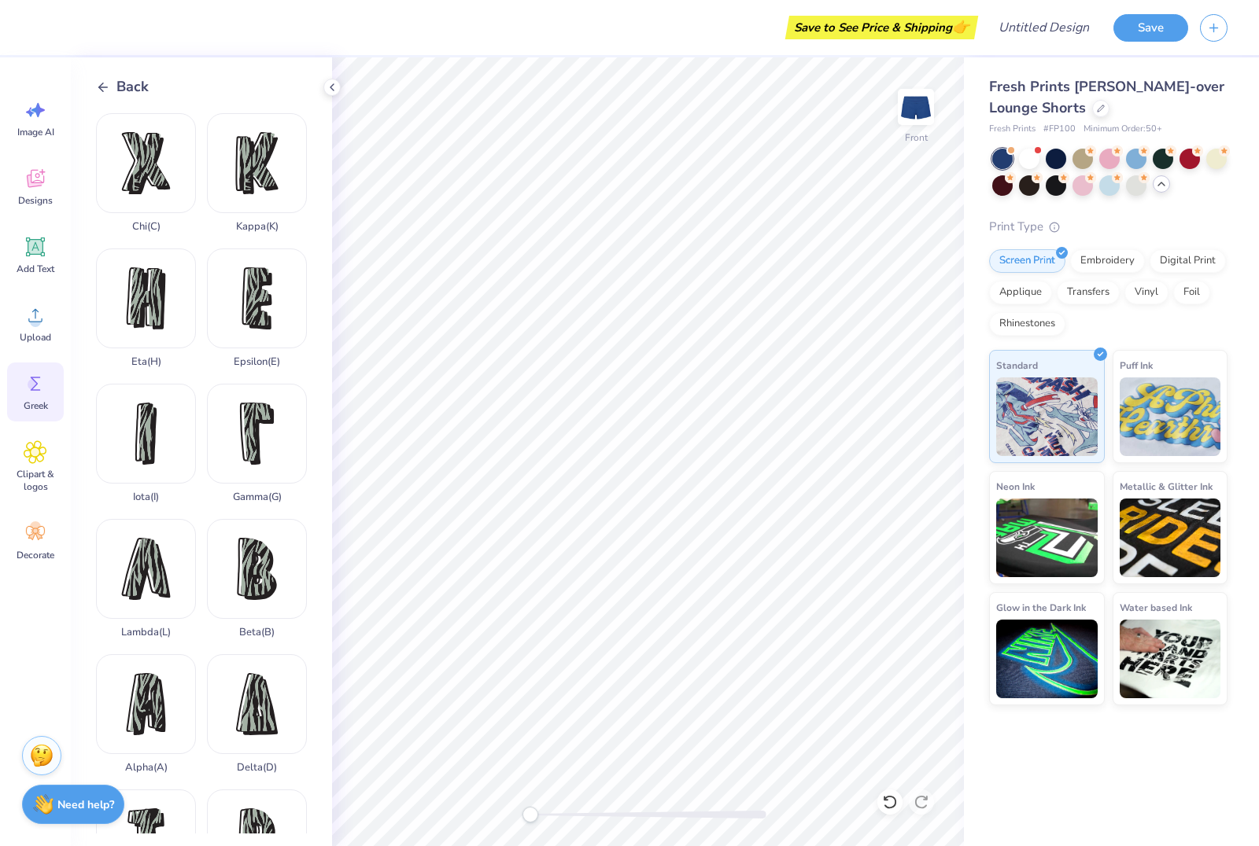
click at [113, 95] on div "Back" at bounding box center [122, 86] width 53 height 21
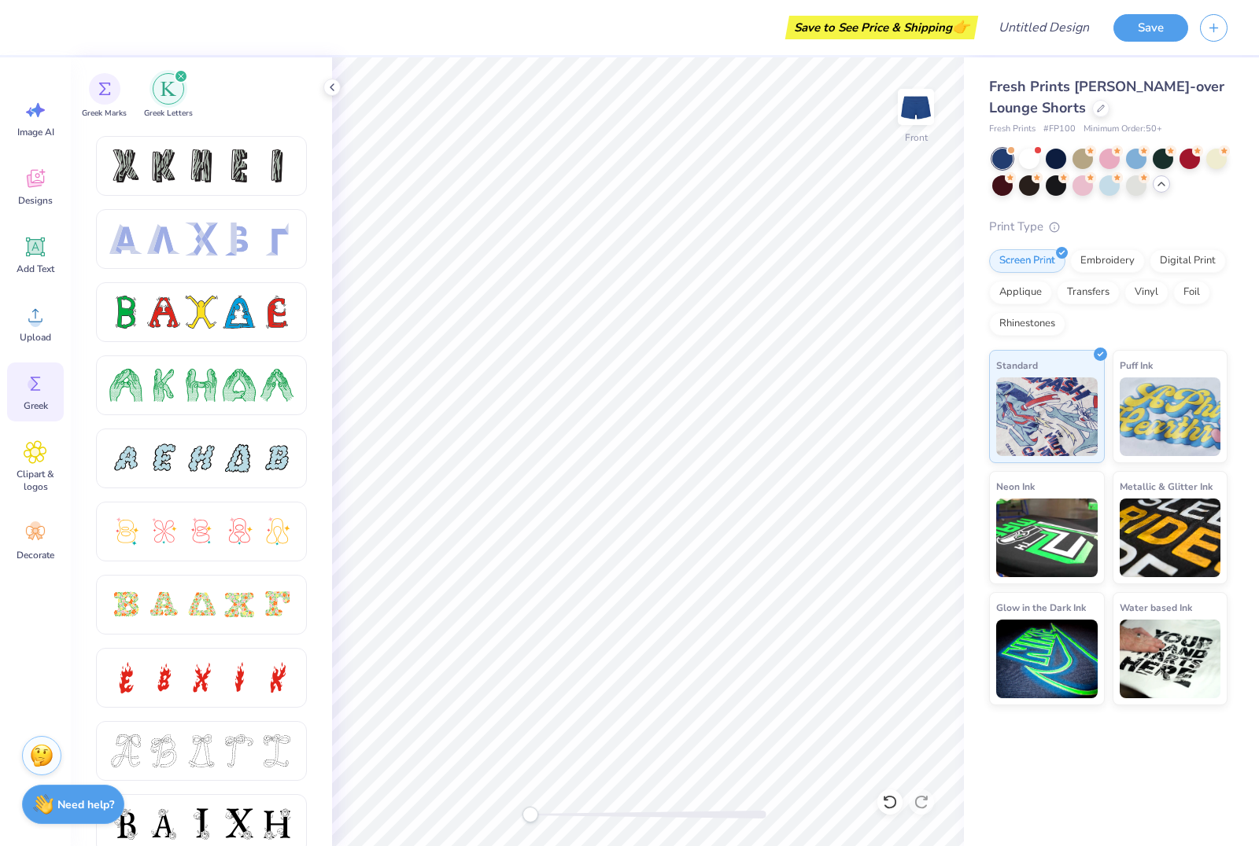
scroll to position [86, 0]
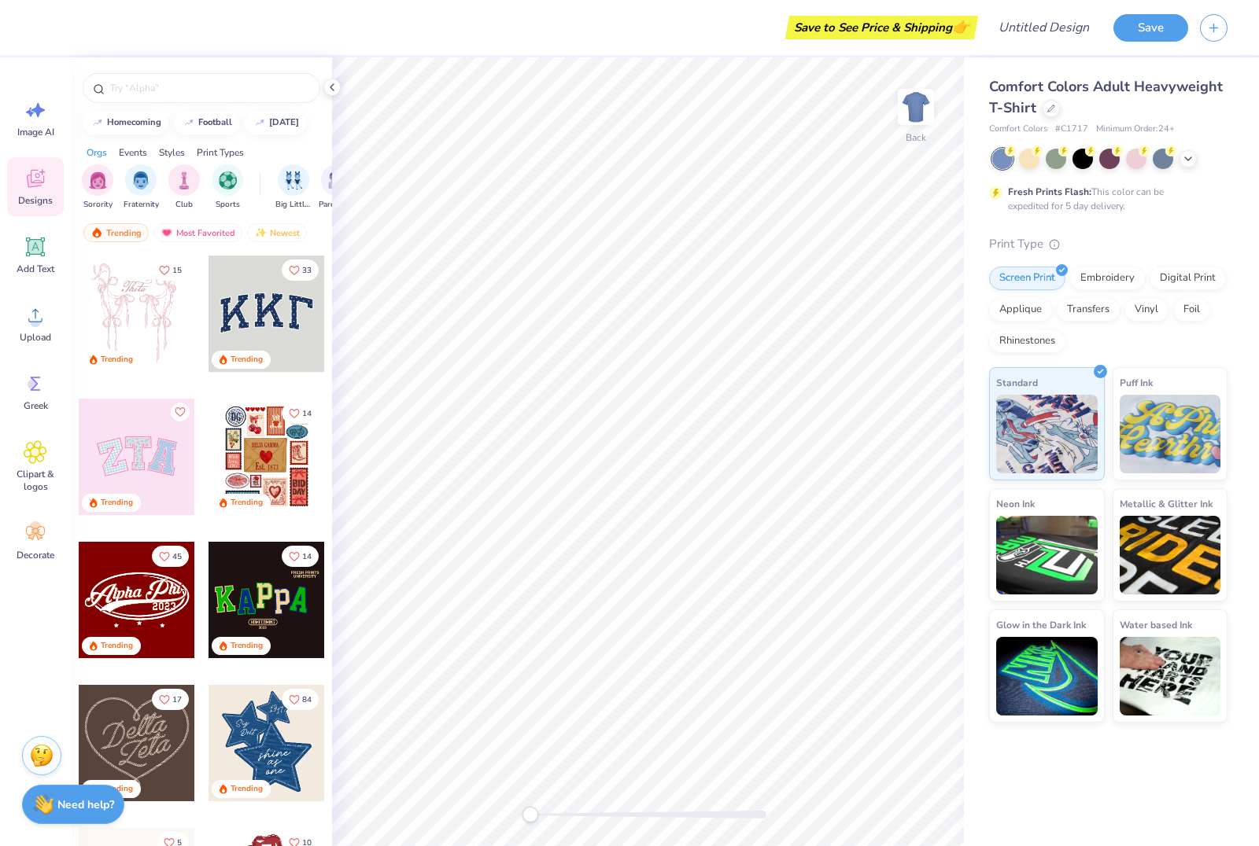
click at [1039, 112] on div "Comfort Colors Adult Heavyweight T-Shirt" at bounding box center [1108, 97] width 238 height 42
click at [1046, 112] on div at bounding box center [1050, 106] width 17 height 17
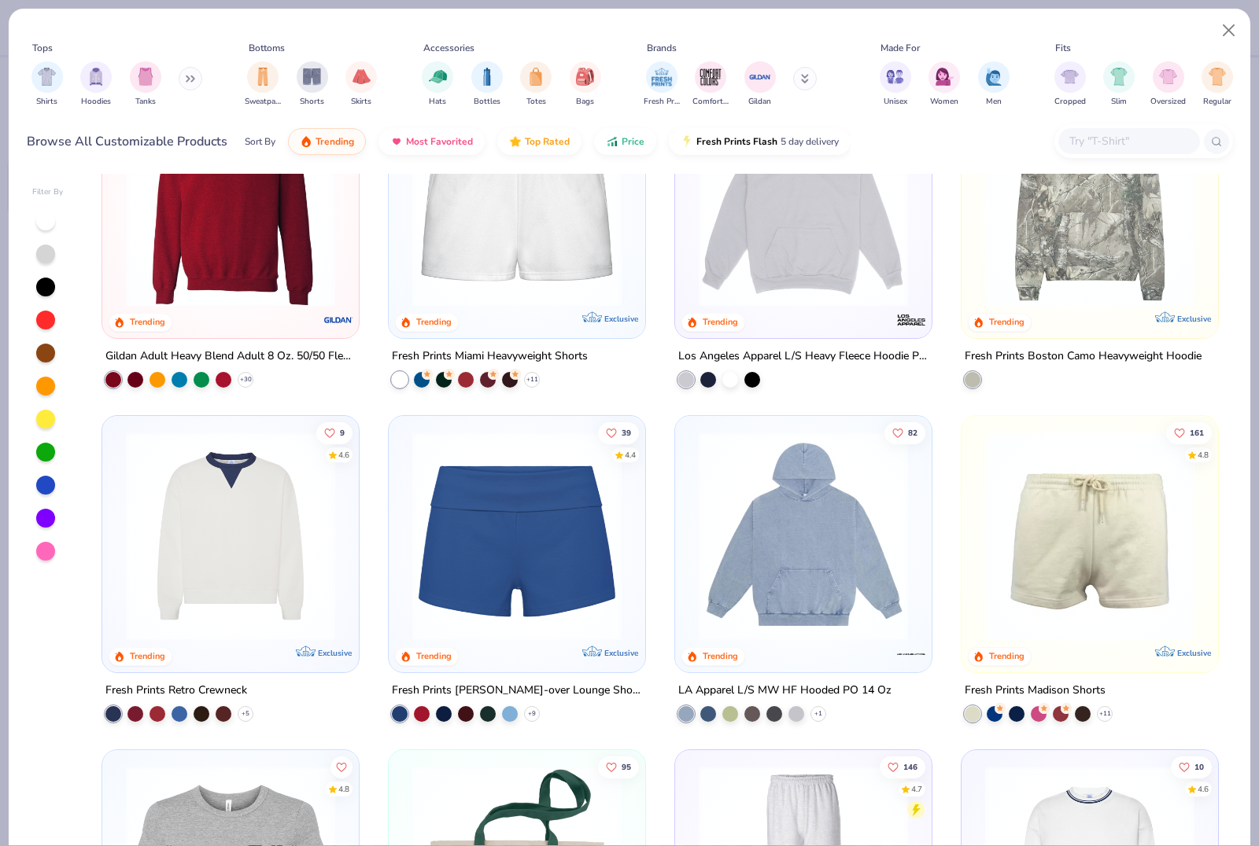
scroll to position [1437, 0]
click at [565, 503] on img at bounding box center [516, 536] width 225 height 209
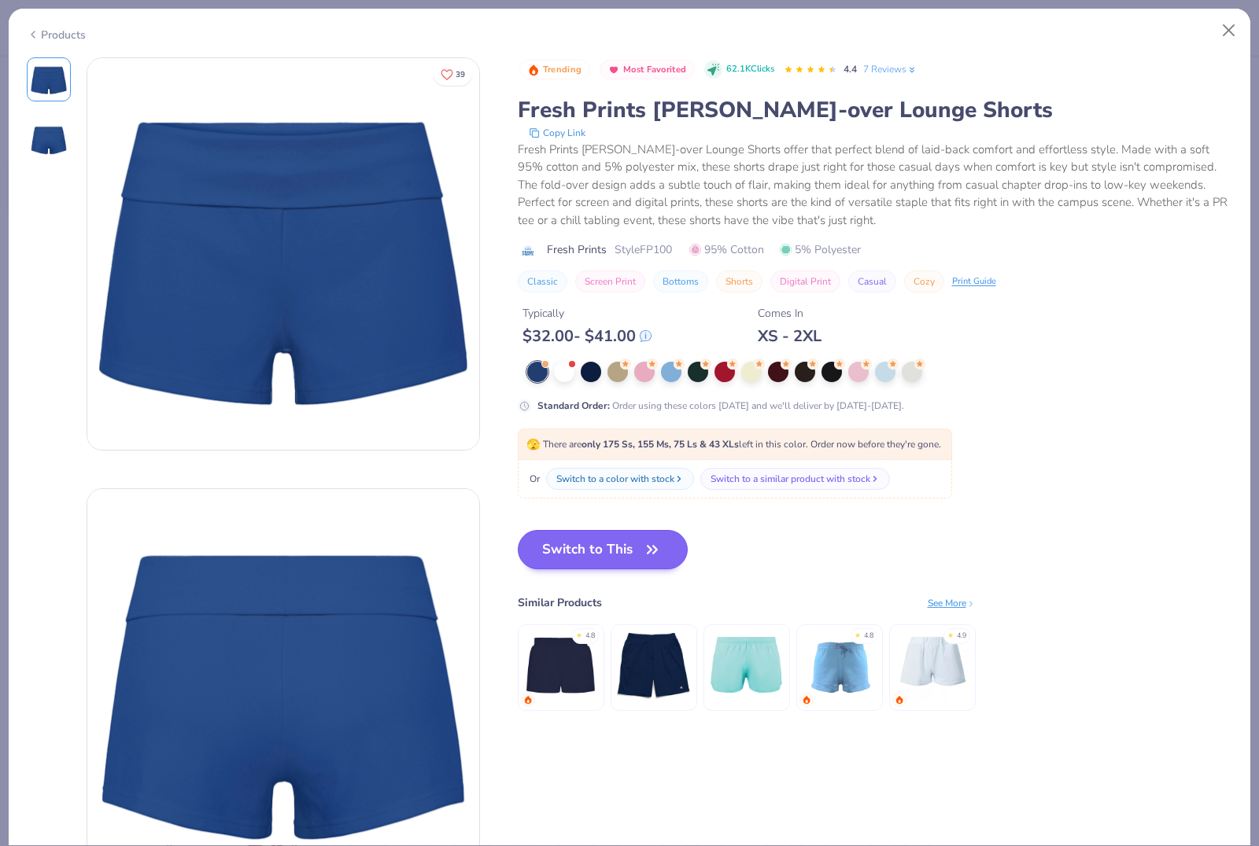
click at [648, 546] on icon "button" at bounding box center [651, 549] width 9 height 7
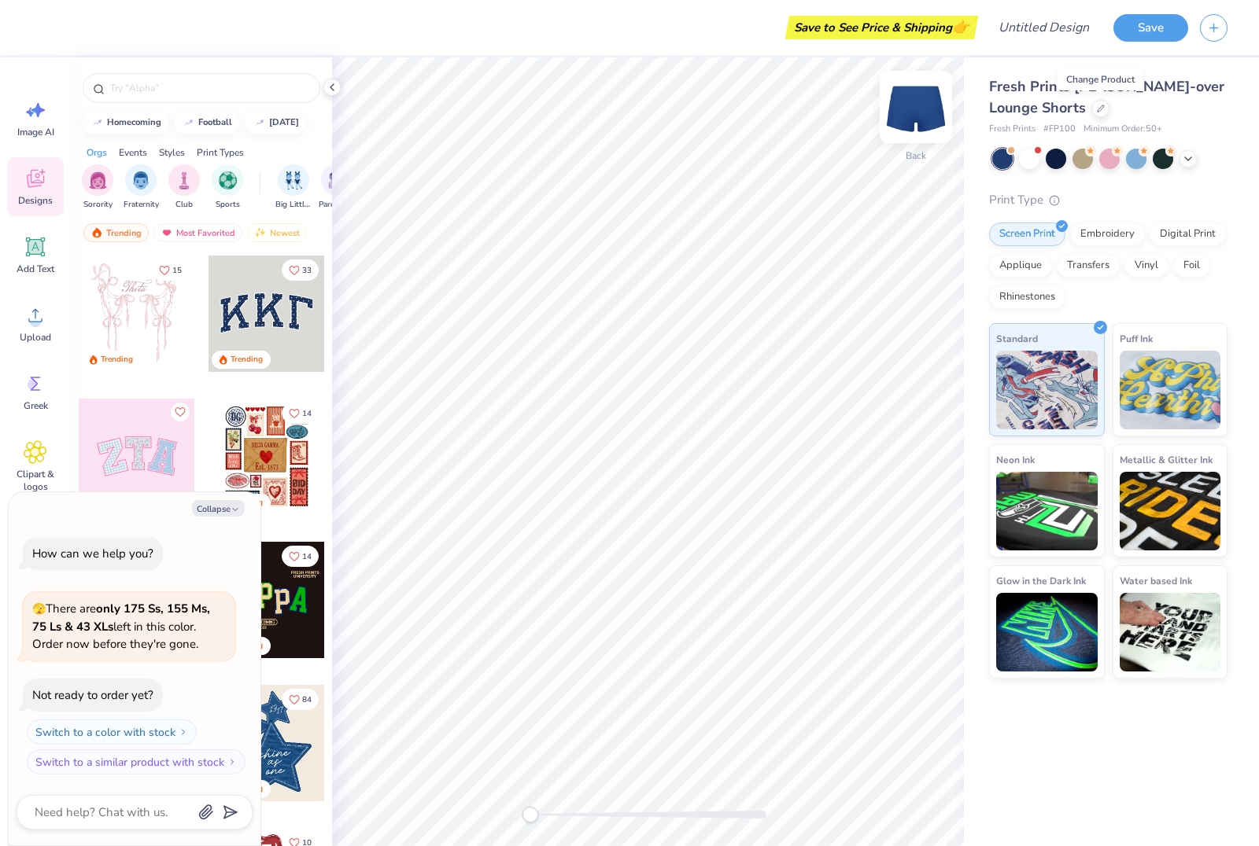
click at [894, 112] on img at bounding box center [915, 107] width 63 height 63
click at [336, 93] on icon at bounding box center [332, 87] width 13 height 13
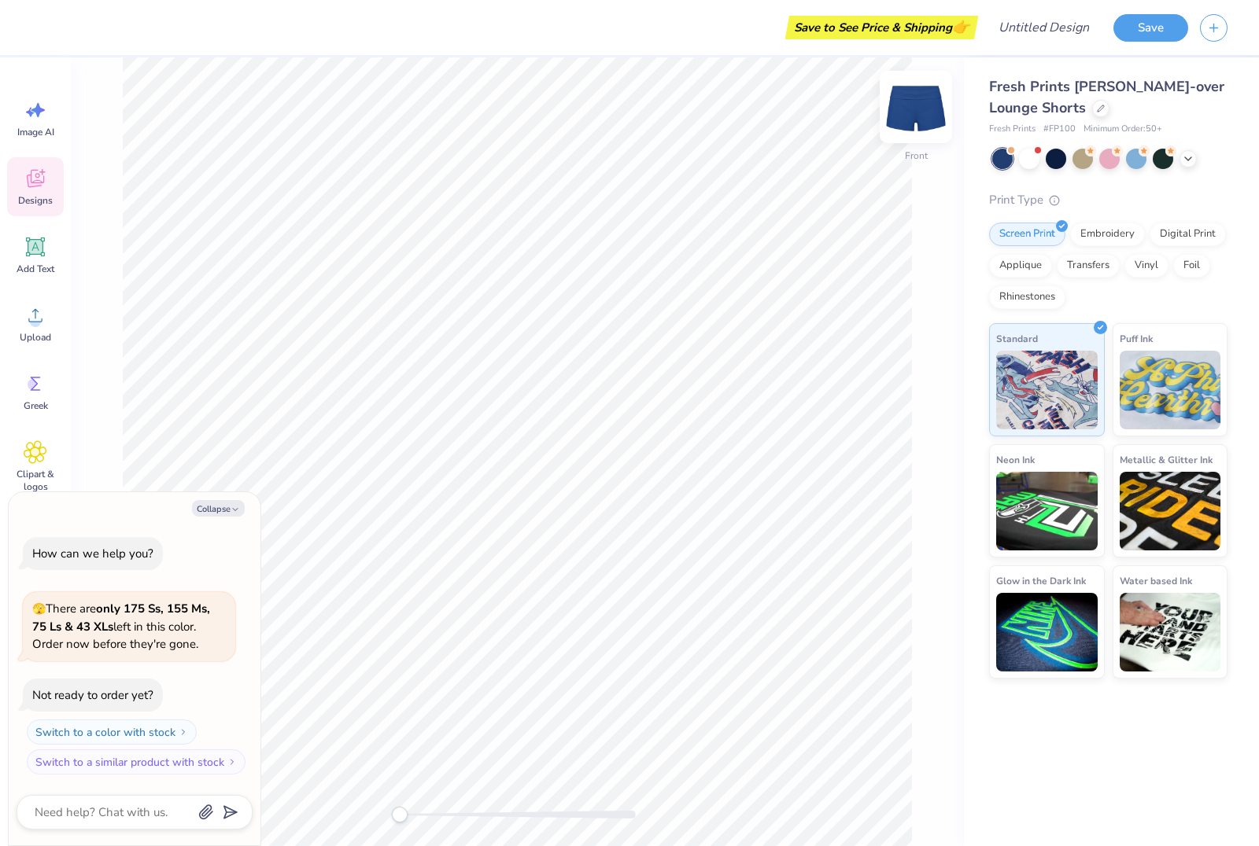
click at [909, 122] on img at bounding box center [915, 107] width 63 height 63
click at [938, 105] on img at bounding box center [915, 107] width 63 height 63
type textarea "x"
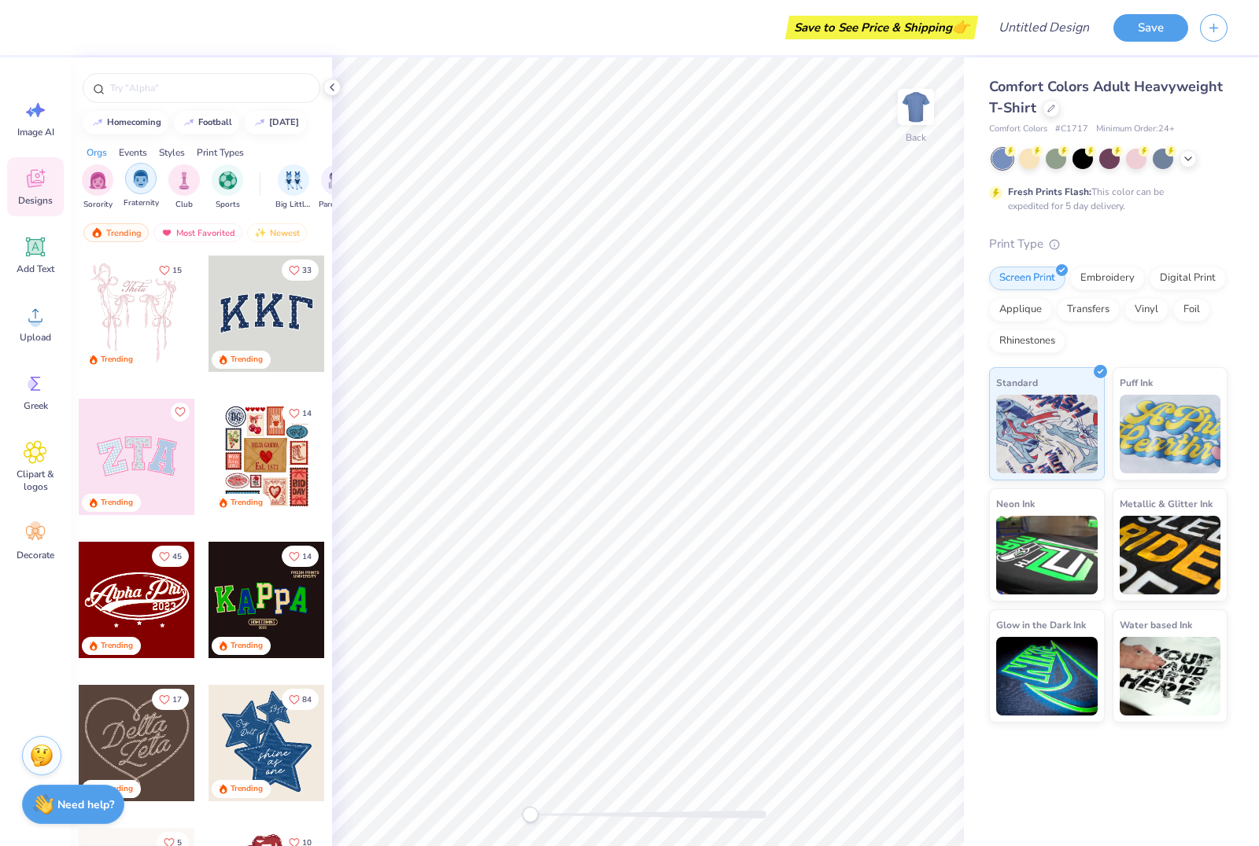
click at [151, 173] on div "filter for Fraternity" at bounding box center [140, 178] width 31 height 31
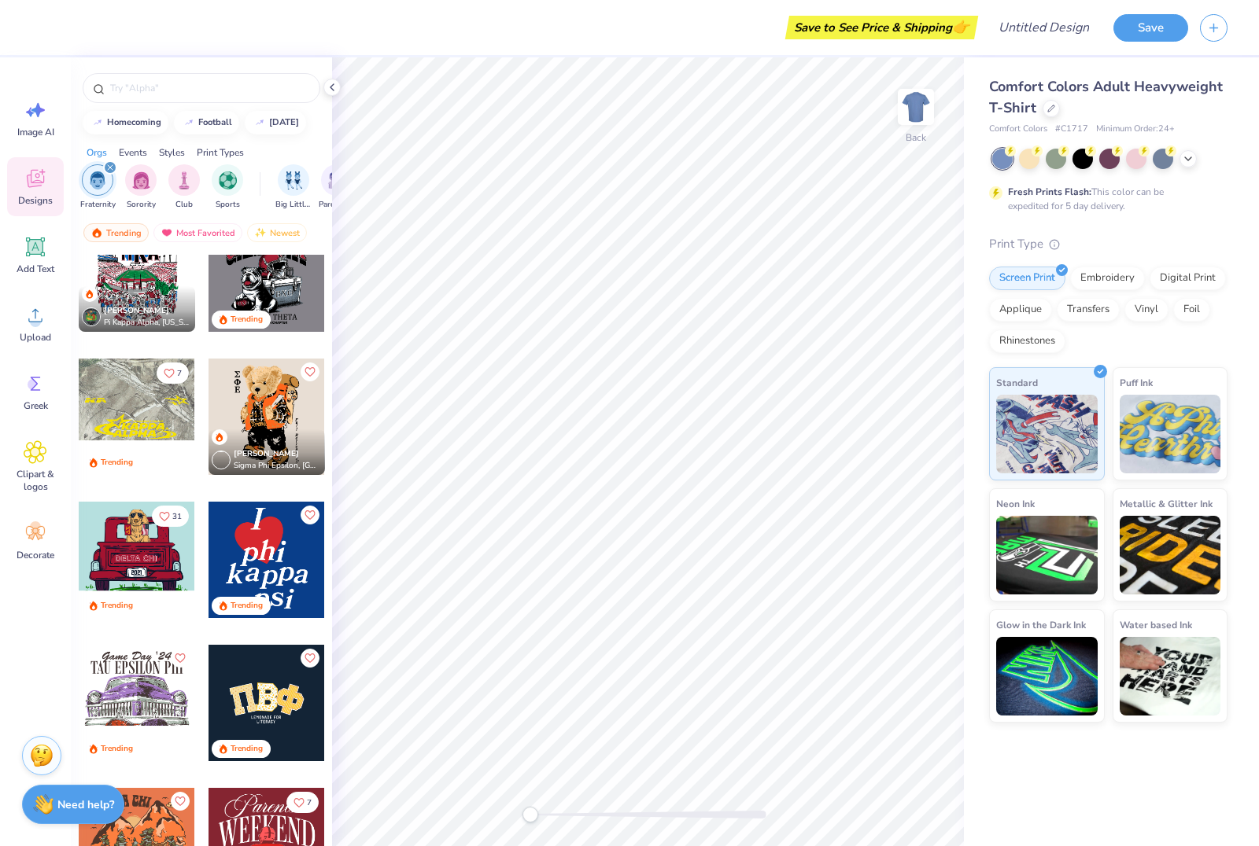
scroll to position [36, 0]
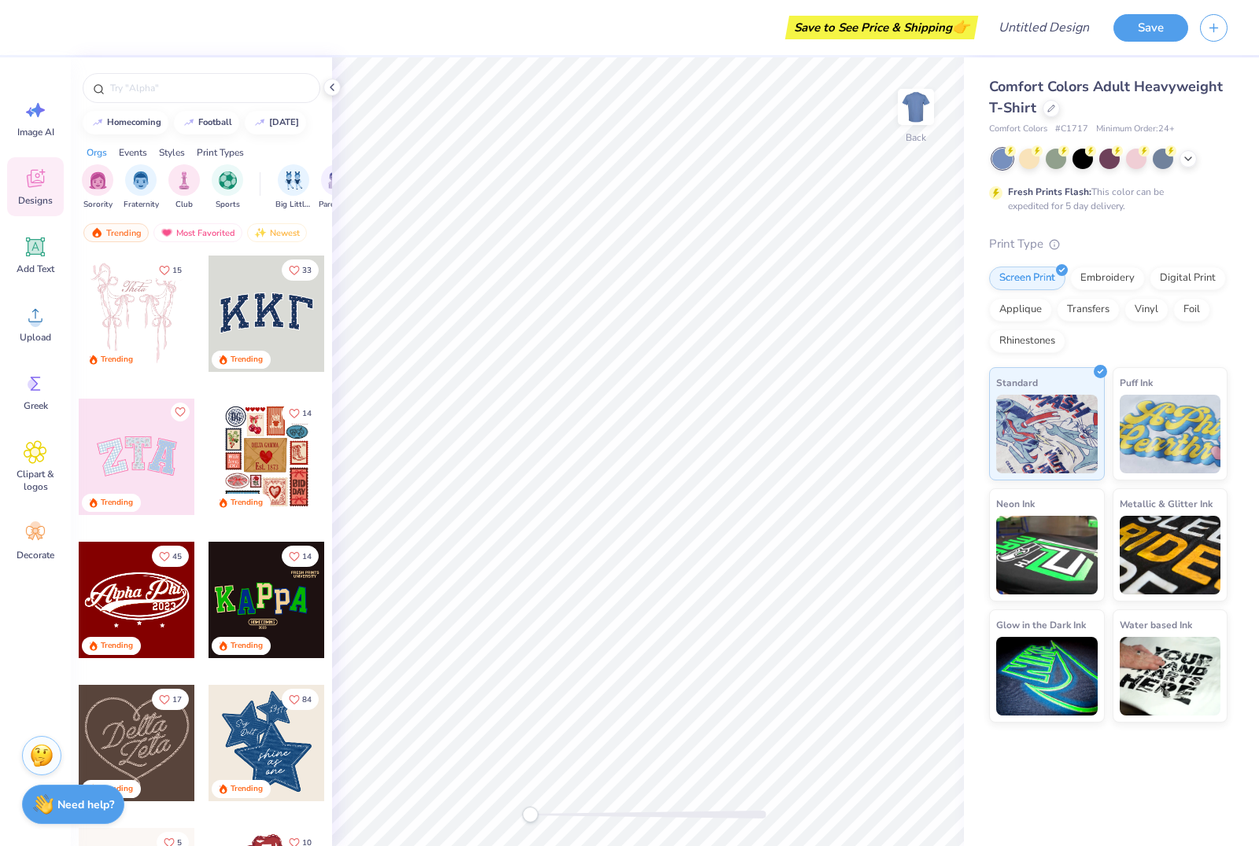
click at [1038, 108] on div "Comfort Colors Adult Heavyweight T-Shirt" at bounding box center [1108, 97] width 238 height 42
click at [1045, 107] on div at bounding box center [1050, 106] width 17 height 17
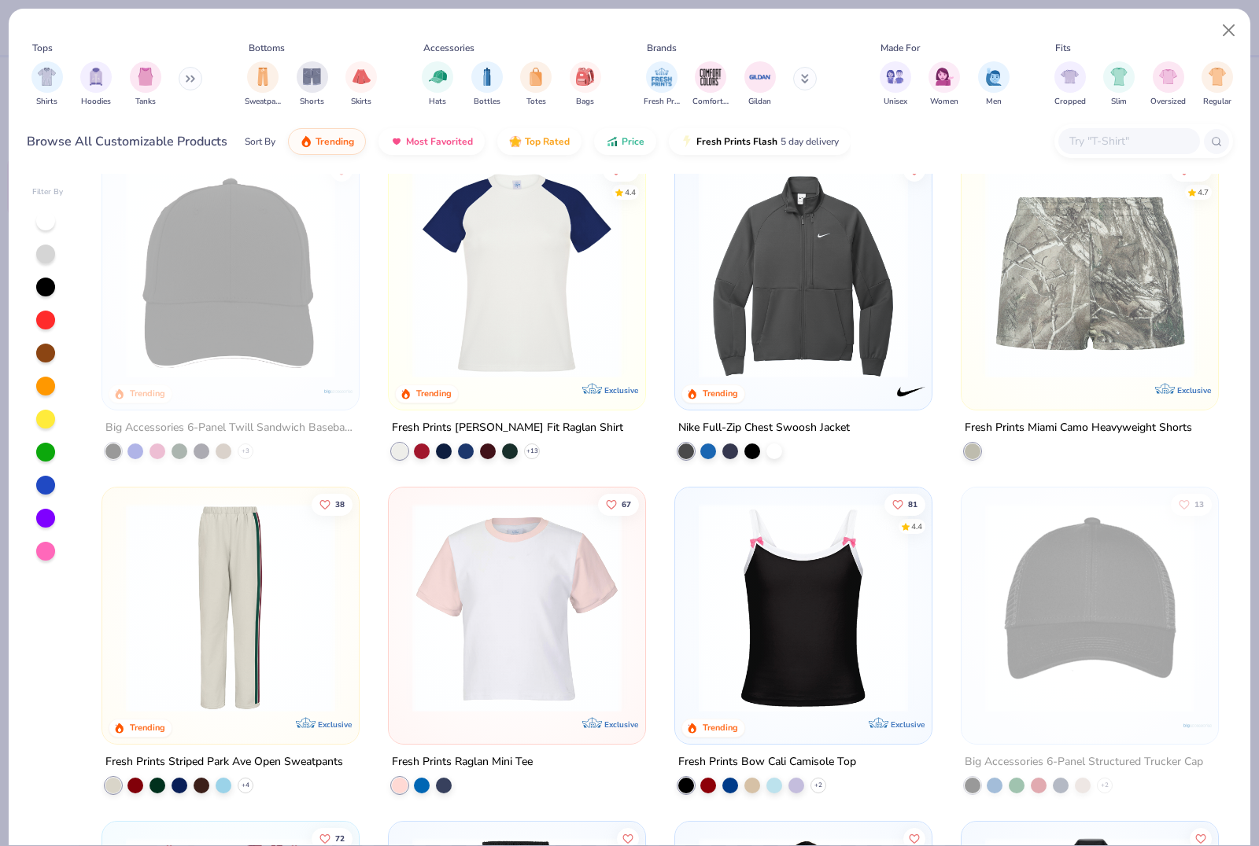
scroll to position [9005, 0]
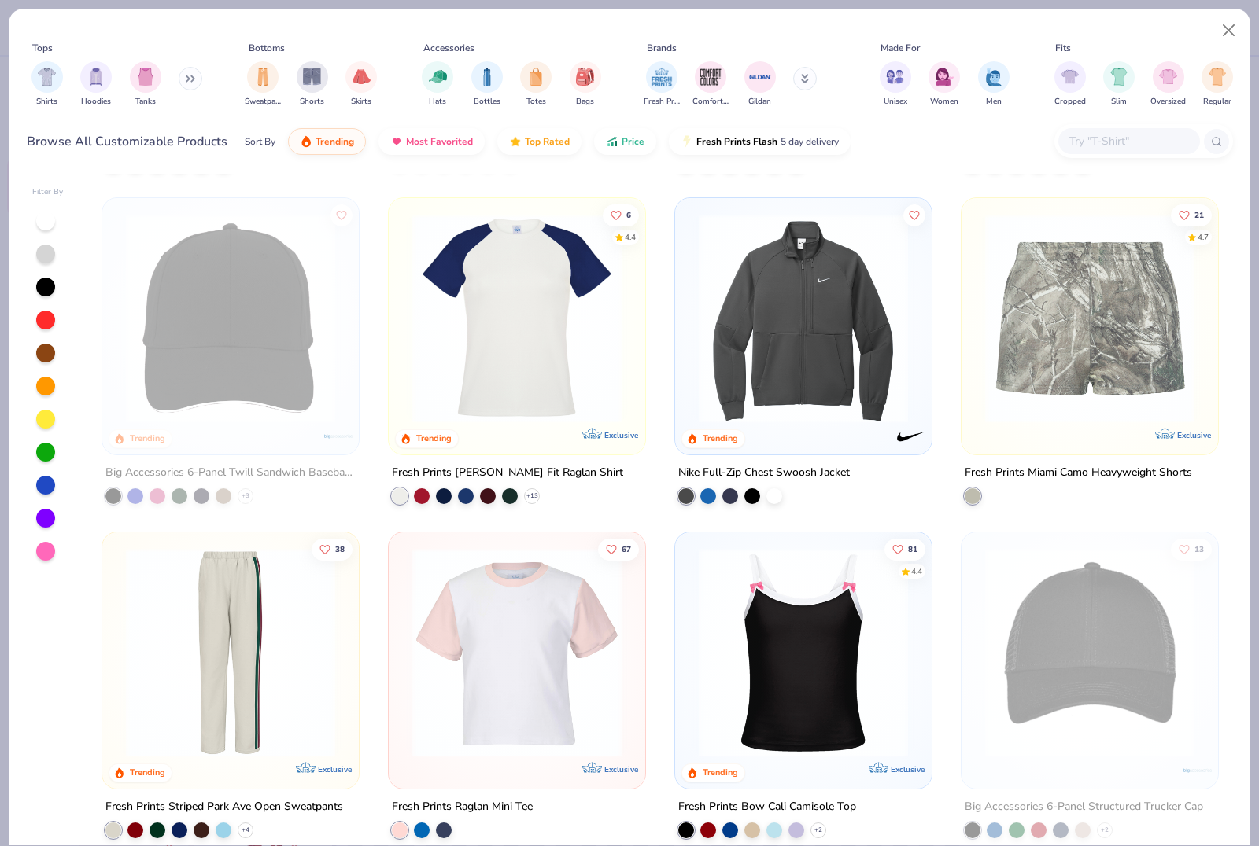
click at [545, 368] on img at bounding box center [516, 318] width 225 height 209
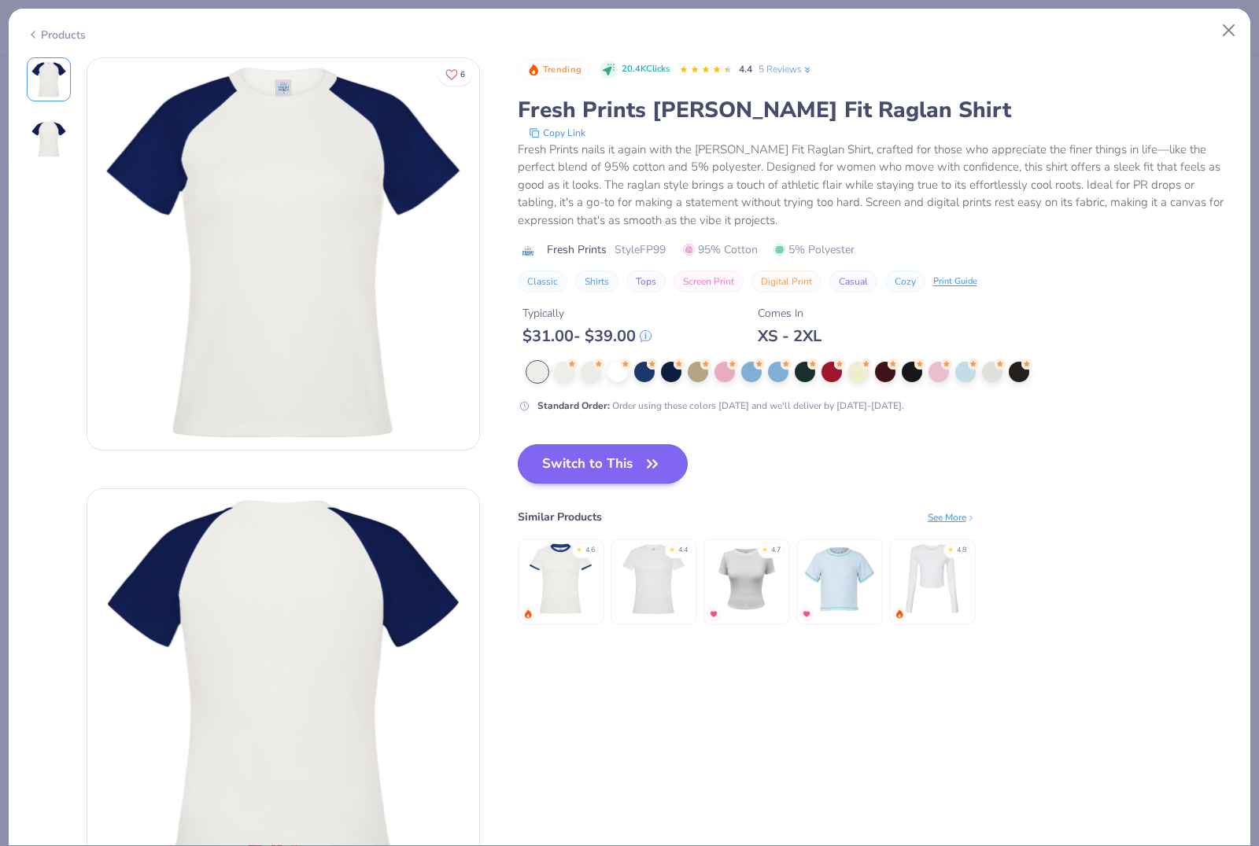
click at [644, 463] on icon "button" at bounding box center [652, 464] width 22 height 22
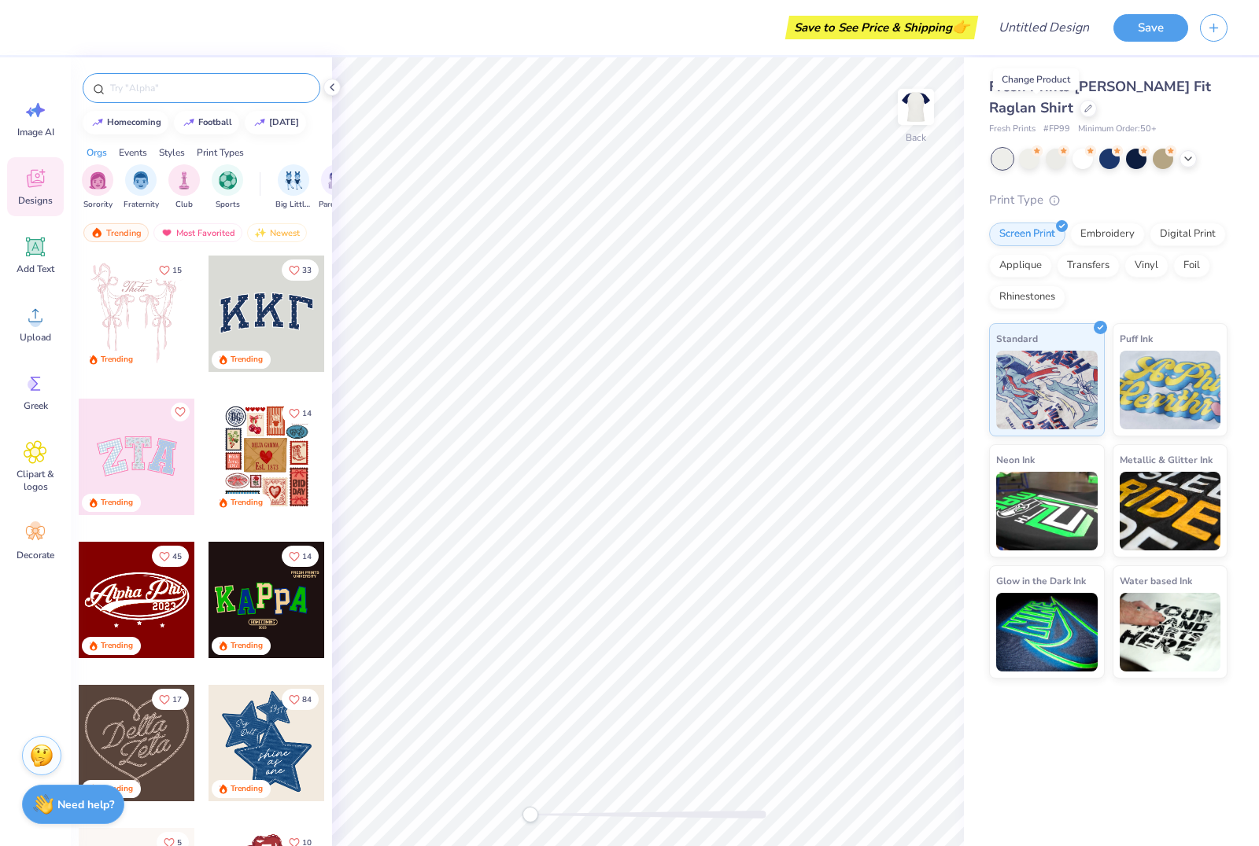
click at [210, 88] on input "text" at bounding box center [209, 88] width 201 height 16
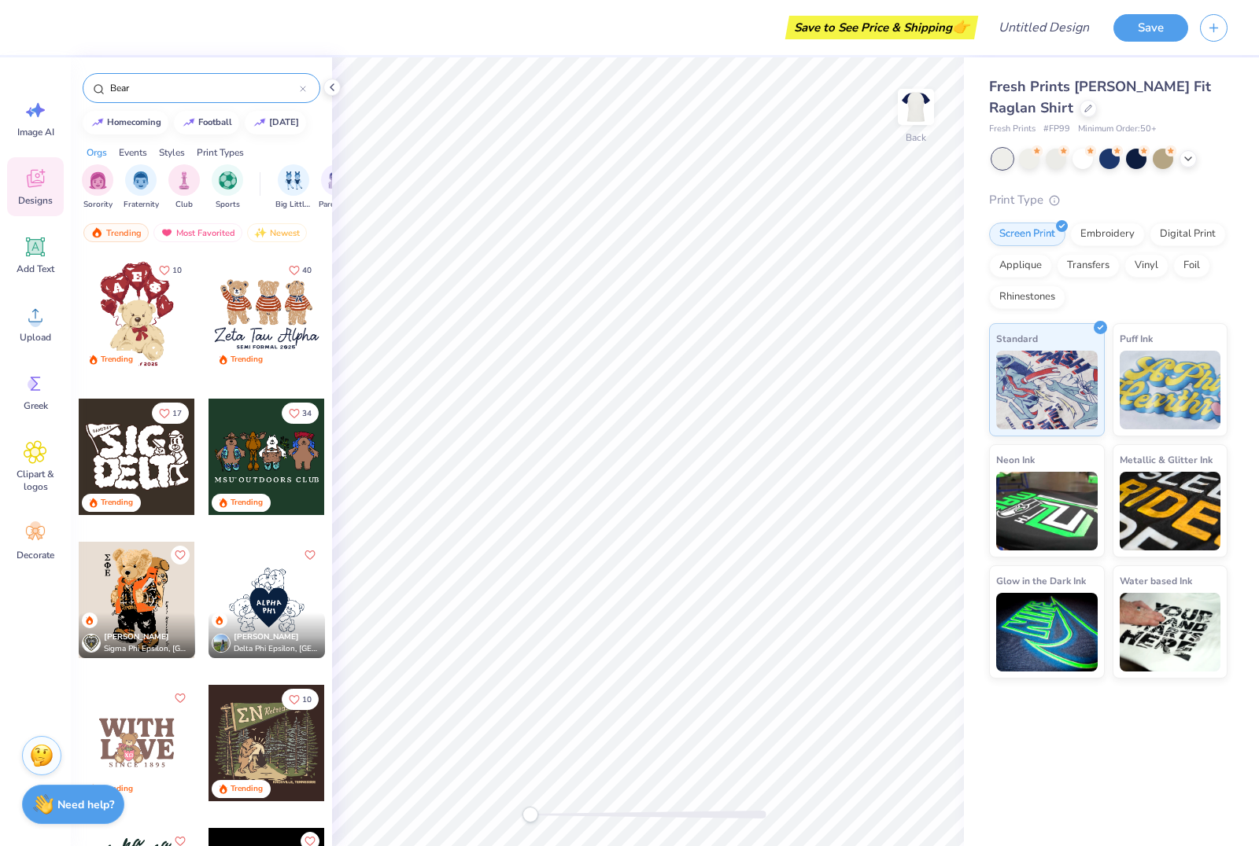
type input "Bear"
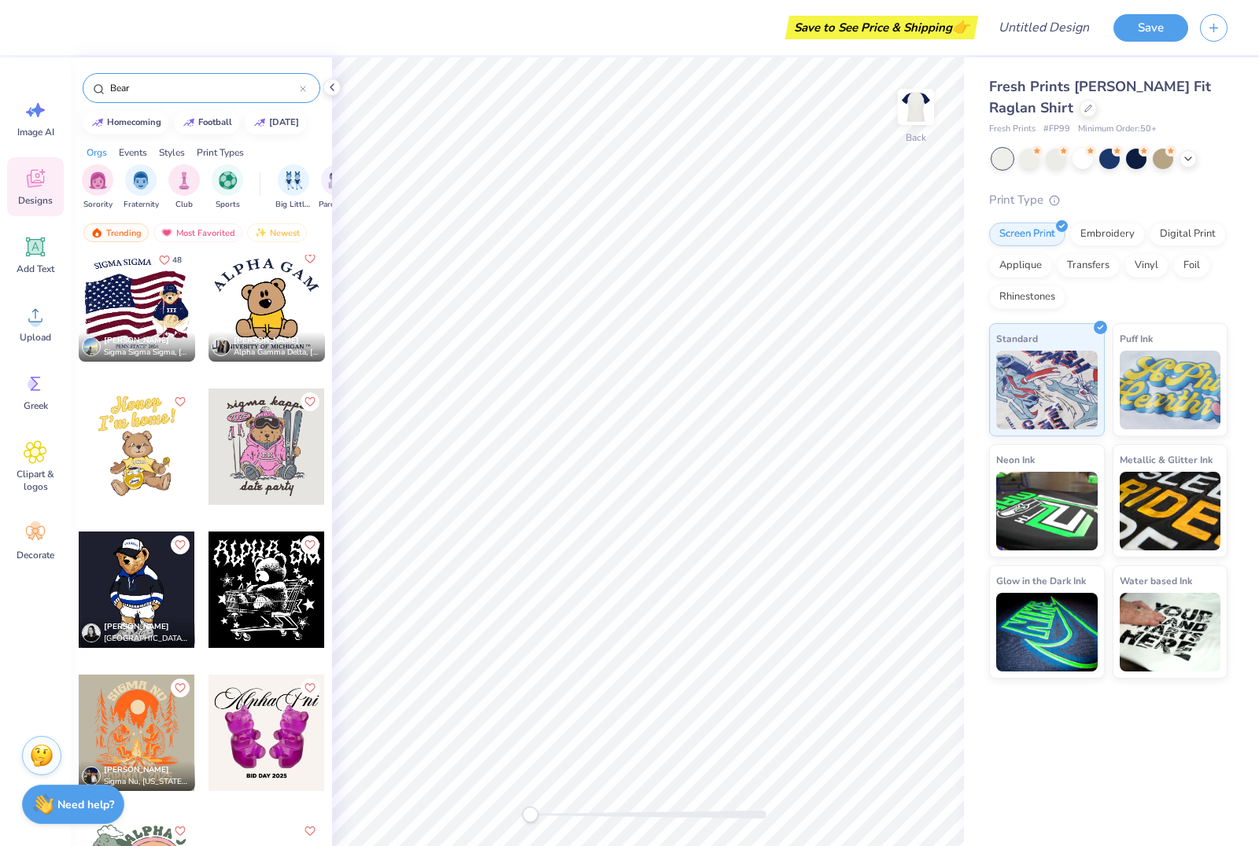
scroll to position [1161, 0]
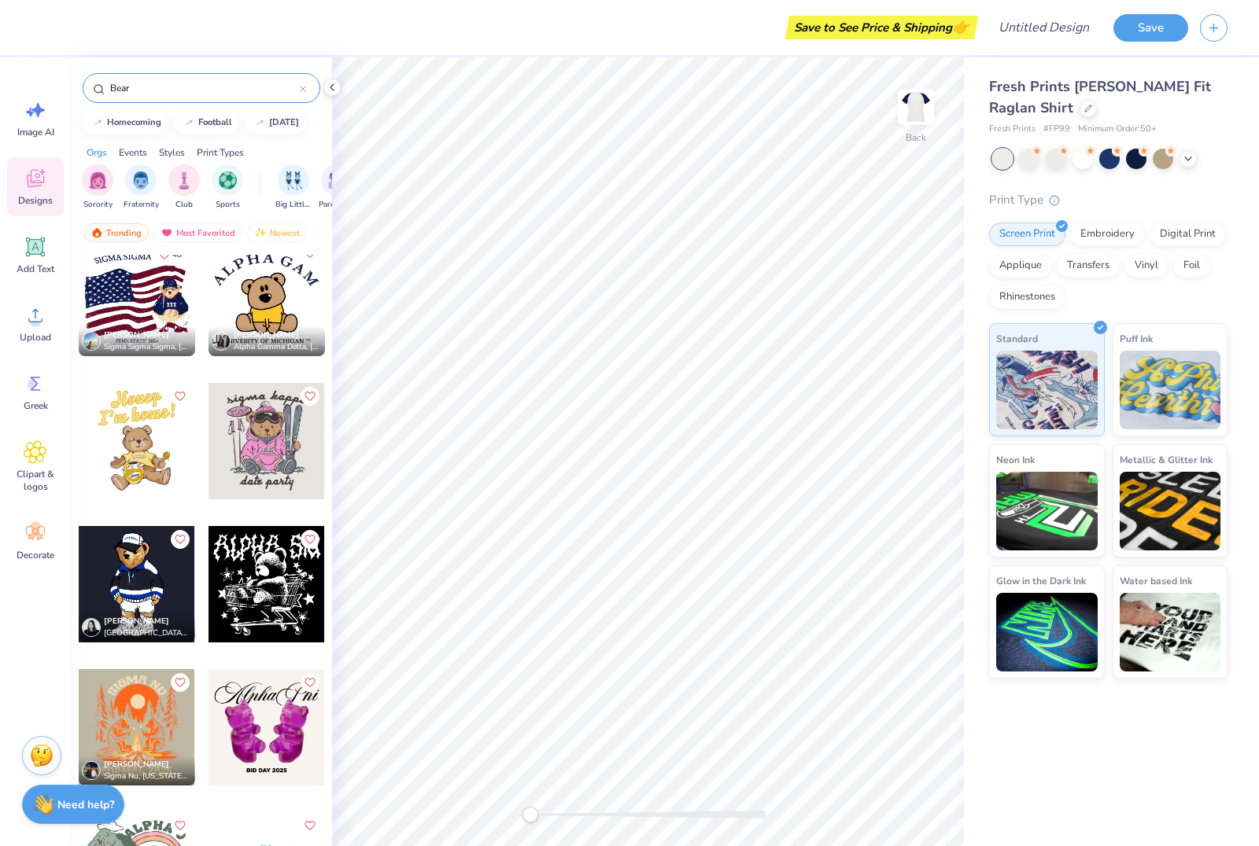
click at [121, 588] on div at bounding box center [137, 584] width 116 height 116
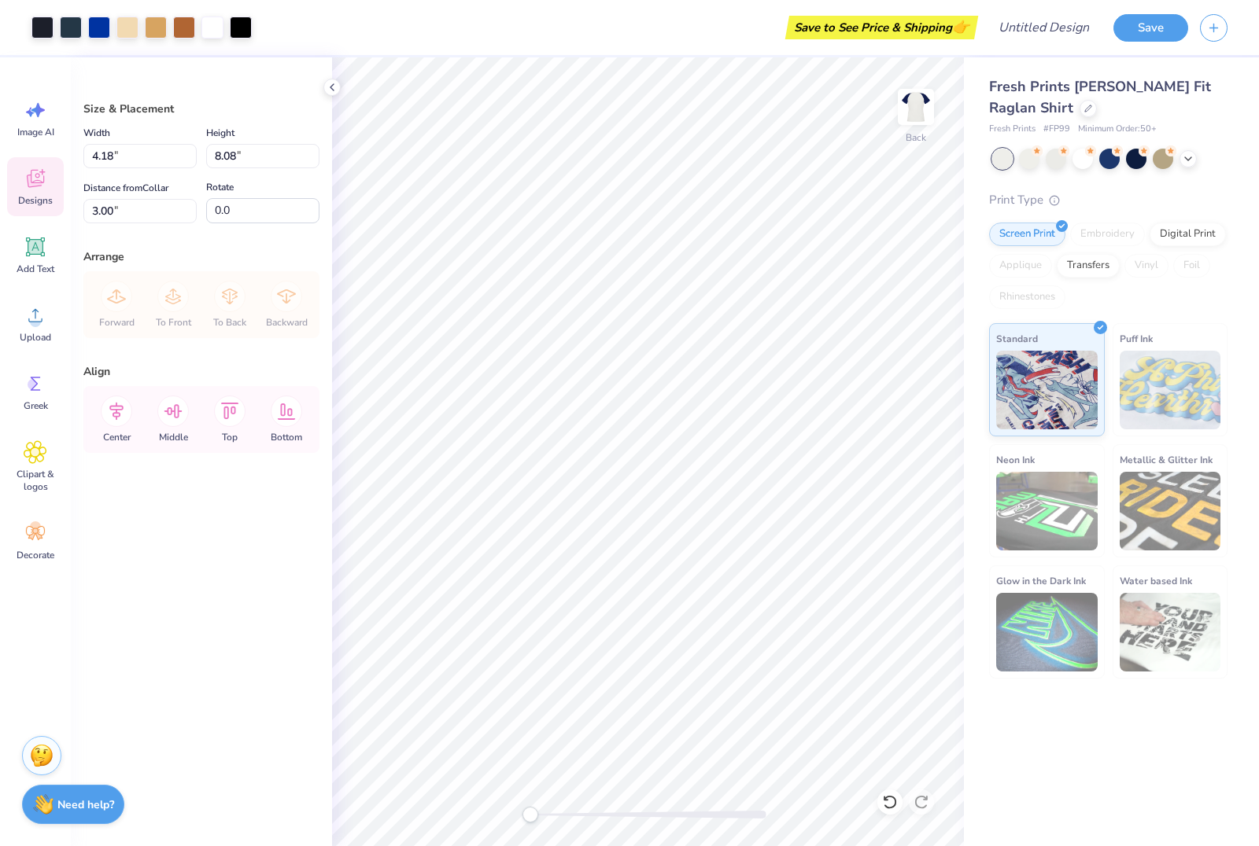
click at [23, 201] on span "Designs" at bounding box center [35, 200] width 35 height 13
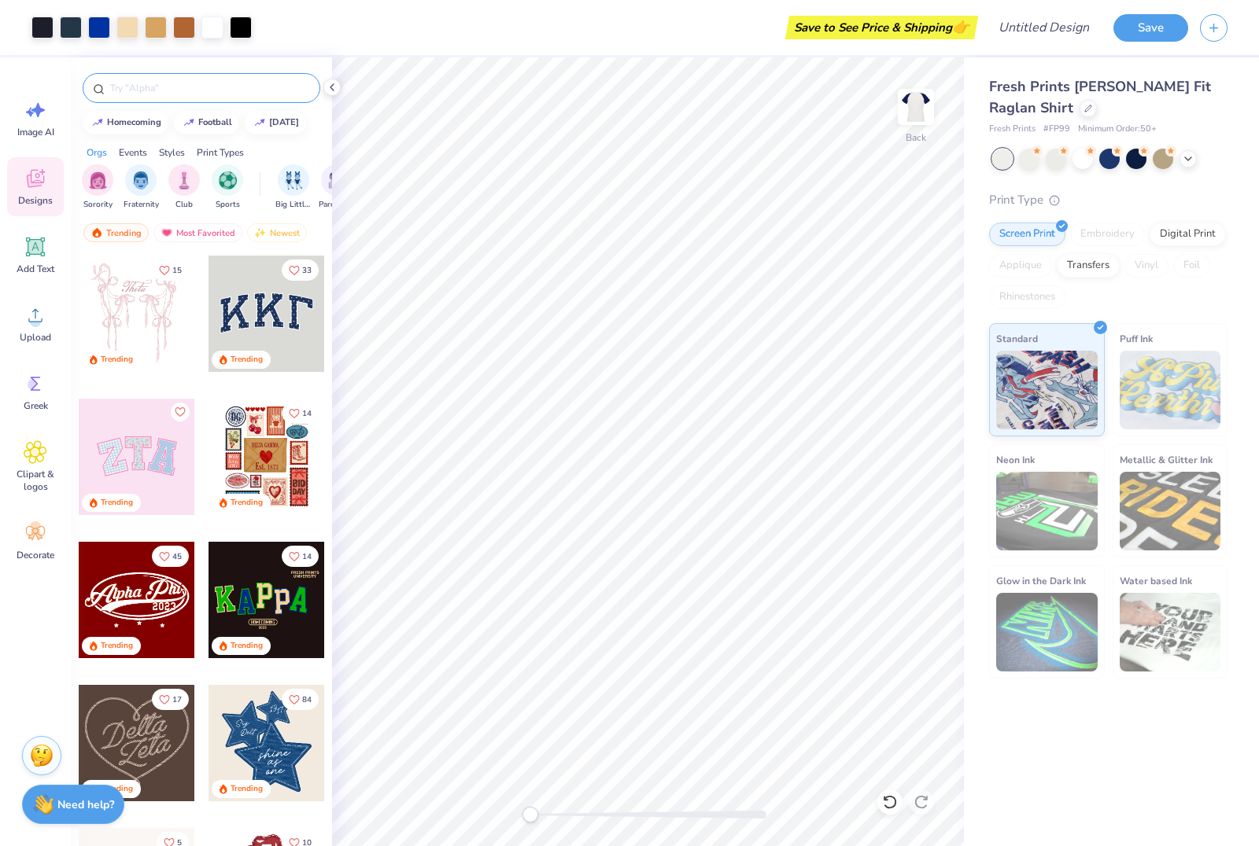
click at [160, 88] on input "text" at bounding box center [209, 88] width 201 height 16
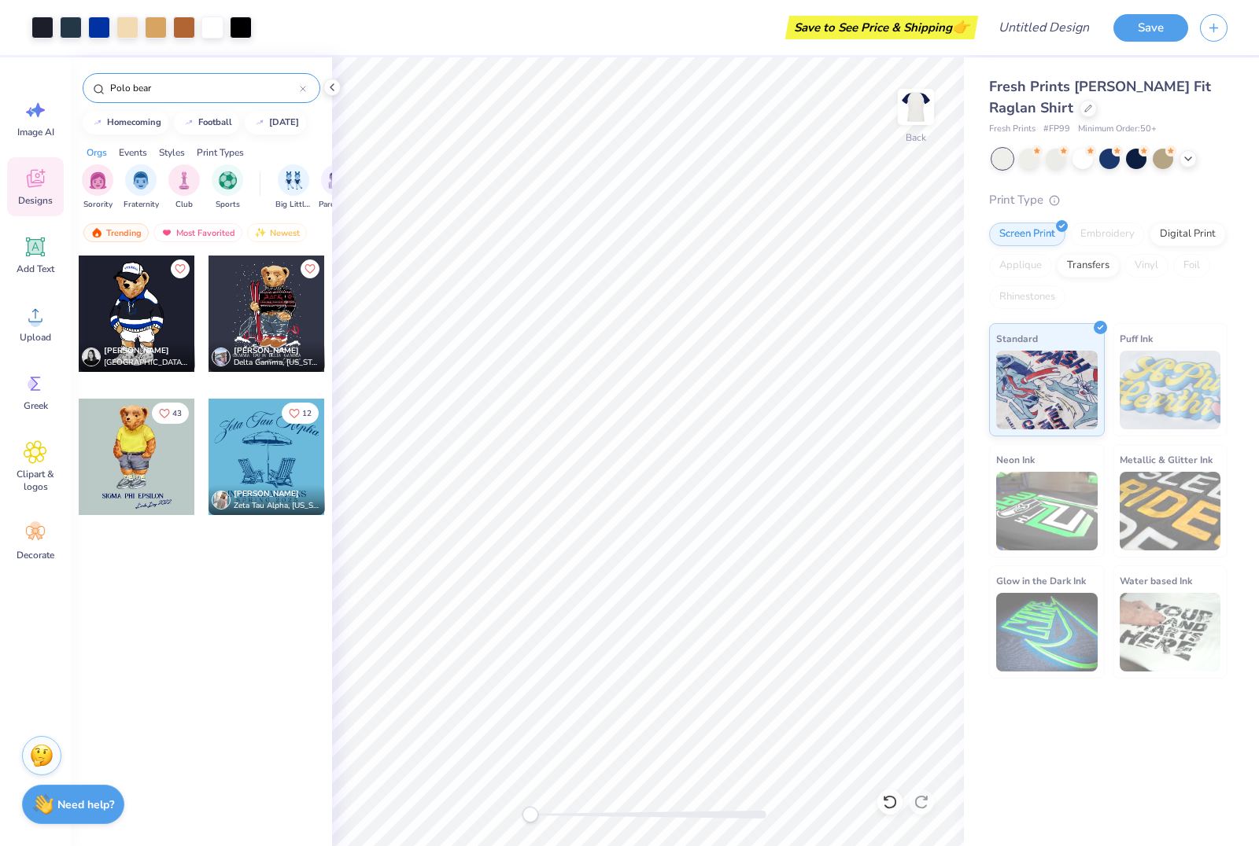
type input "Polo bear"
click at [141, 463] on div at bounding box center [137, 457] width 116 height 116
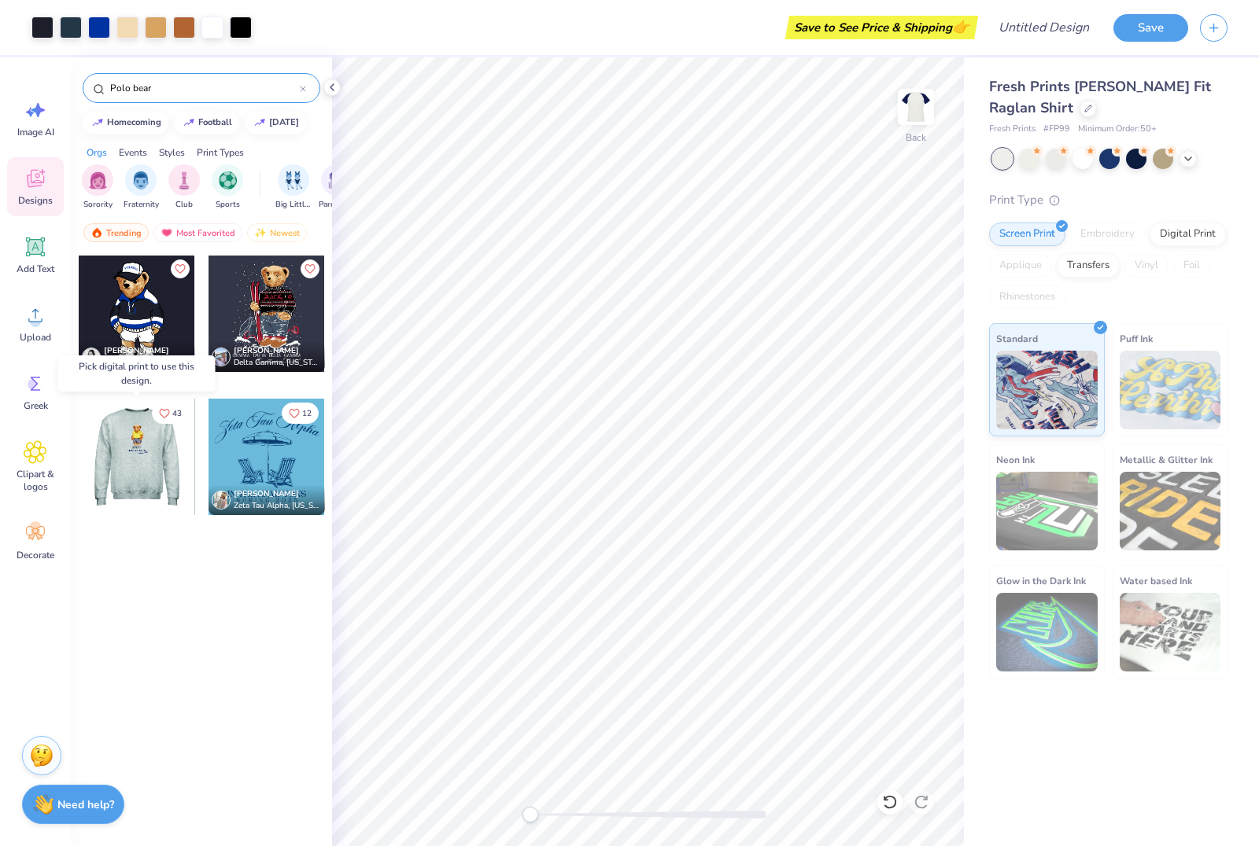
click at [132, 452] on div at bounding box center [136, 457] width 116 height 116
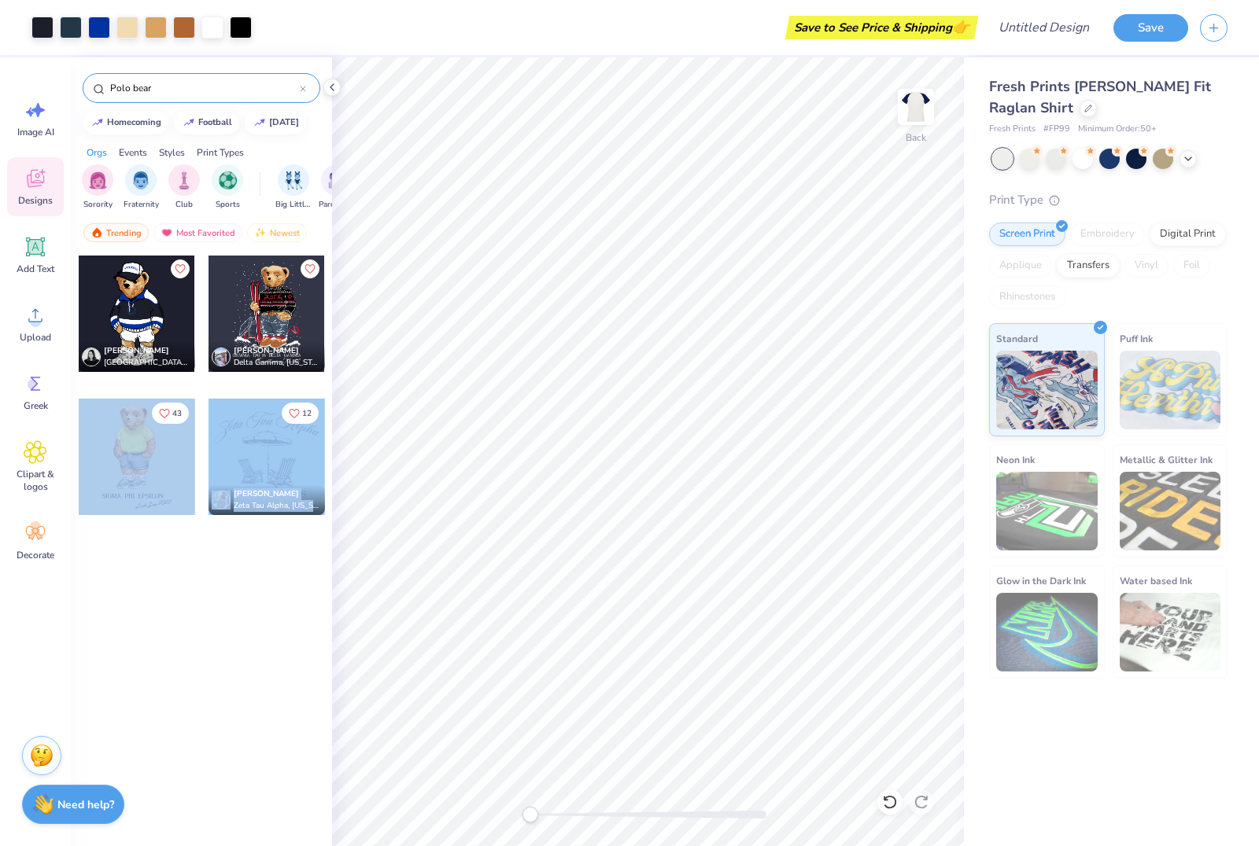
click at [577, 629] on div "Art colors Save to See Price & Shipping 👉 Design Title Save Image AI Designs Ad…" at bounding box center [629, 423] width 1259 height 846
click at [150, 414] on div at bounding box center [137, 457] width 116 height 116
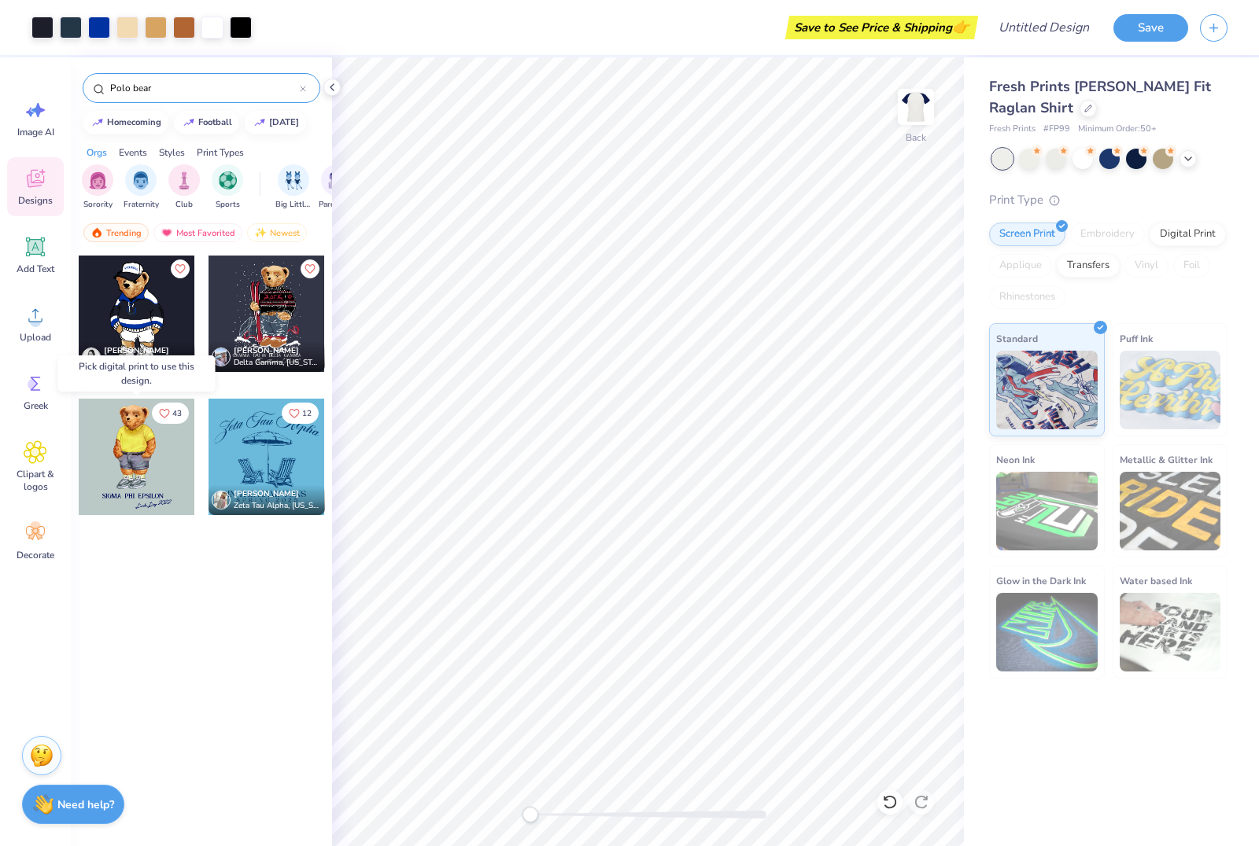
click at [135, 458] on div at bounding box center [137, 457] width 116 height 116
click at [144, 458] on div at bounding box center [136, 457] width 116 height 116
drag, startPoint x: 139, startPoint y: 282, endPoint x: 161, endPoint y: 323, distance: 46.5
click at [161, 321] on div at bounding box center [137, 314] width 116 height 116
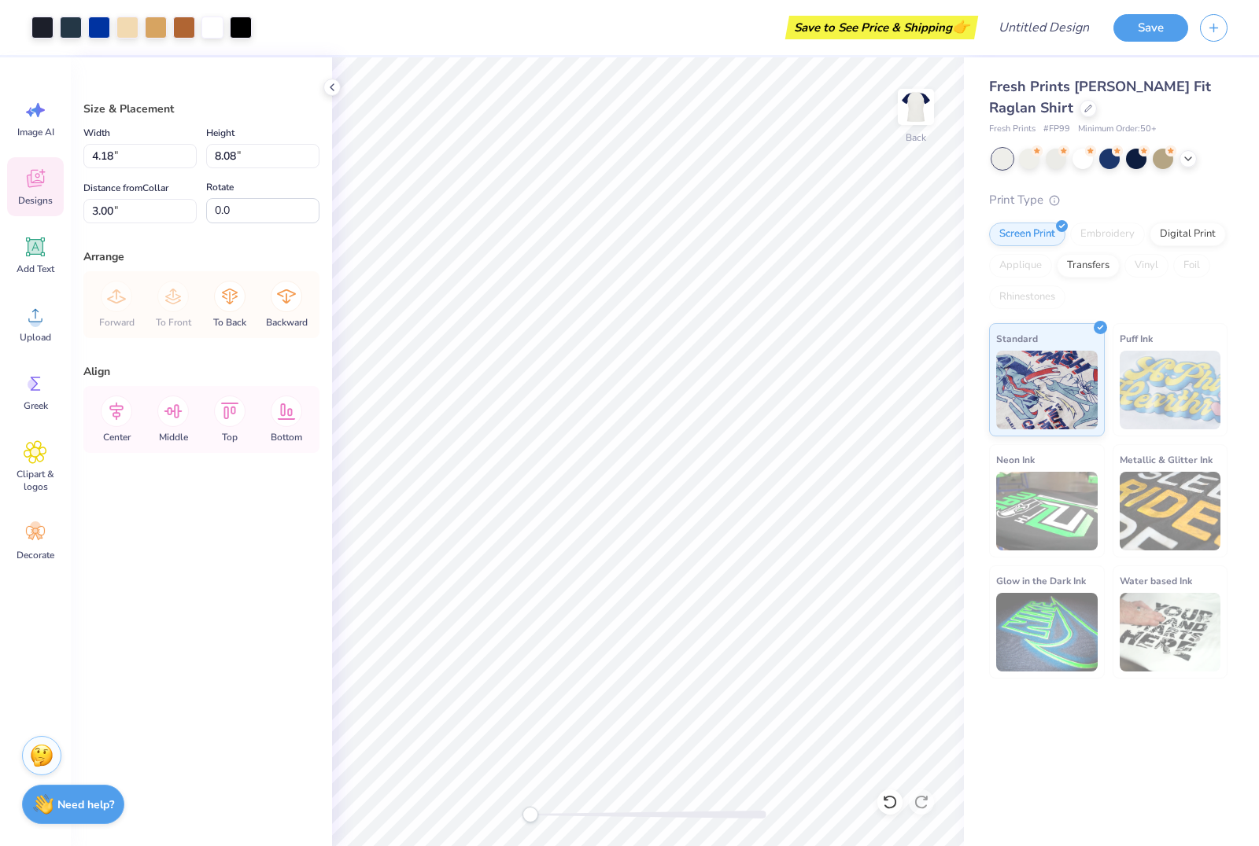
click at [42, 191] on div "Designs" at bounding box center [35, 186] width 57 height 59
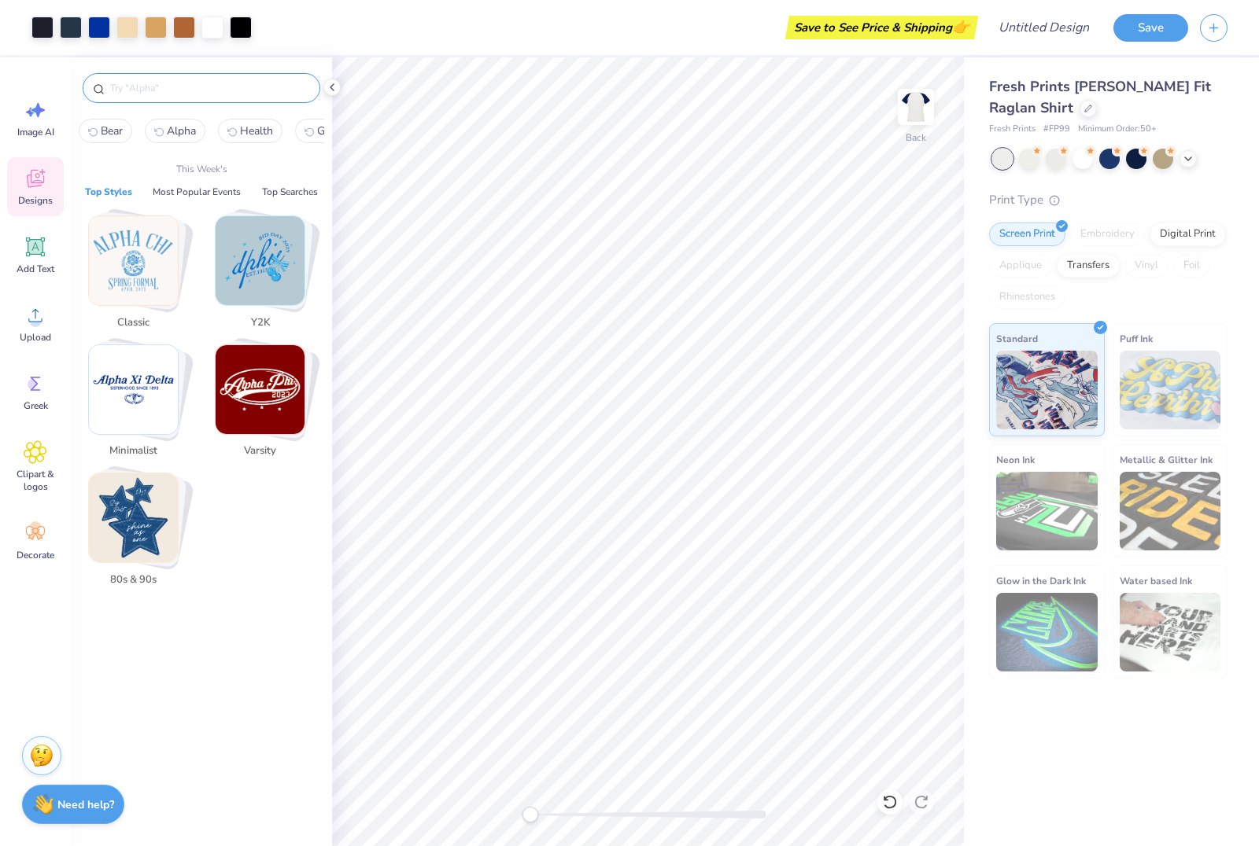
click at [256, 94] on input "text" at bounding box center [209, 88] width 201 height 16
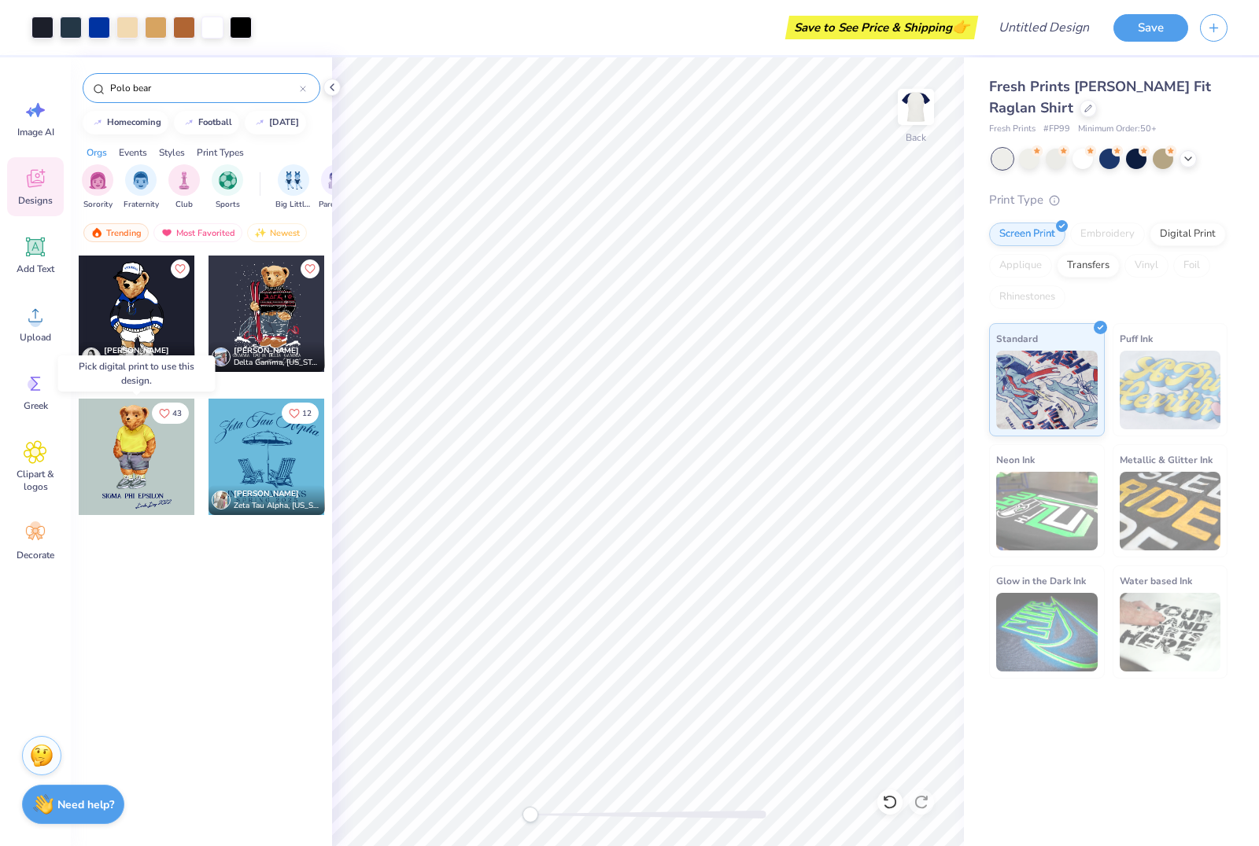
click at [136, 437] on div at bounding box center [137, 457] width 116 height 116
click at [136, 437] on div at bounding box center [136, 457] width 349 height 116
click at [136, 437] on div at bounding box center [136, 457] width 116 height 116
drag, startPoint x: 134, startPoint y: 89, endPoint x: 82, endPoint y: 94, distance: 52.1
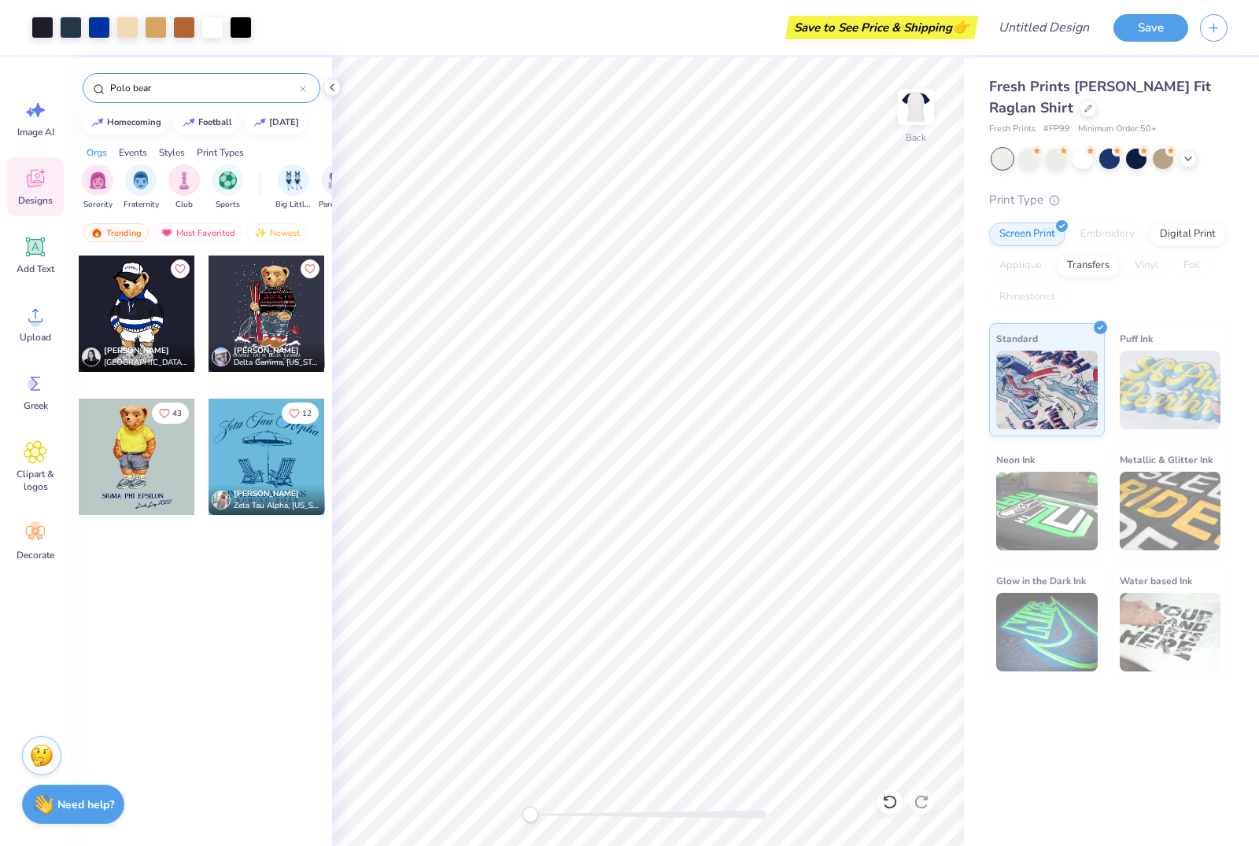
click at [82, 94] on div "Polo bear" at bounding box center [201, 83] width 261 height 53
type input "bear"
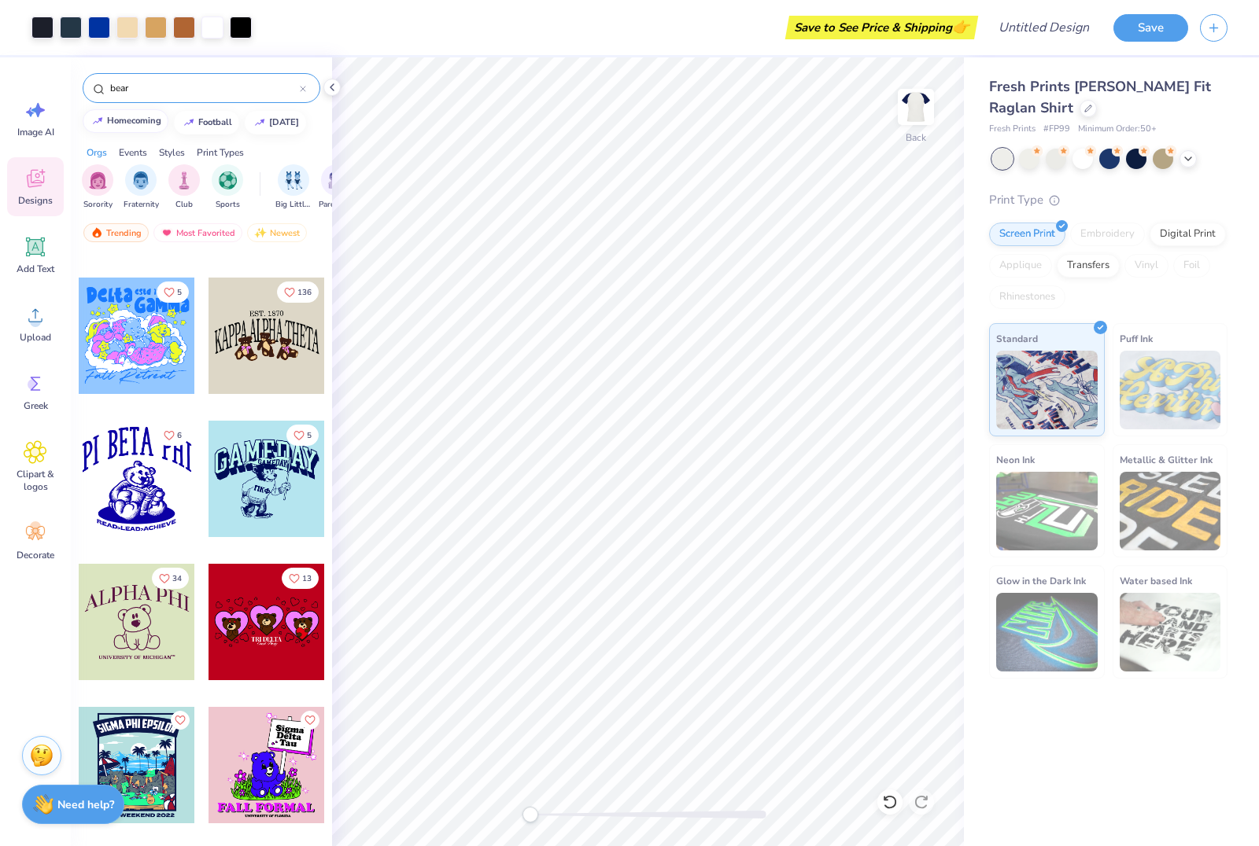
scroll to position [13007, 0]
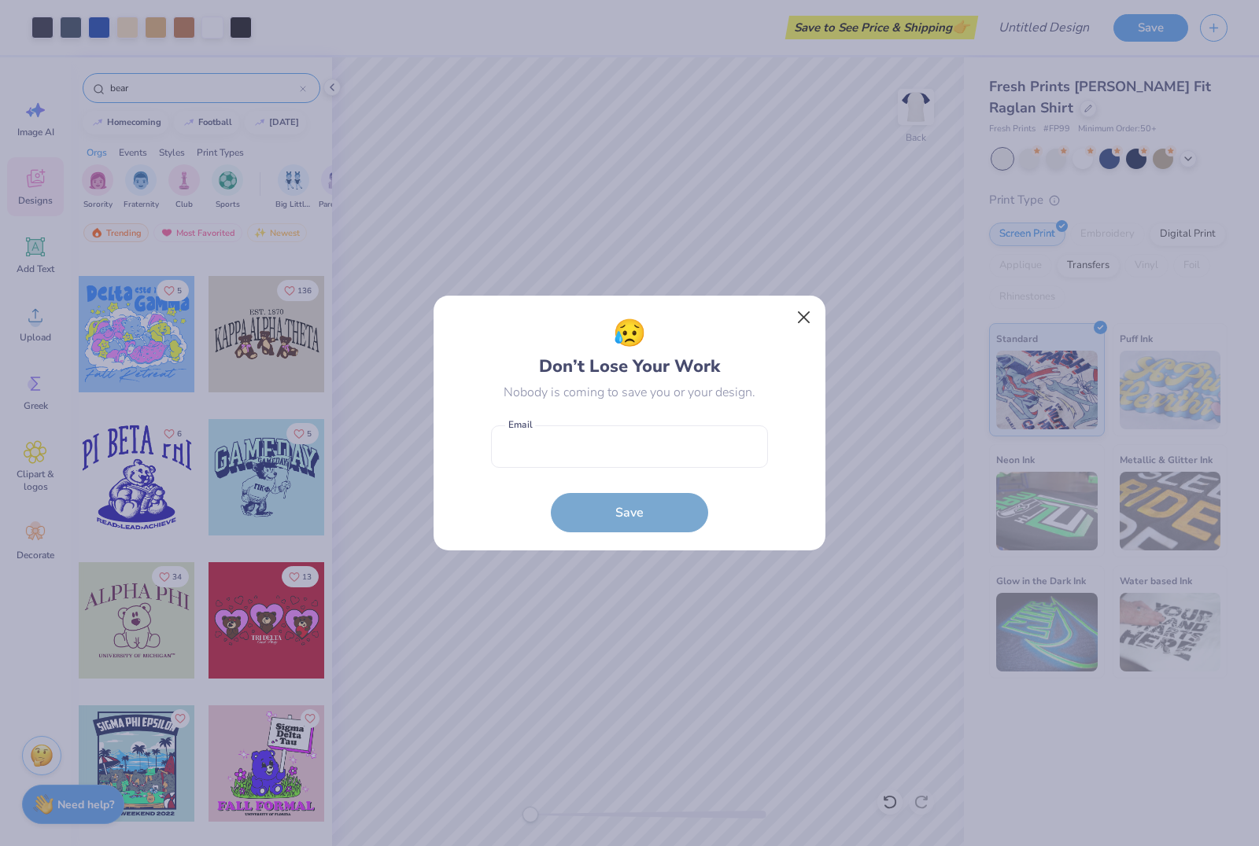
click at [817, 304] on button "Close" at bounding box center [804, 318] width 30 height 30
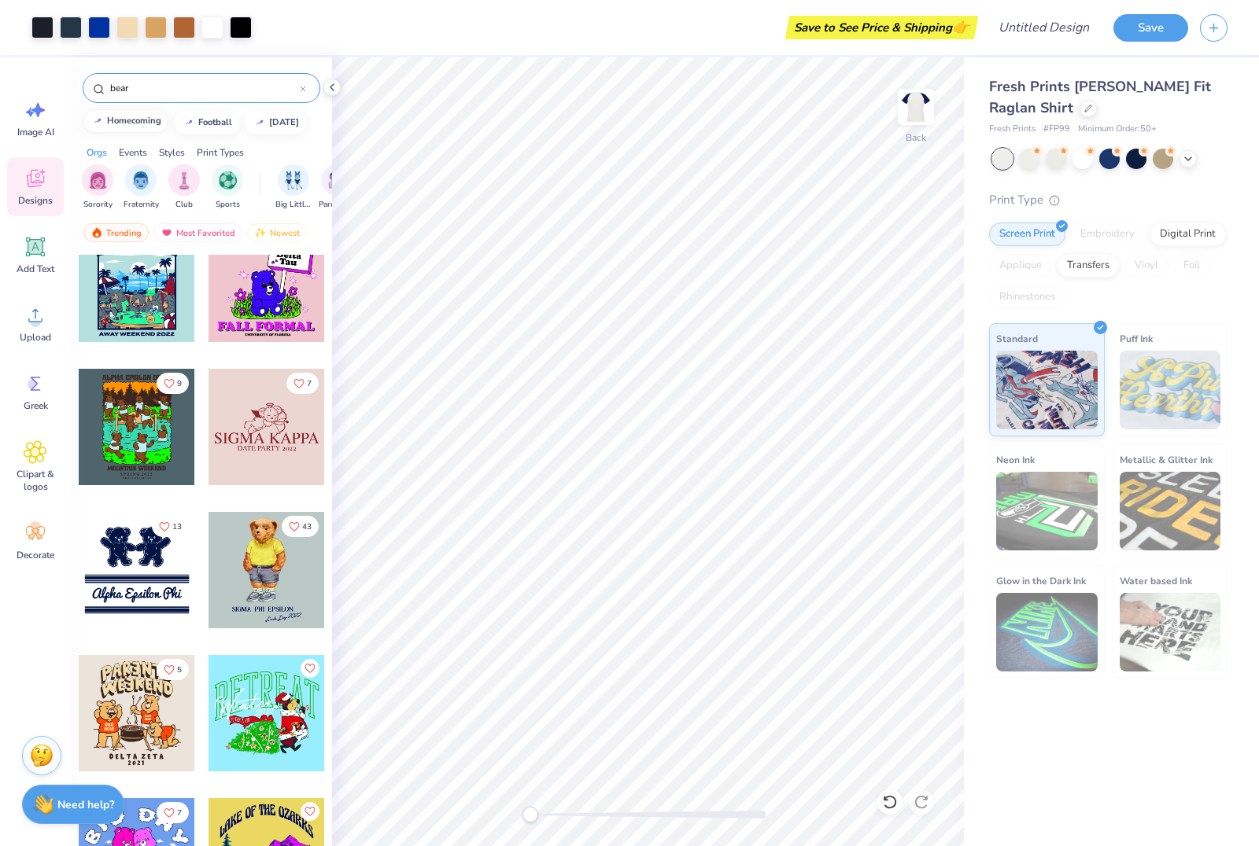
scroll to position [13500, 0]
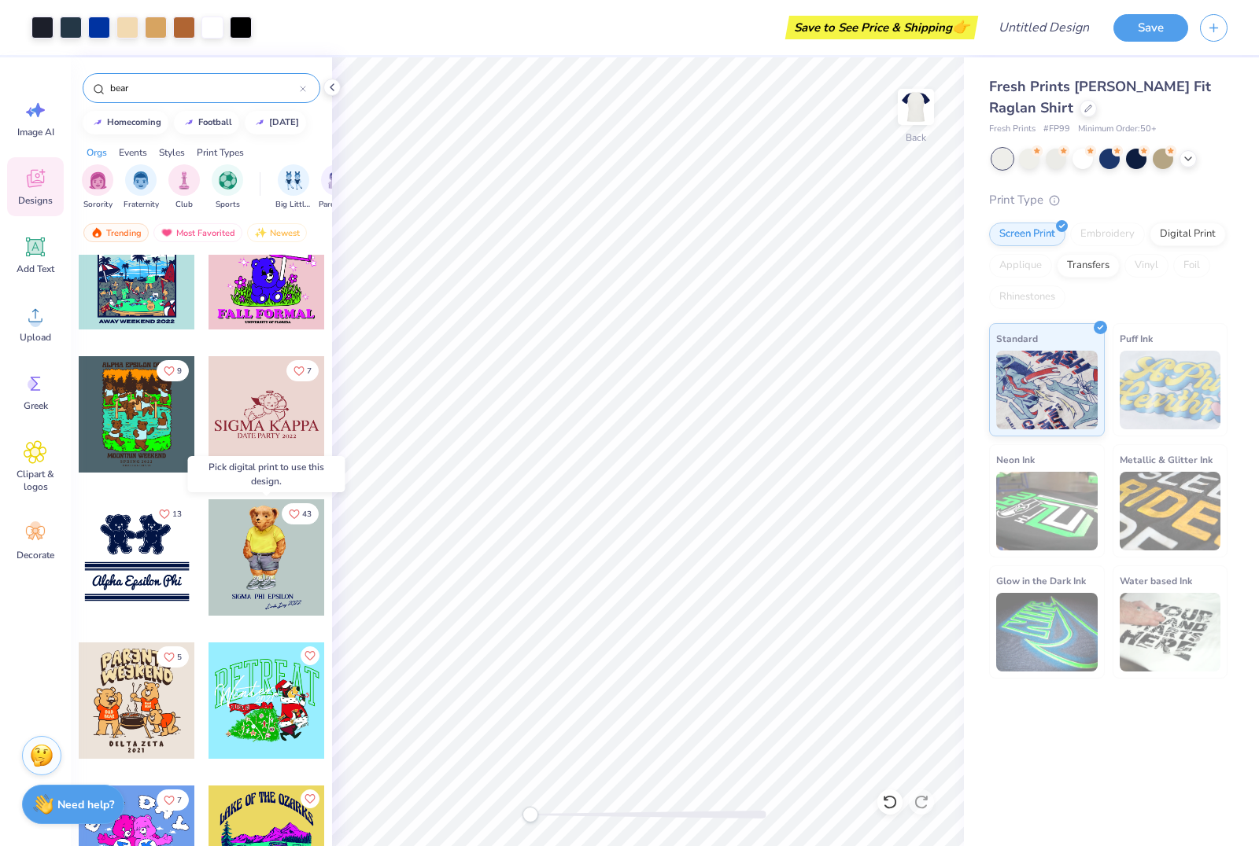
click at [293, 569] on div at bounding box center [266, 557] width 116 height 116
click at [293, 569] on div at bounding box center [266, 557] width 349 height 116
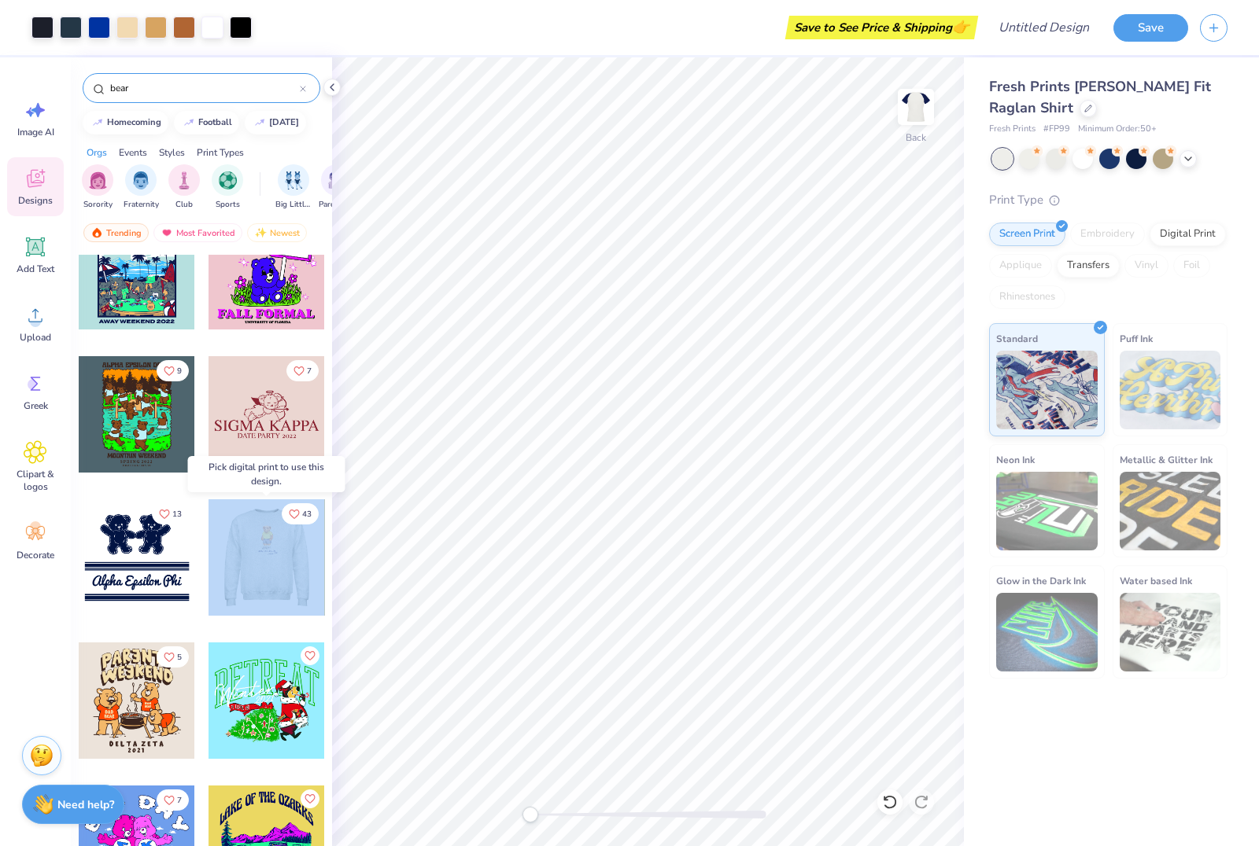
click at [293, 569] on div at bounding box center [266, 557] width 116 height 116
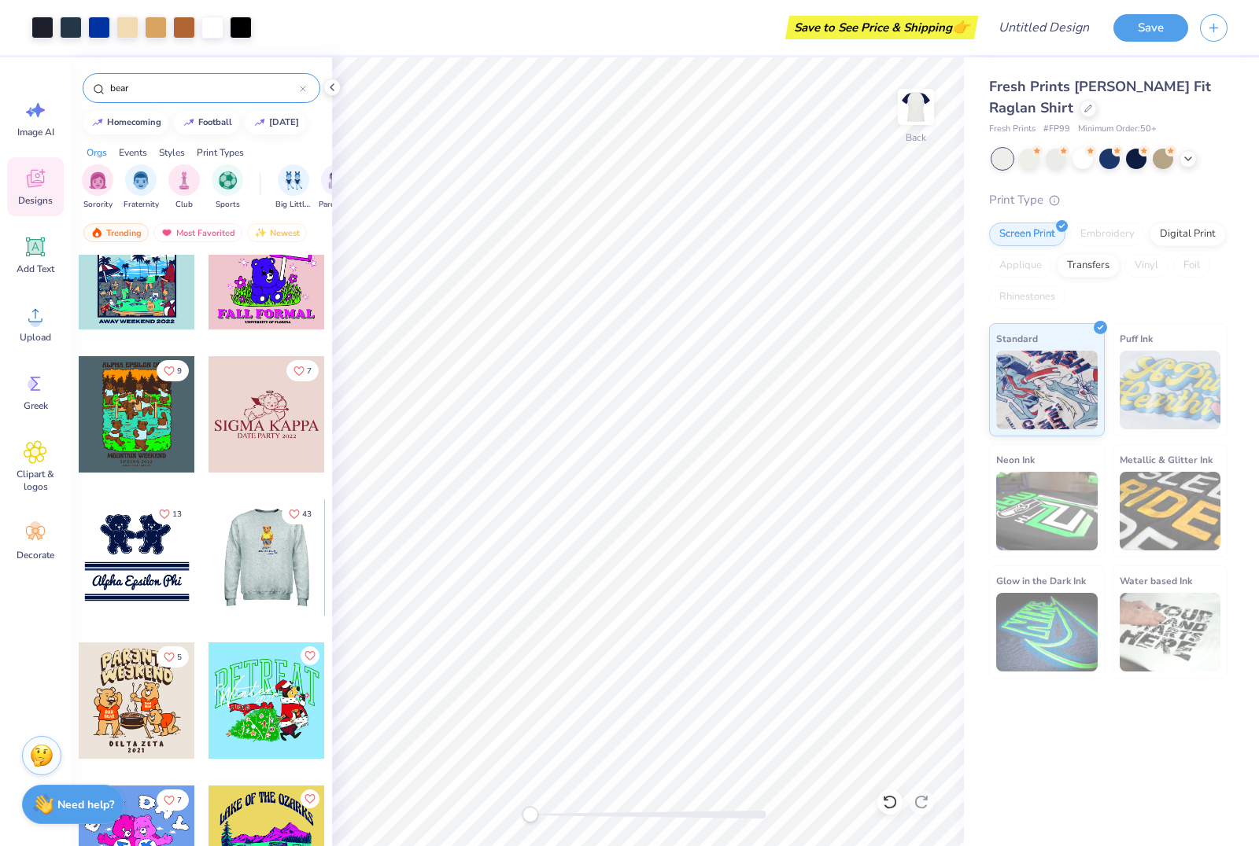
click at [284, 468] on div at bounding box center [266, 414] width 116 height 116
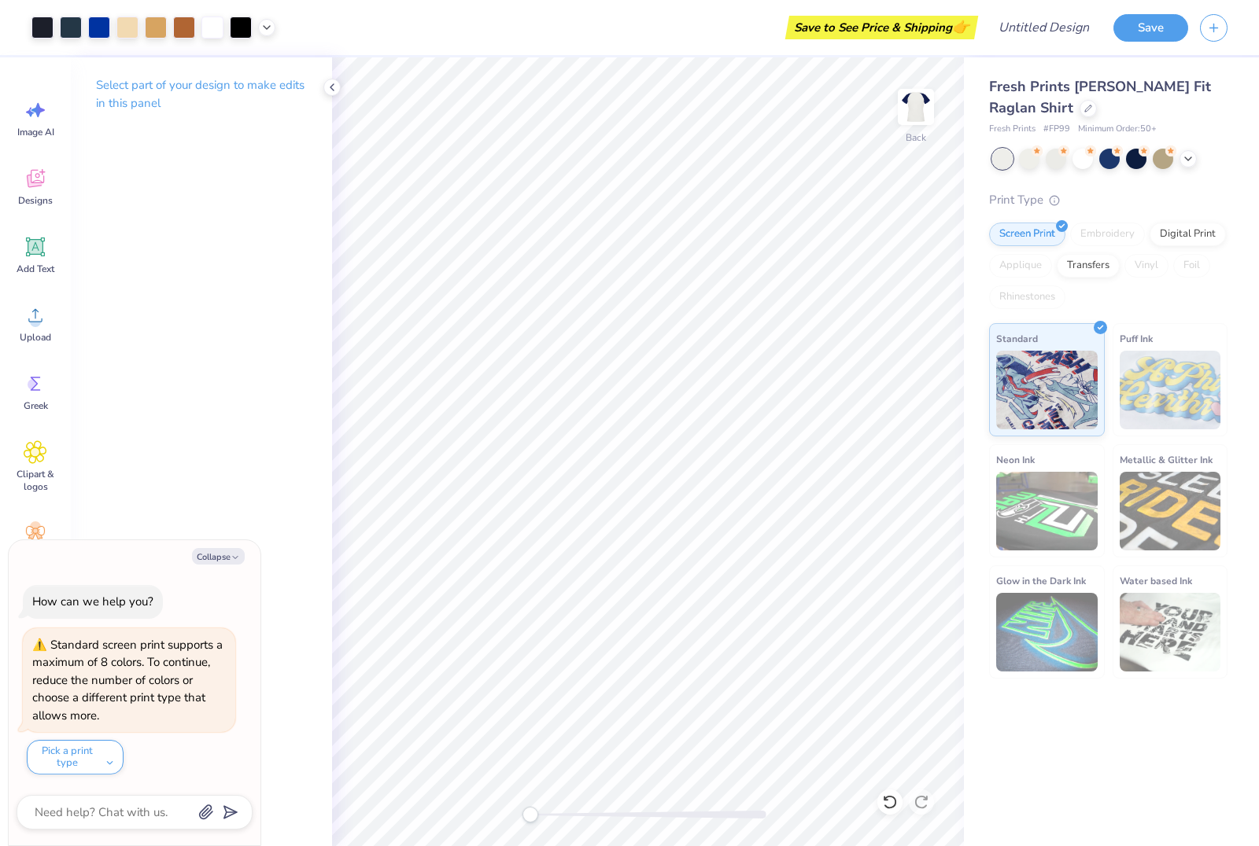
click at [205, 577] on div "How can we help you? Standard screen print supports a maximum of 8 colors. To c…" at bounding box center [135, 680] width 236 height 215
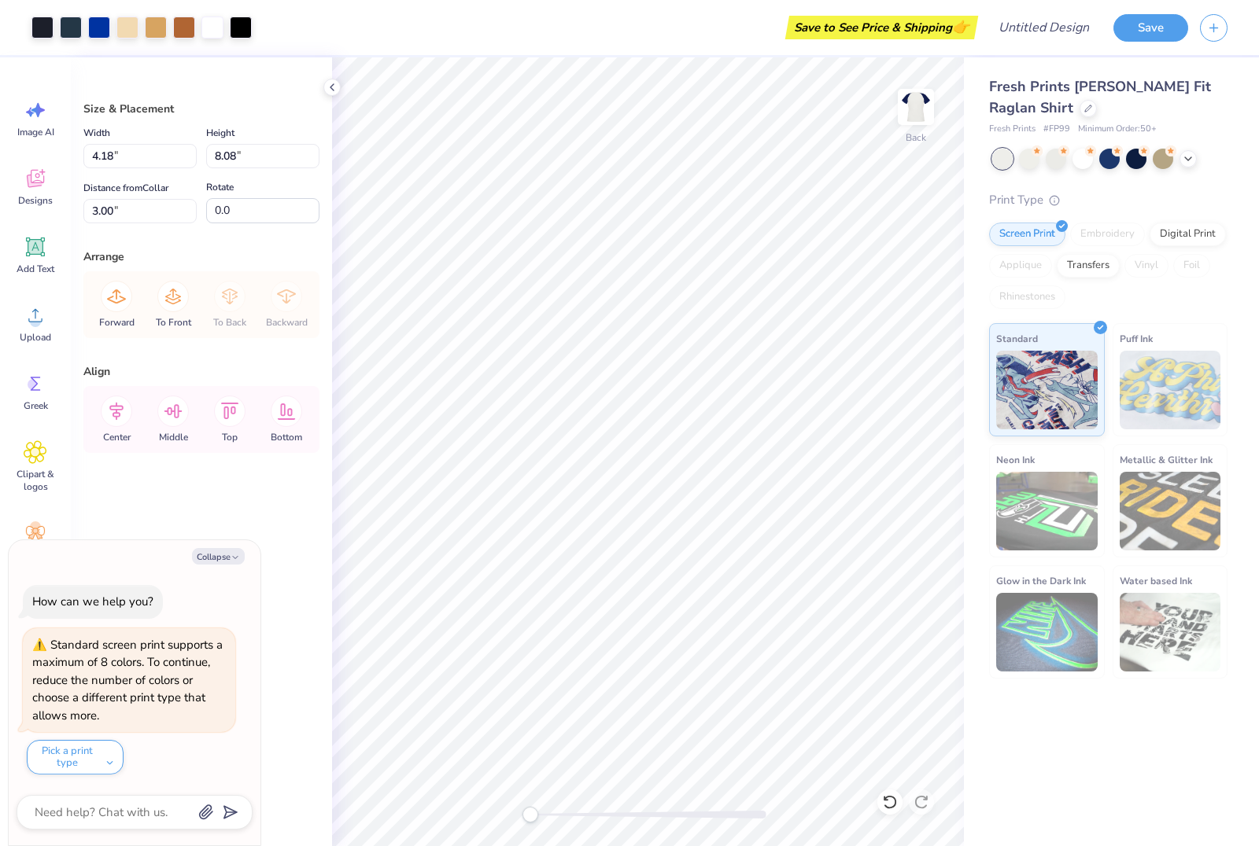
type textarea "x"
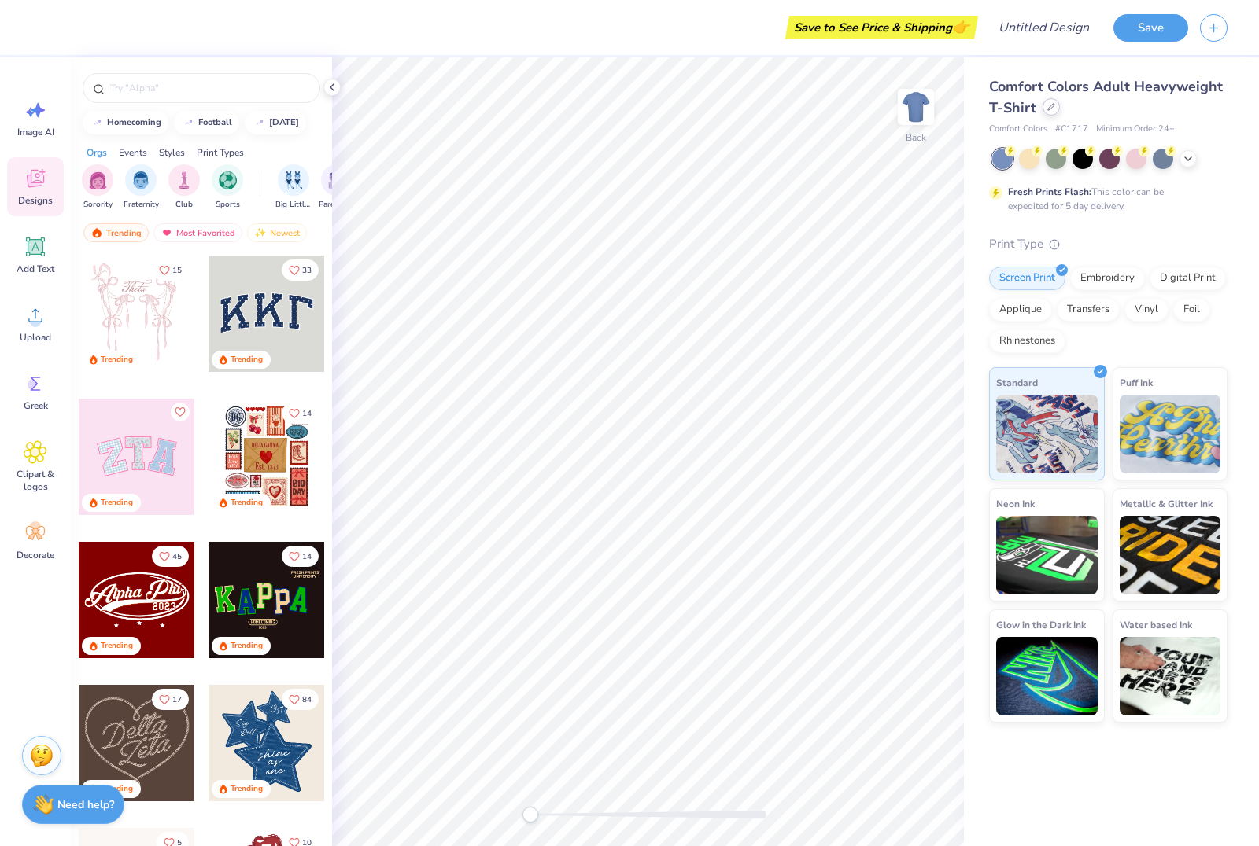
click at [1045, 108] on div at bounding box center [1050, 106] width 17 height 17
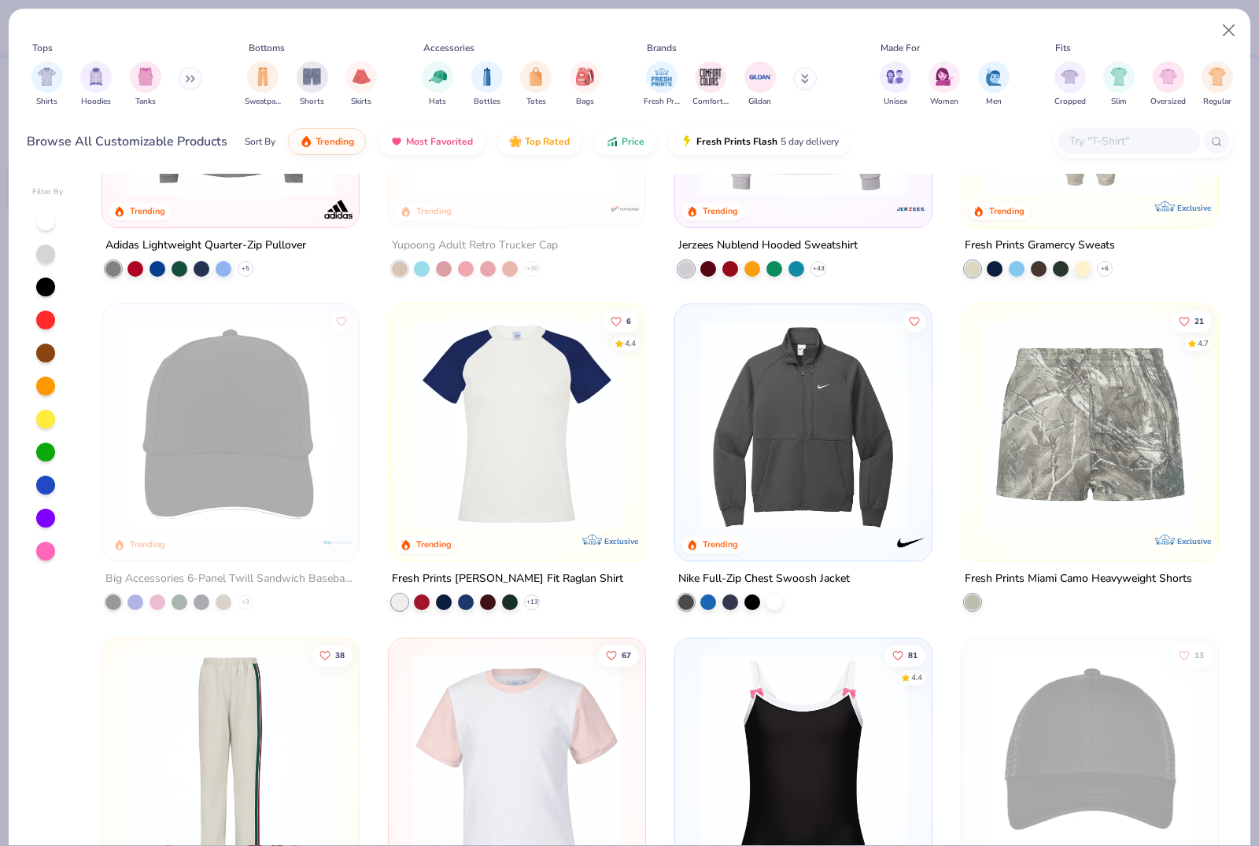
scroll to position [8900, 0]
click at [577, 409] on img at bounding box center [516, 423] width 225 height 209
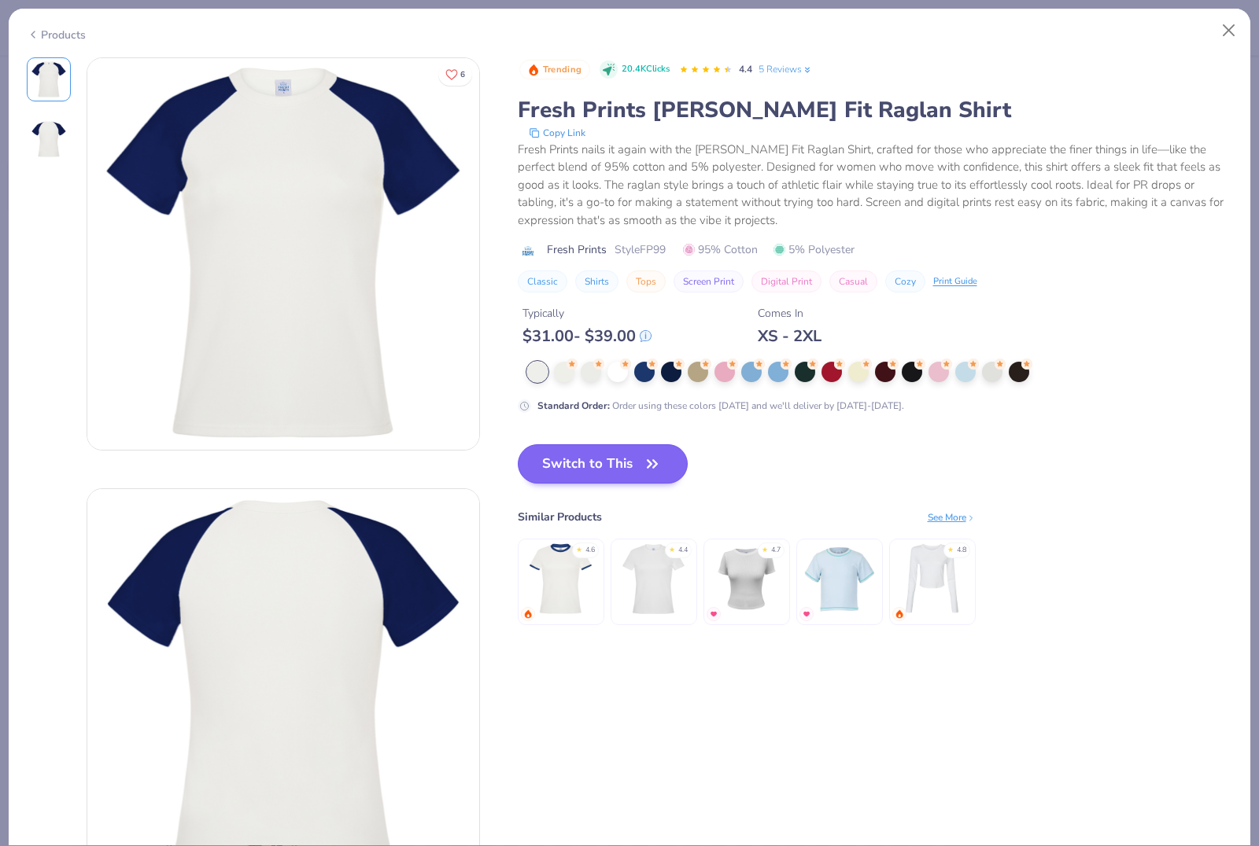
click at [641, 473] on button "Switch to This" at bounding box center [603, 463] width 171 height 39
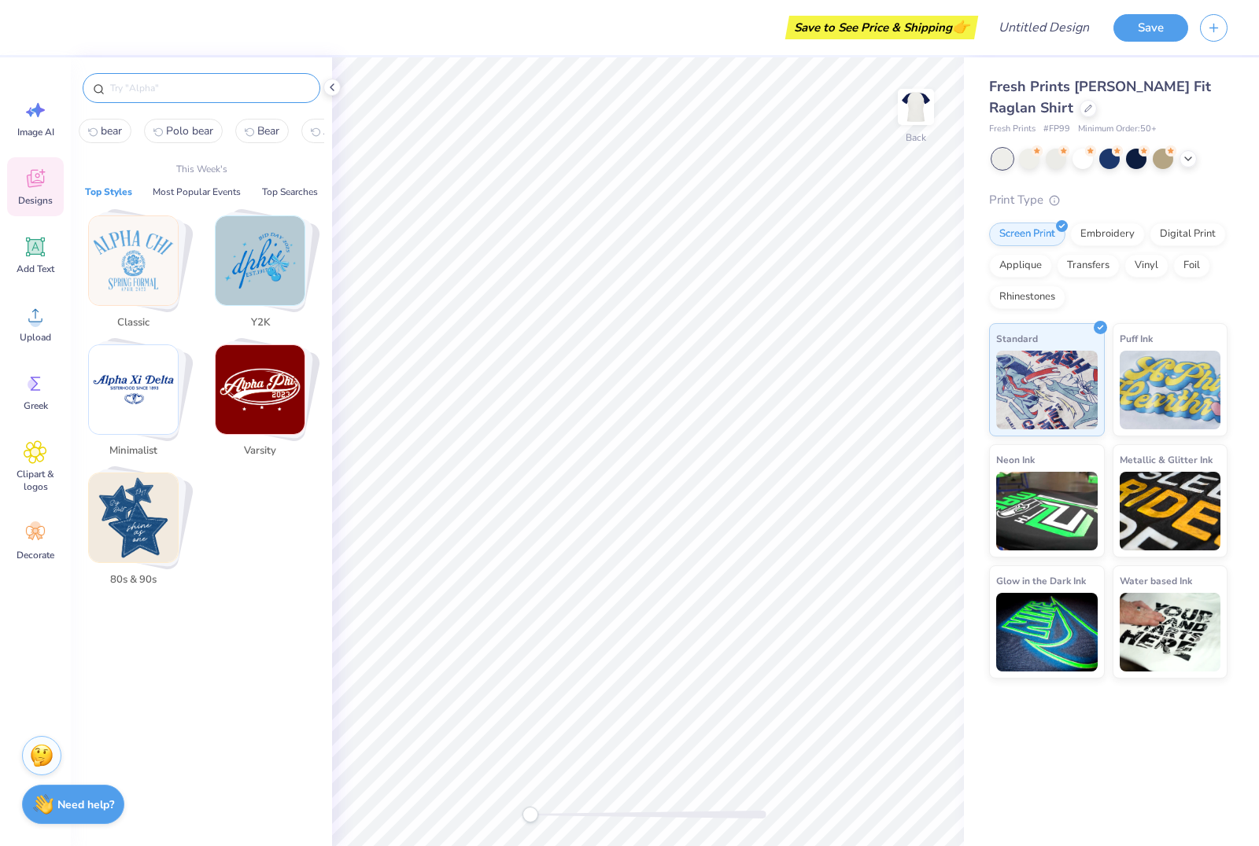
click at [135, 96] on input "text" at bounding box center [209, 88] width 201 height 16
click at [31, 479] on span "Clipart & logos" at bounding box center [35, 480] width 52 height 25
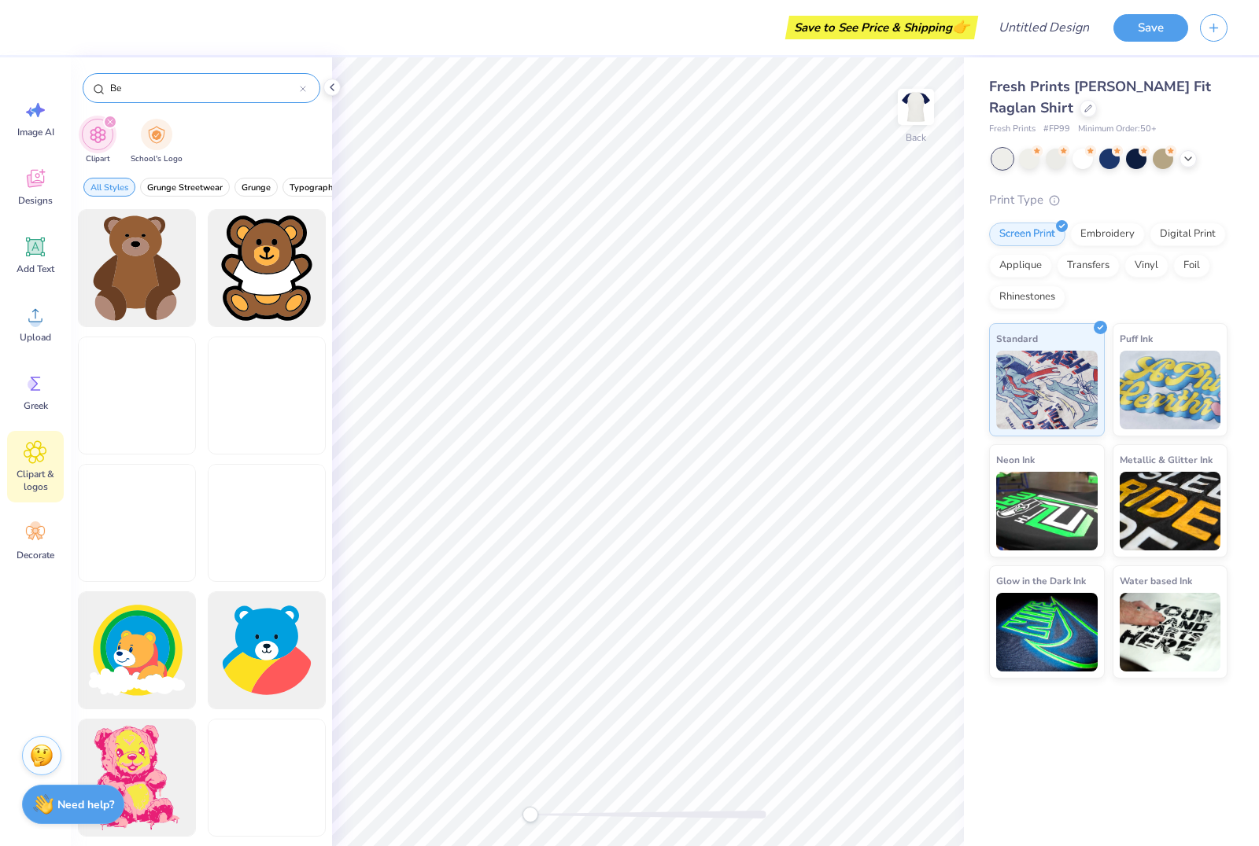
type input "B"
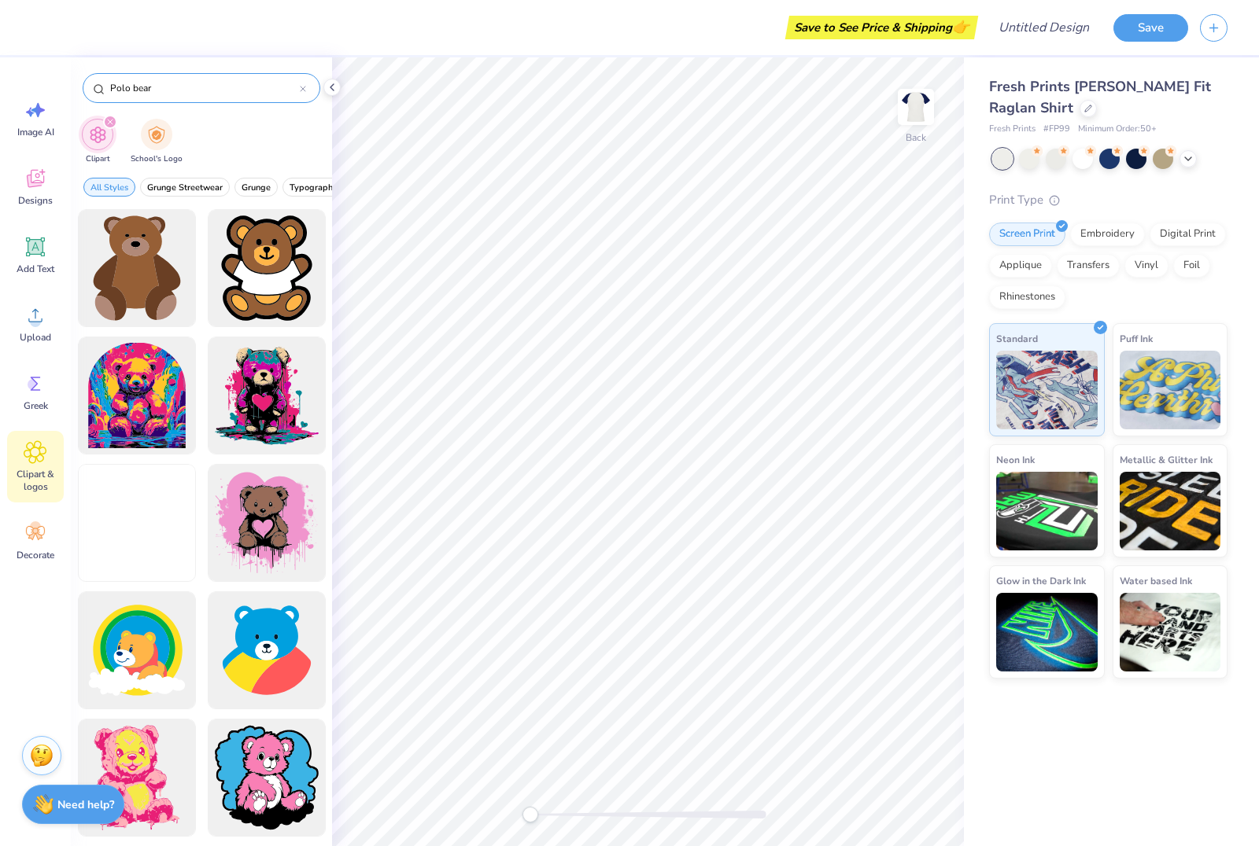
type input "Polo bear"
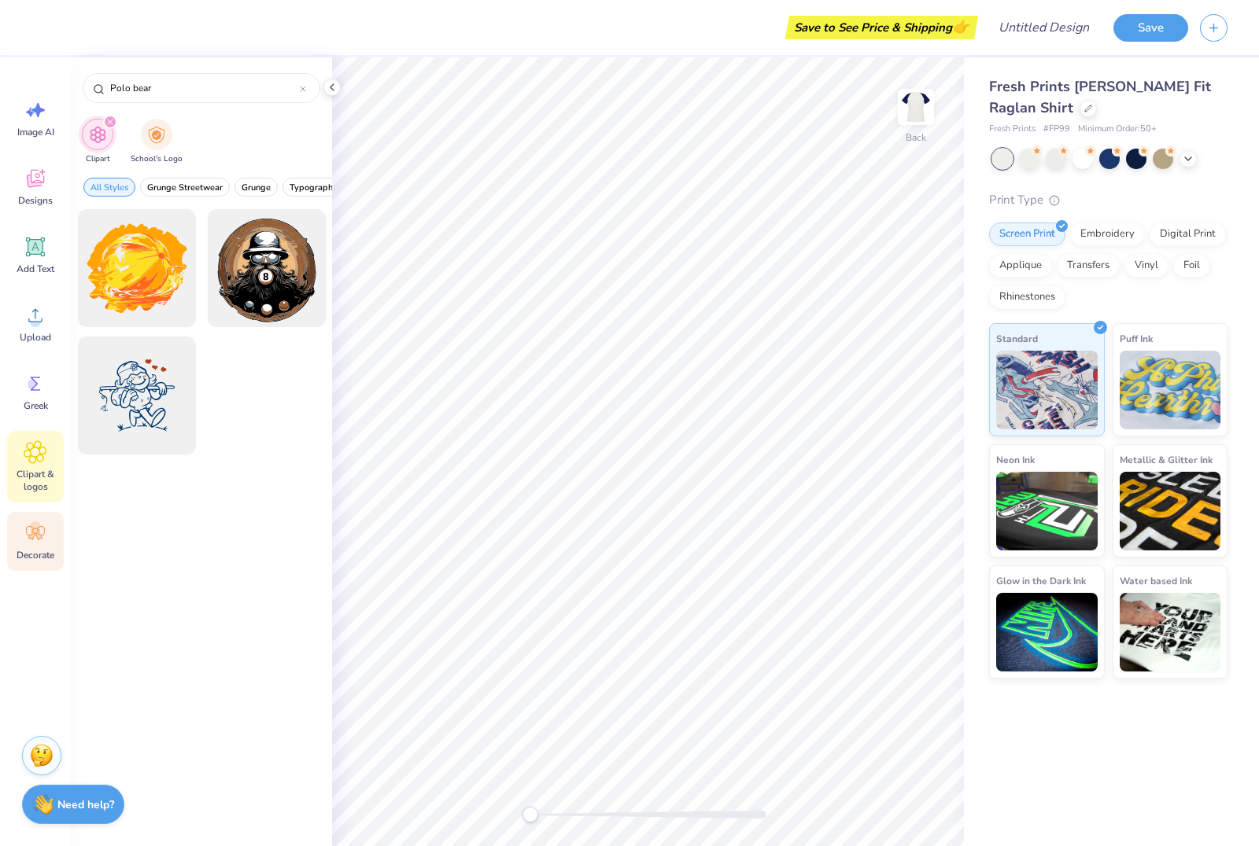
click at [34, 526] on circle at bounding box center [35, 527] width 11 height 11
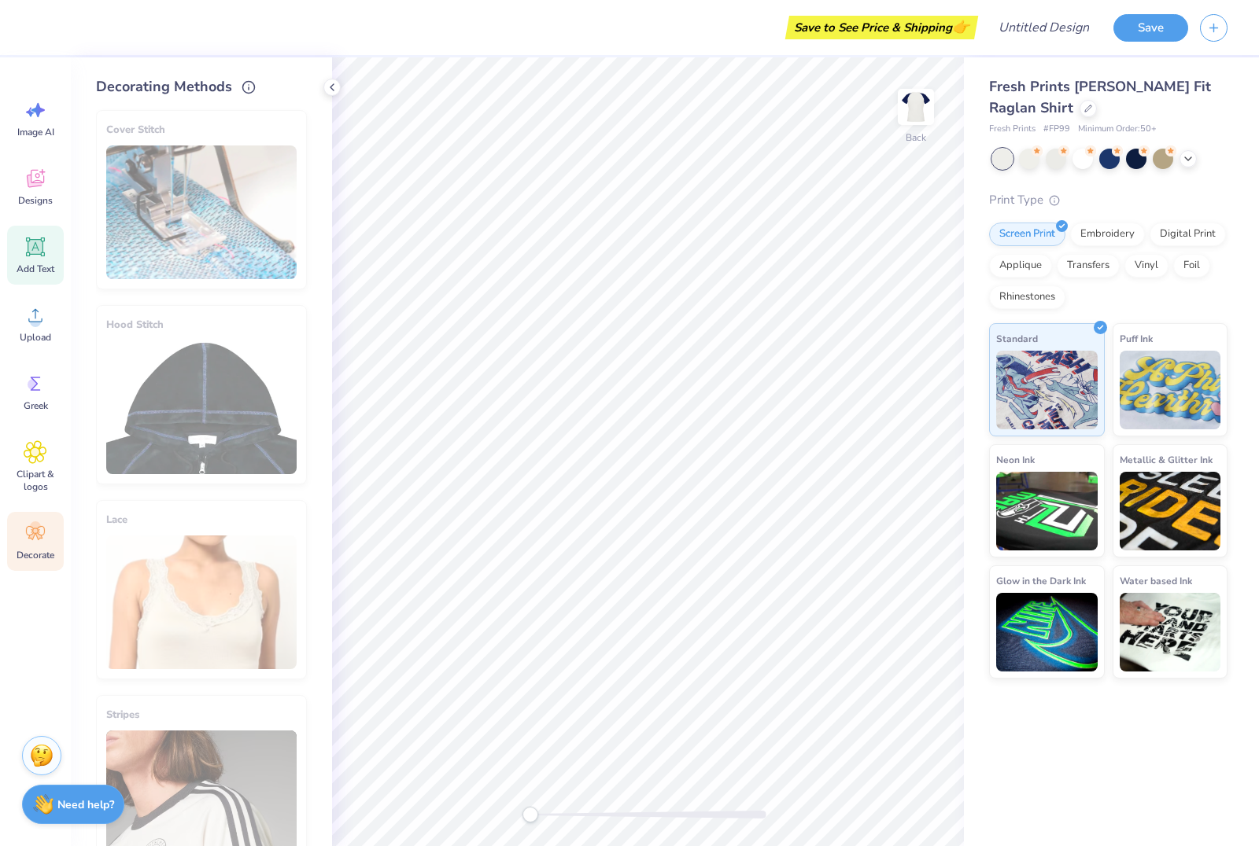
click at [24, 267] on span "Add Text" at bounding box center [36, 269] width 38 height 13
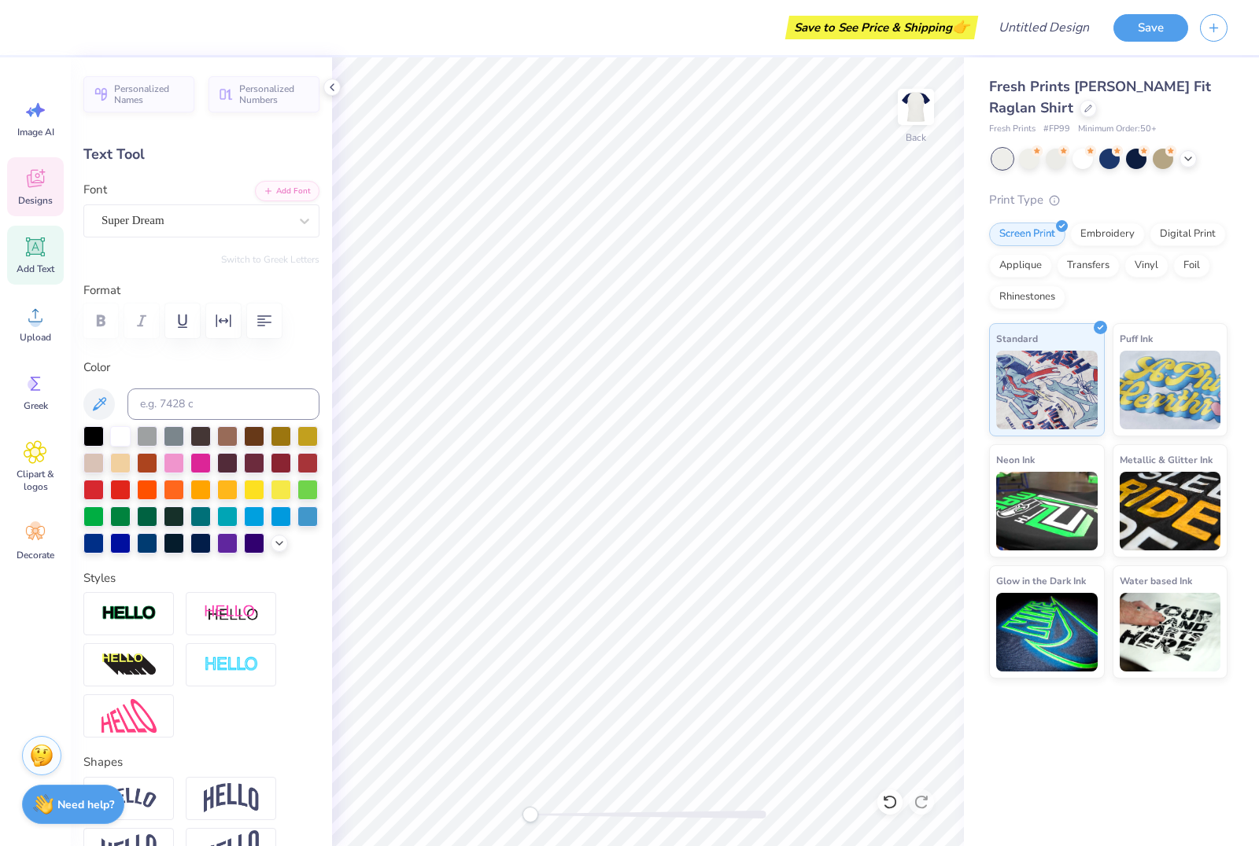
click at [44, 176] on icon at bounding box center [35, 179] width 17 height 18
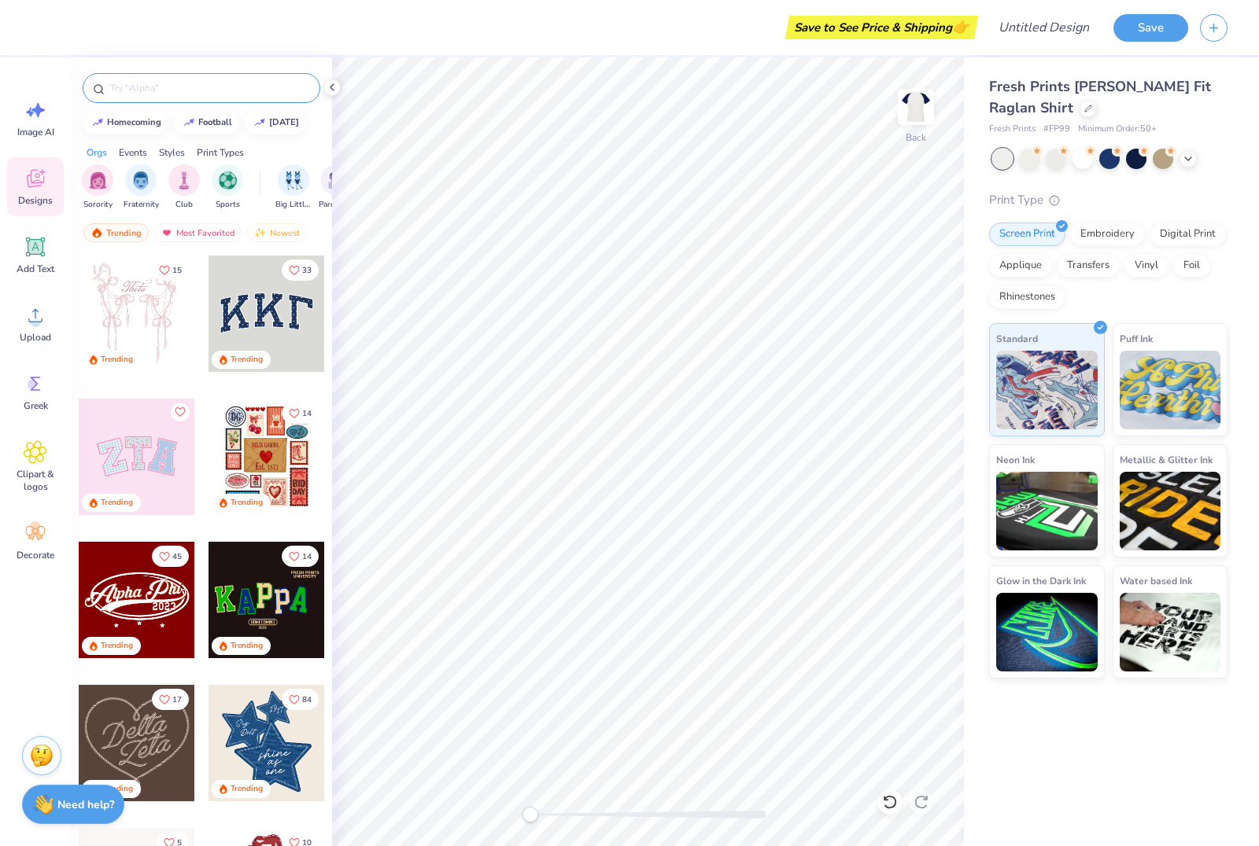
click at [134, 96] on input "text" at bounding box center [209, 88] width 201 height 16
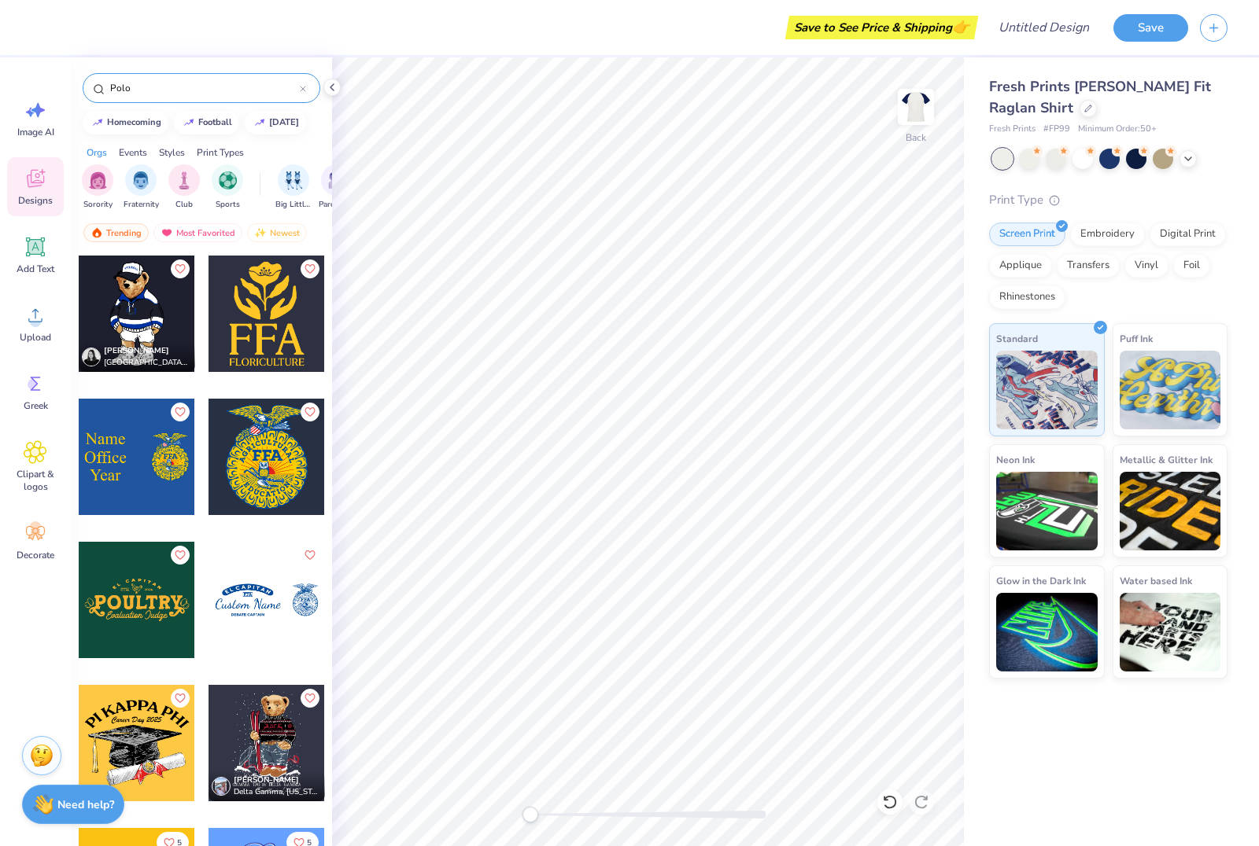
type input "Polo"
click at [123, 320] on div at bounding box center [137, 314] width 116 height 116
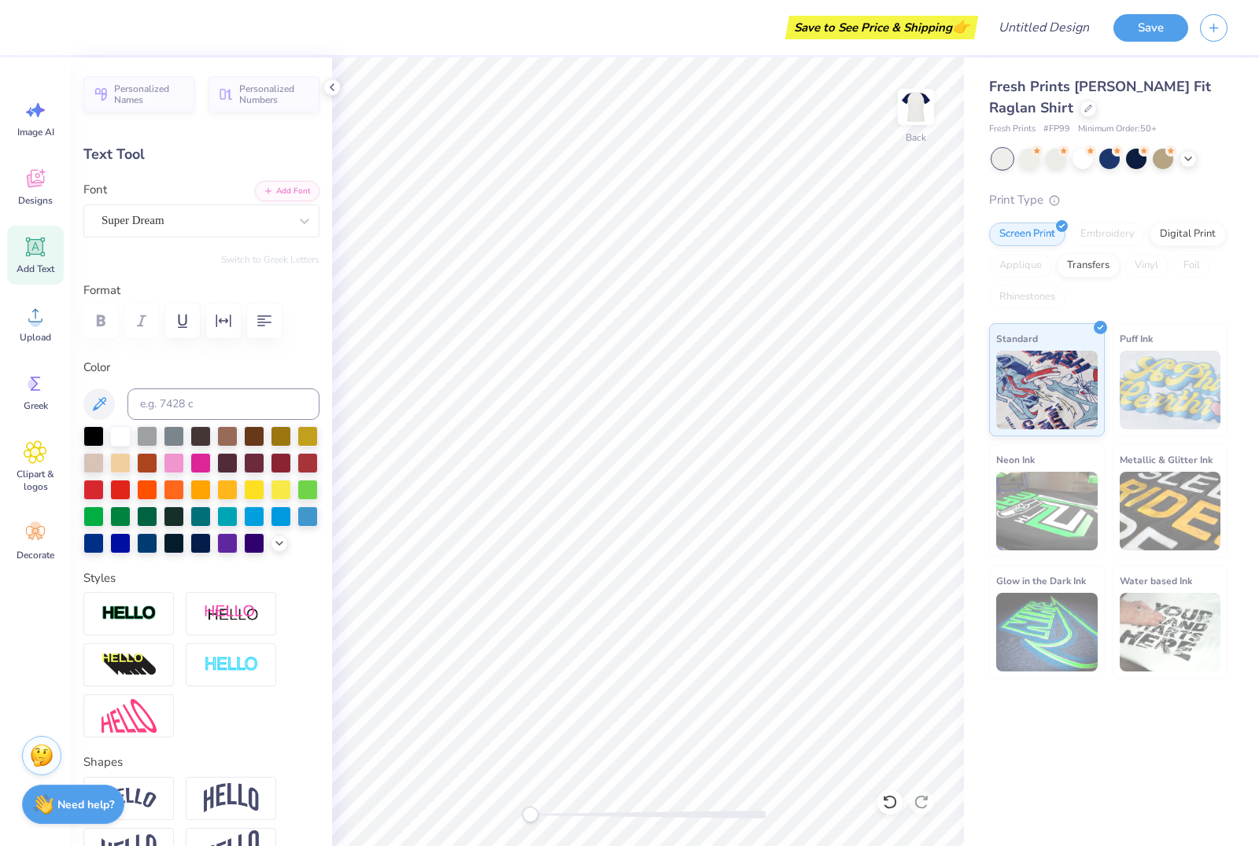
scroll to position [0, 1]
type textarea "T"
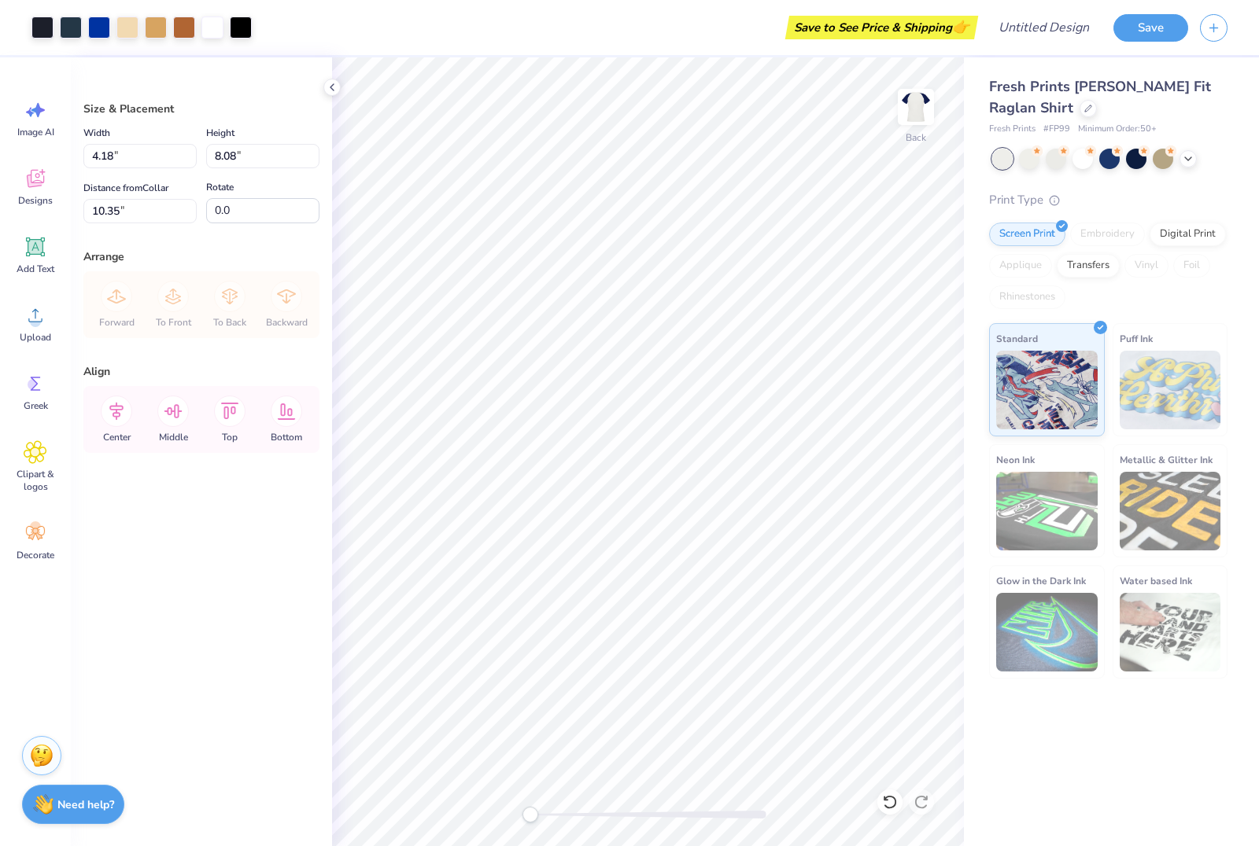
type input "2.42"
type input "4.68"
type input "4.03"
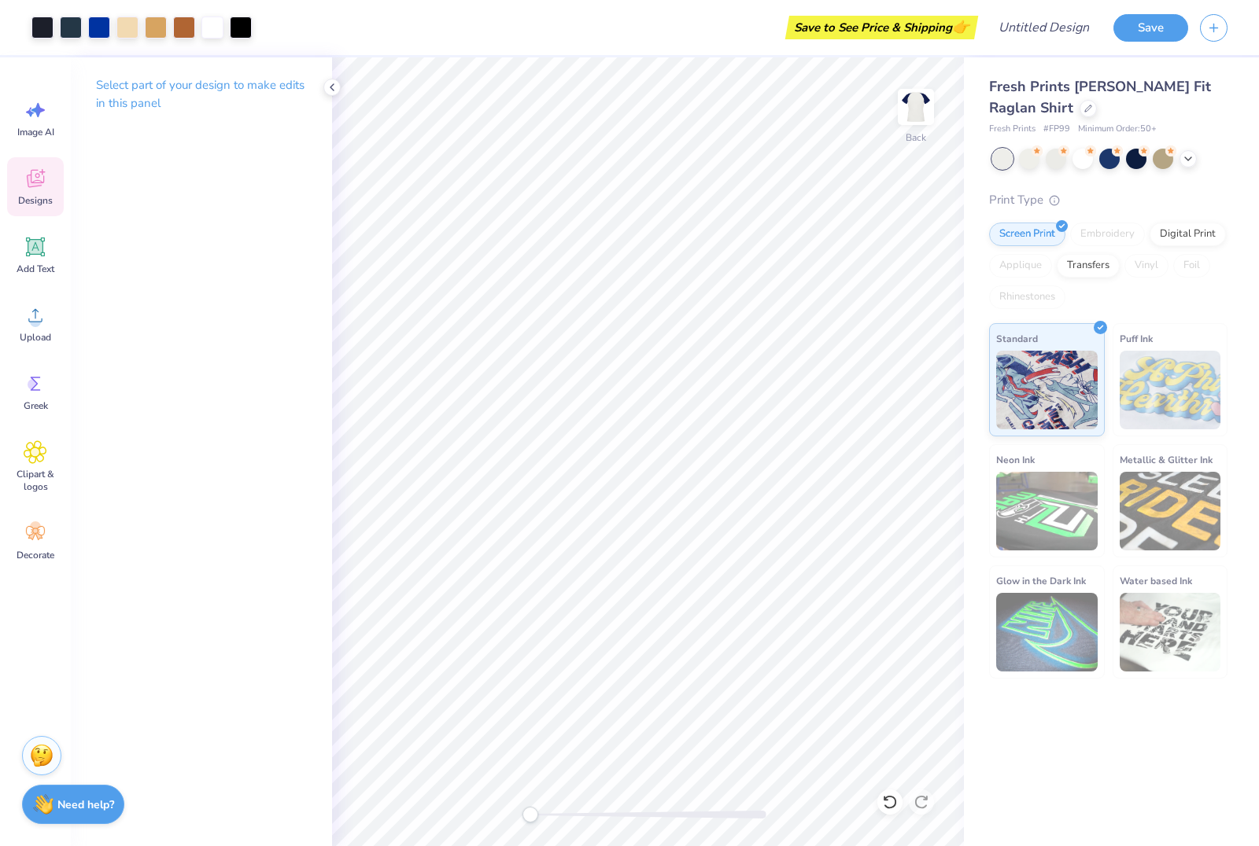
click at [28, 175] on icon at bounding box center [35, 179] width 17 height 18
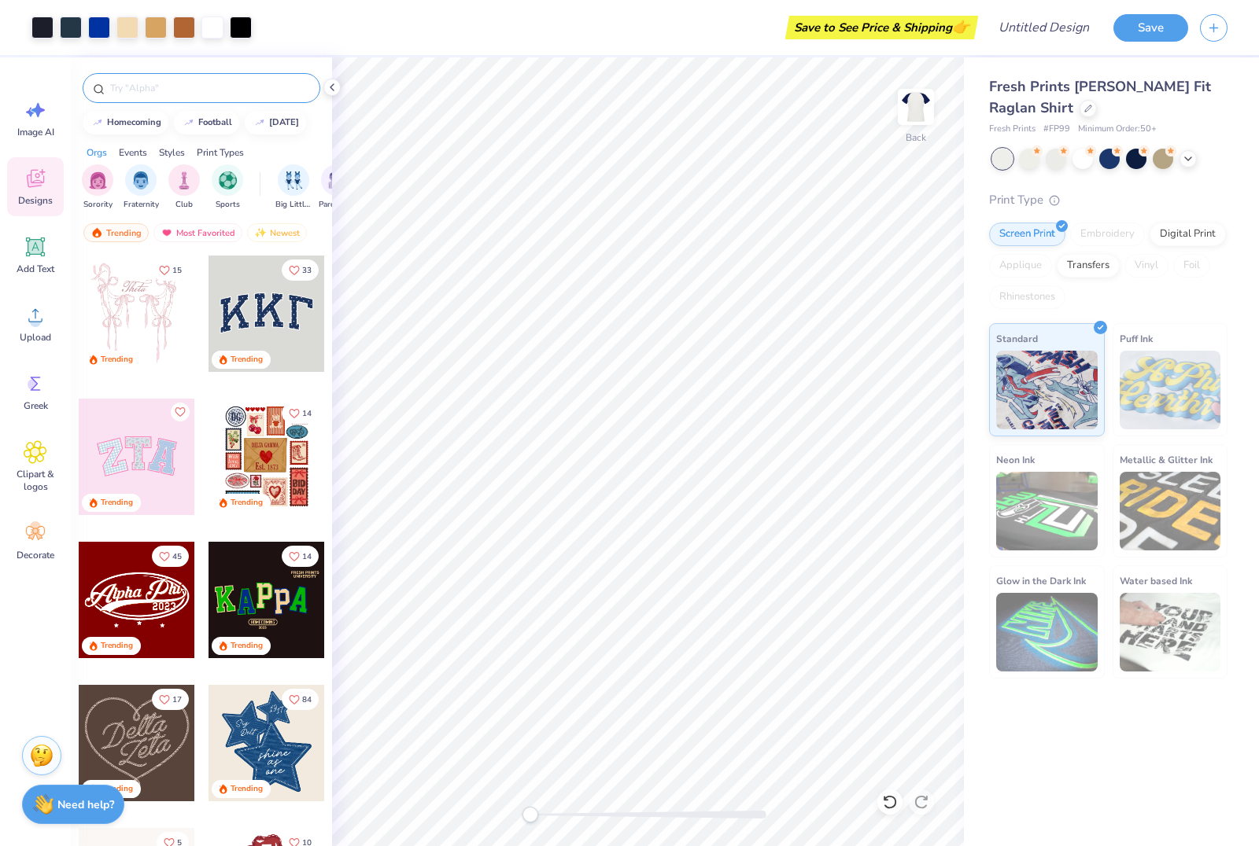
click at [153, 96] on input "text" at bounding box center [209, 88] width 201 height 16
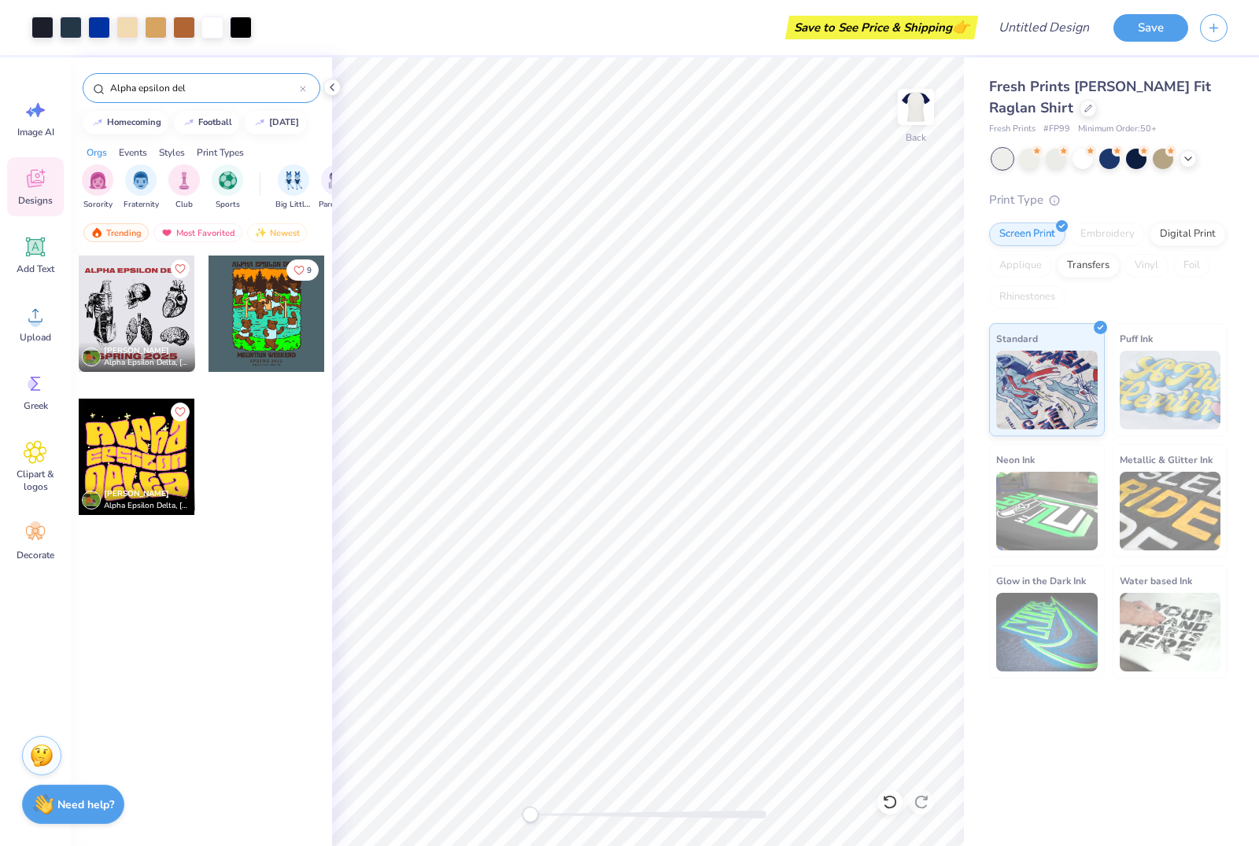
type input "Alpha epsilon del"
click at [170, 304] on div at bounding box center [137, 314] width 116 height 116
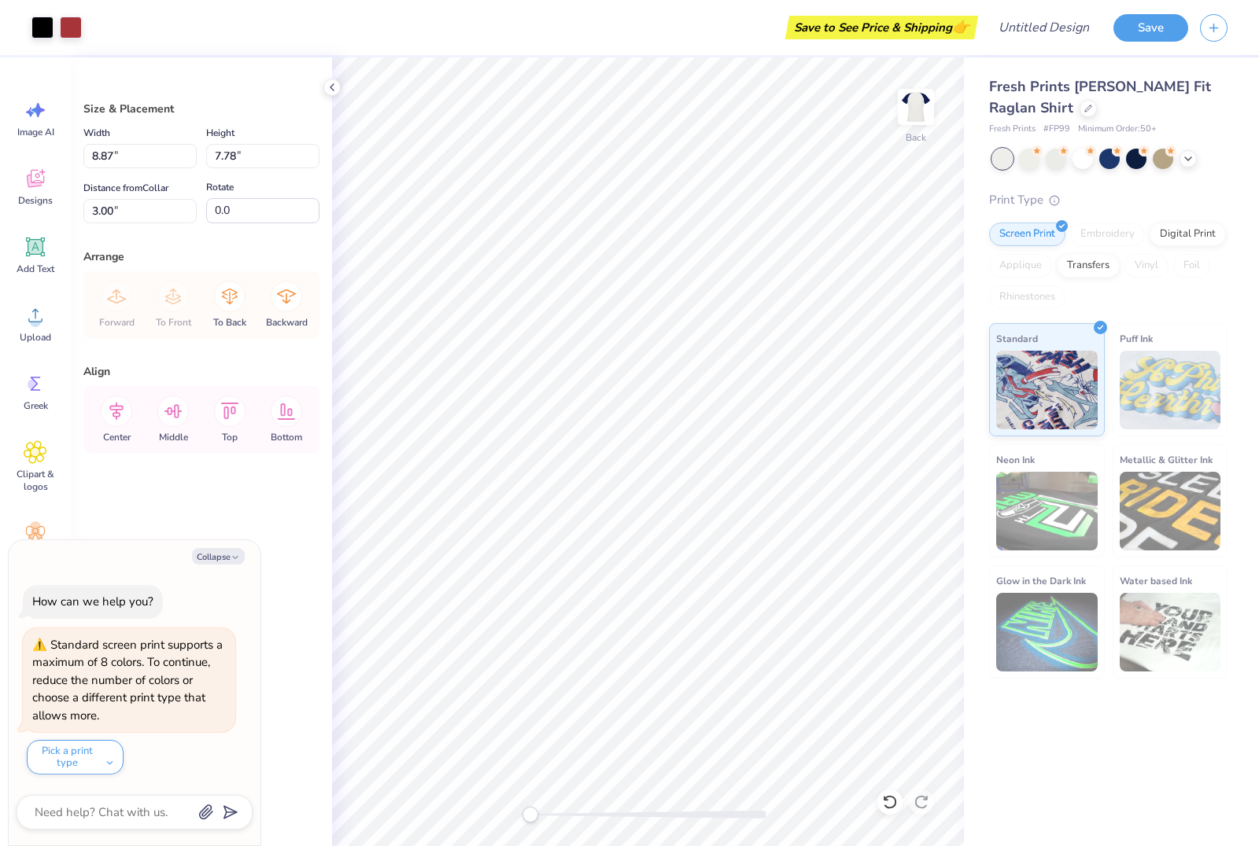
type textarea "x"
type input "2.42"
type input "4.68"
type input "5.87"
click at [215, 562] on button "Collapse" at bounding box center [218, 556] width 53 height 17
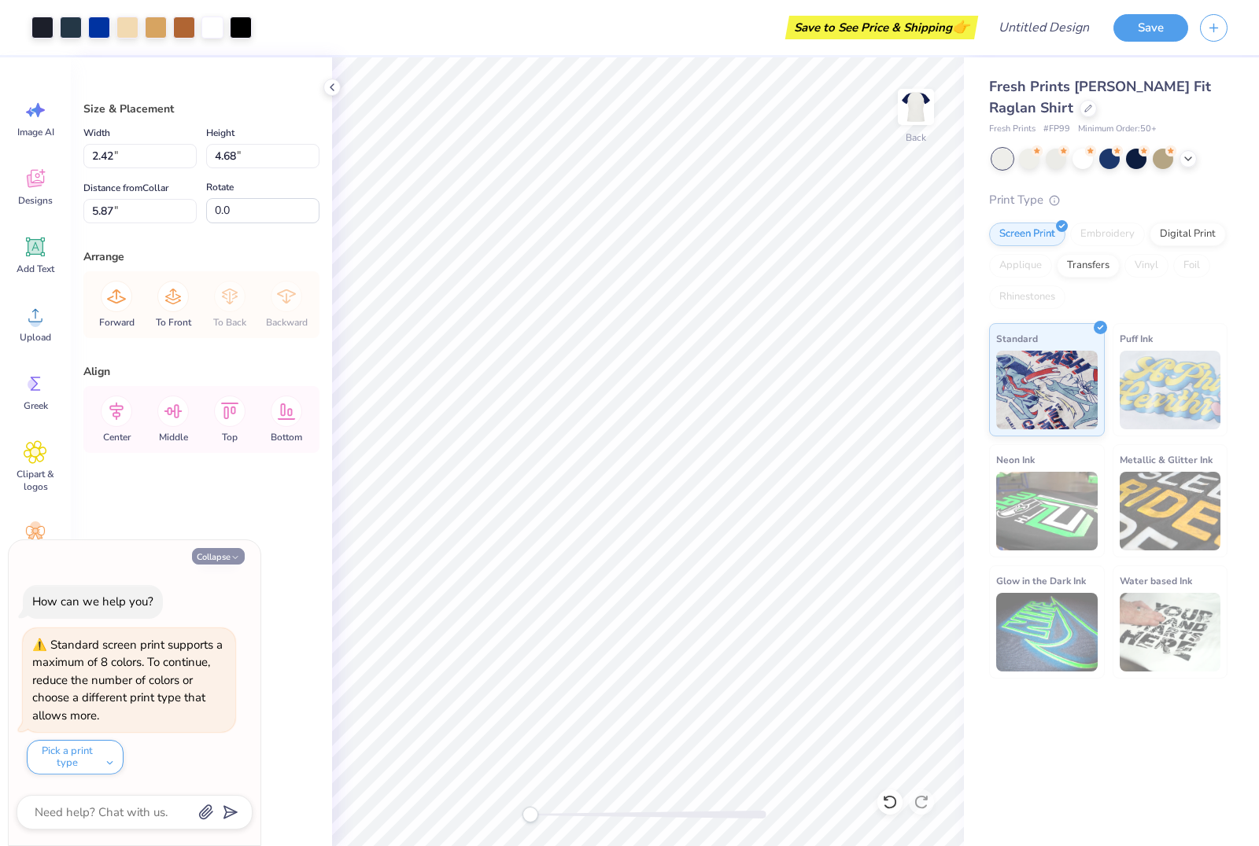
type textarea "x"
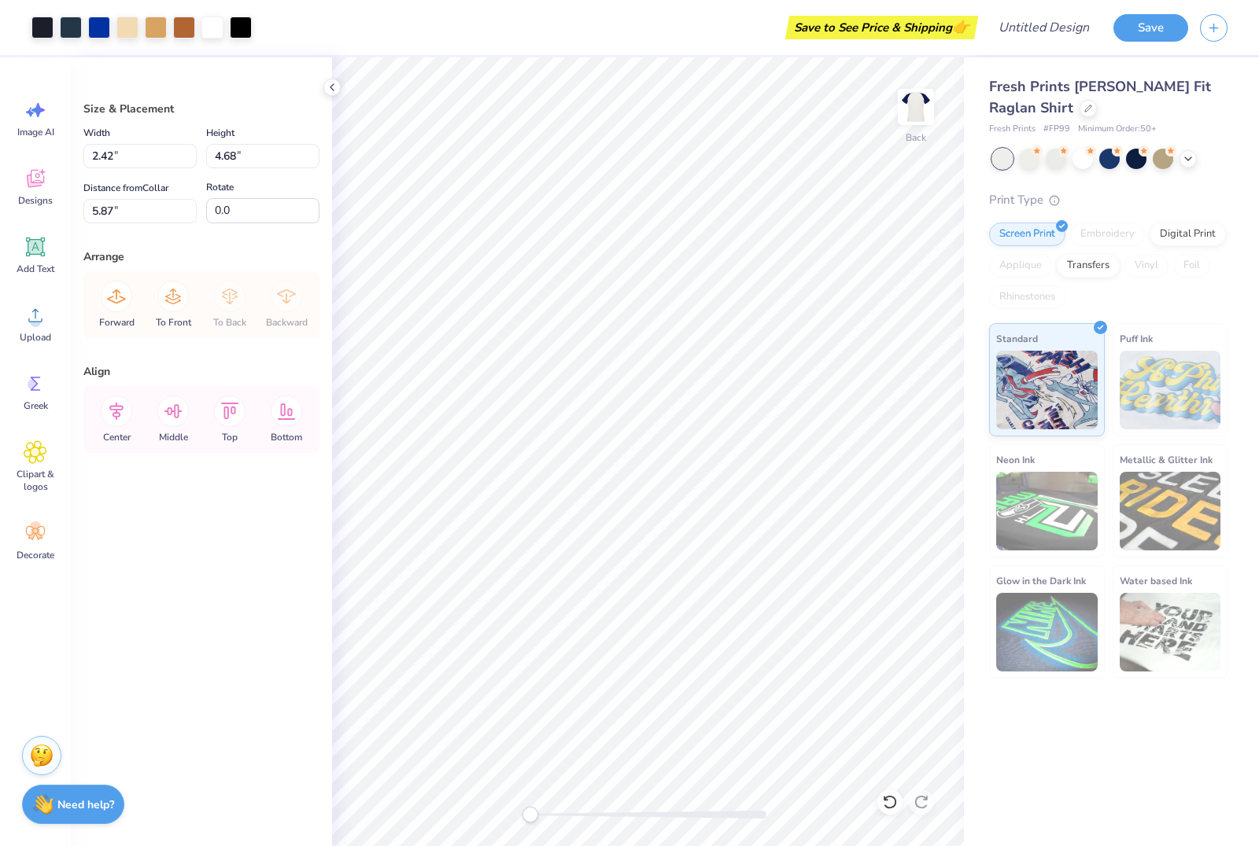
type input "8.87"
type input "7.78"
type input "11.28"
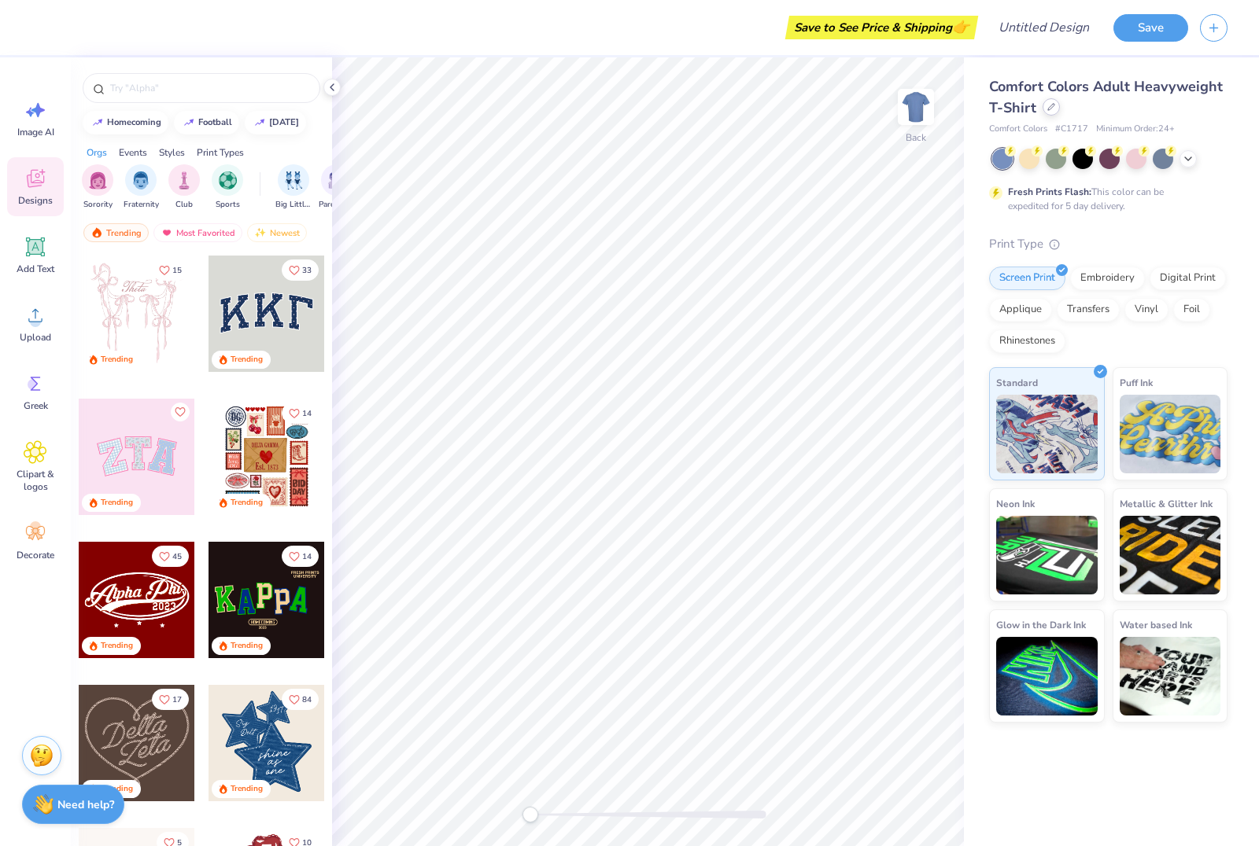
click at [1055, 114] on div at bounding box center [1050, 106] width 17 height 17
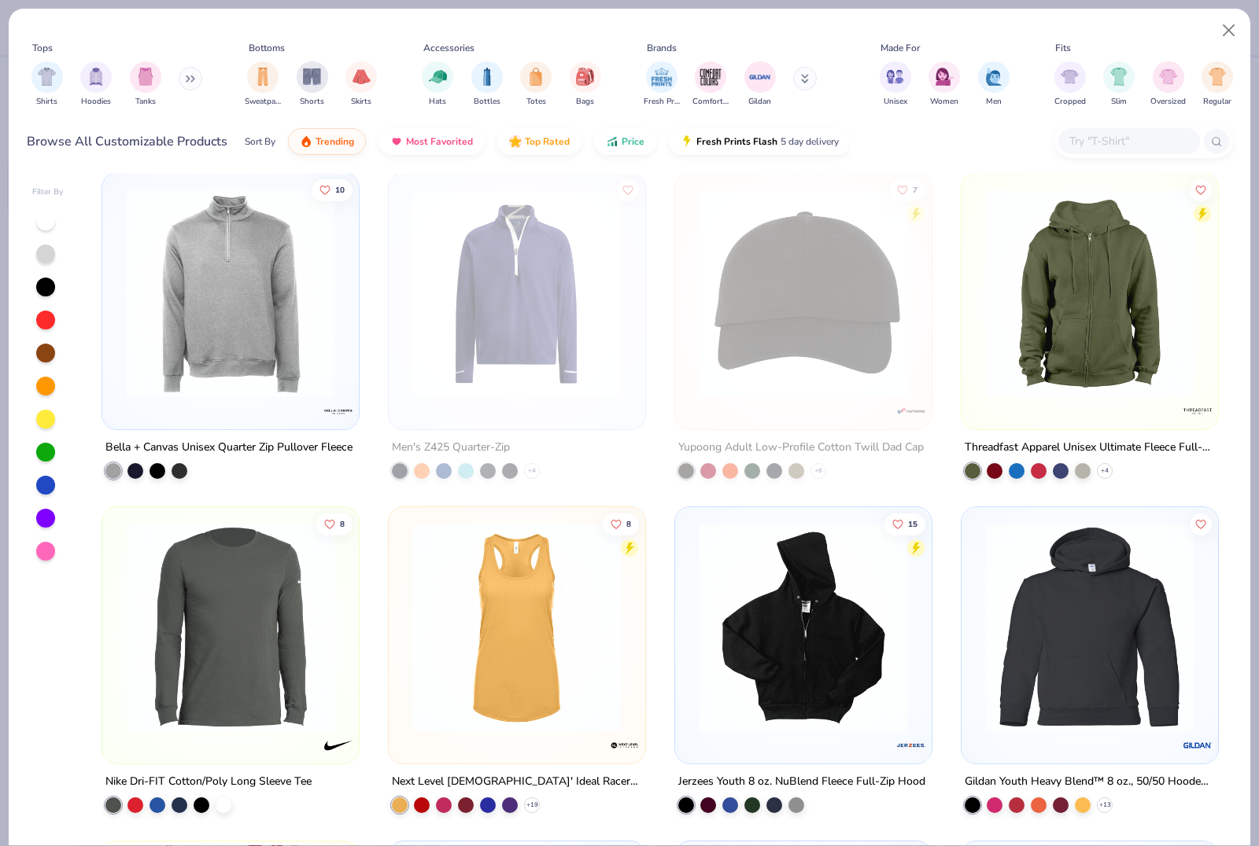
scroll to position [14380, 0]
